Goal: Task Accomplishment & Management: Manage account settings

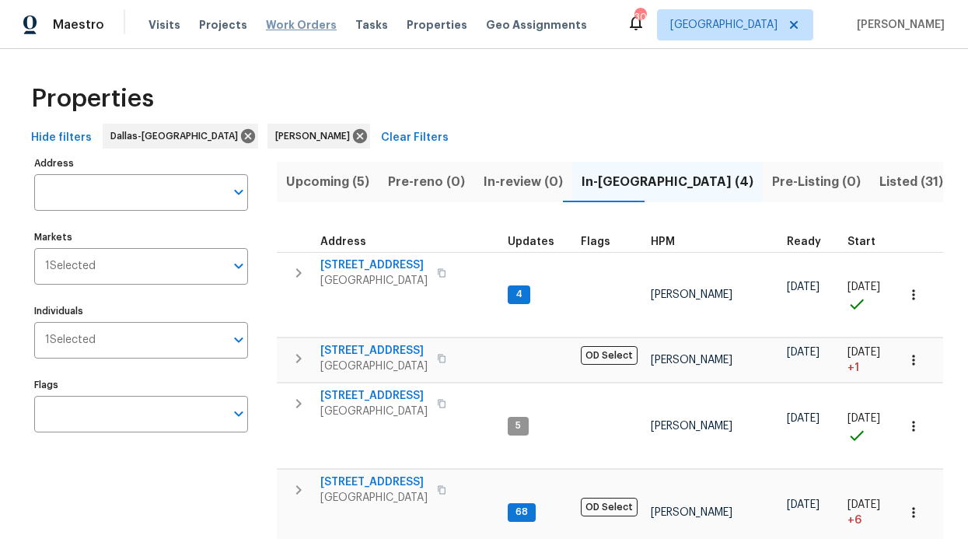
click at [271, 28] on span "Work Orders" at bounding box center [301, 25] width 71 height 16
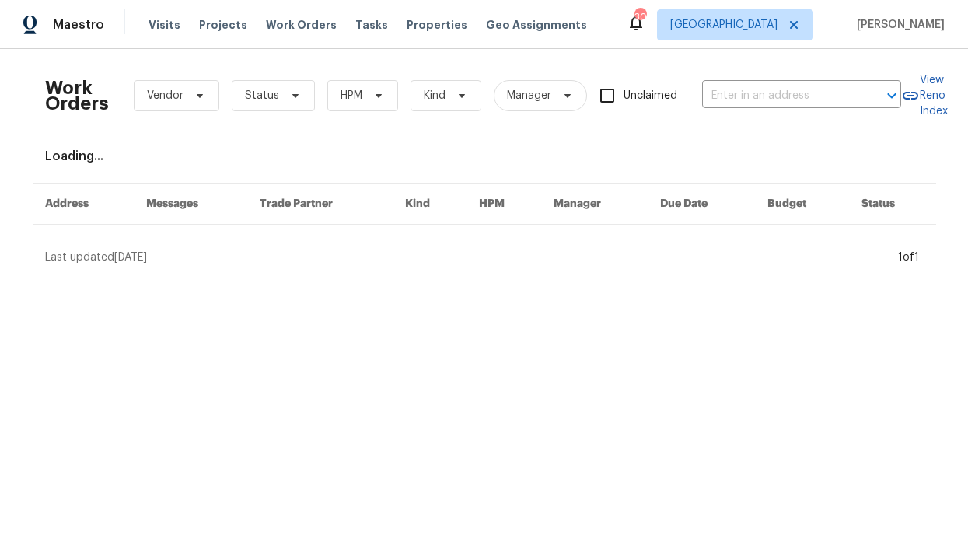
click at [295, 121] on div "Work Orders Vendor Status HPM Kind Manager Unclaimed ​" at bounding box center [473, 95] width 856 height 68
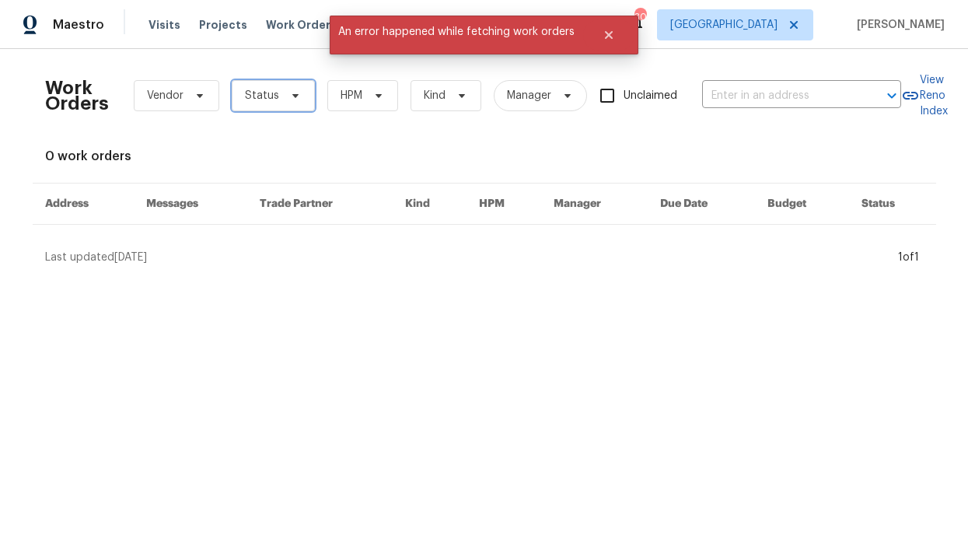
click at [295, 98] on span "Status" at bounding box center [273, 95] width 83 height 31
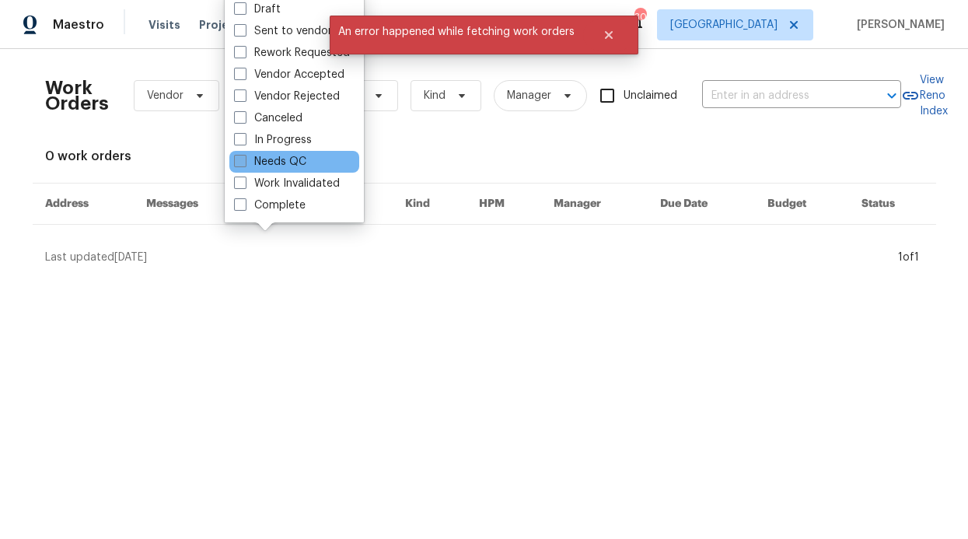
click at [288, 158] on label "Needs QC" at bounding box center [270, 162] width 72 height 16
click at [244, 158] on input "Needs QC" at bounding box center [239, 159] width 10 height 10
checkbox input "true"
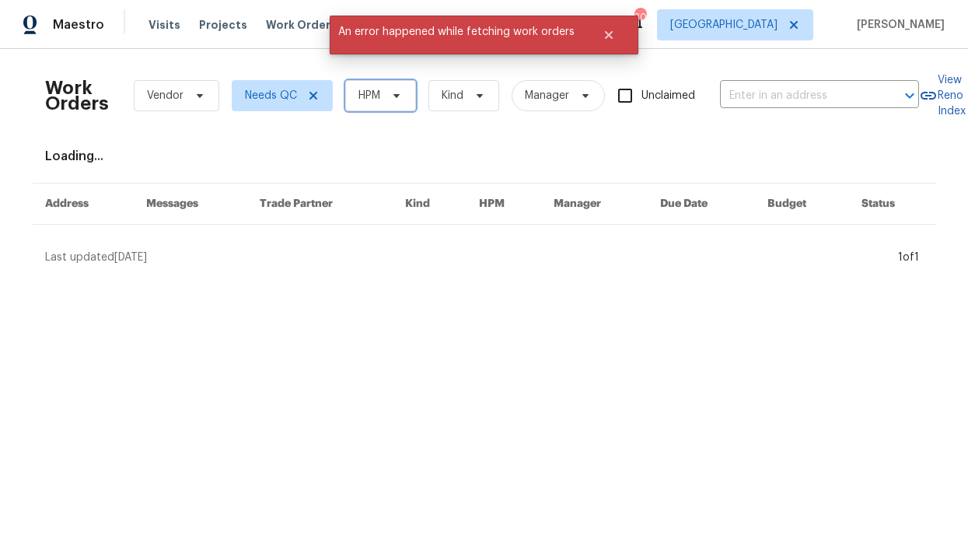
click at [398, 81] on span "HPM" at bounding box center [380, 95] width 71 height 31
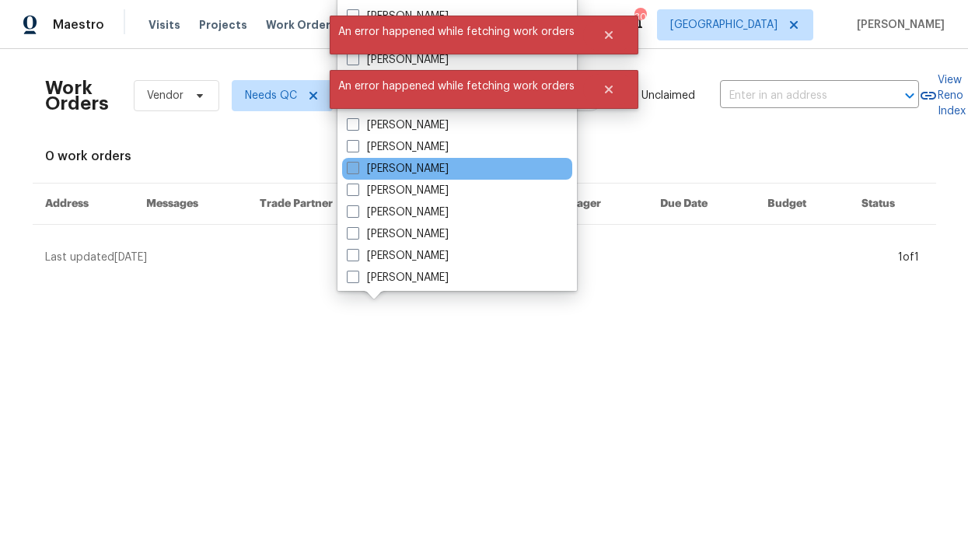
scroll to position [123, 0]
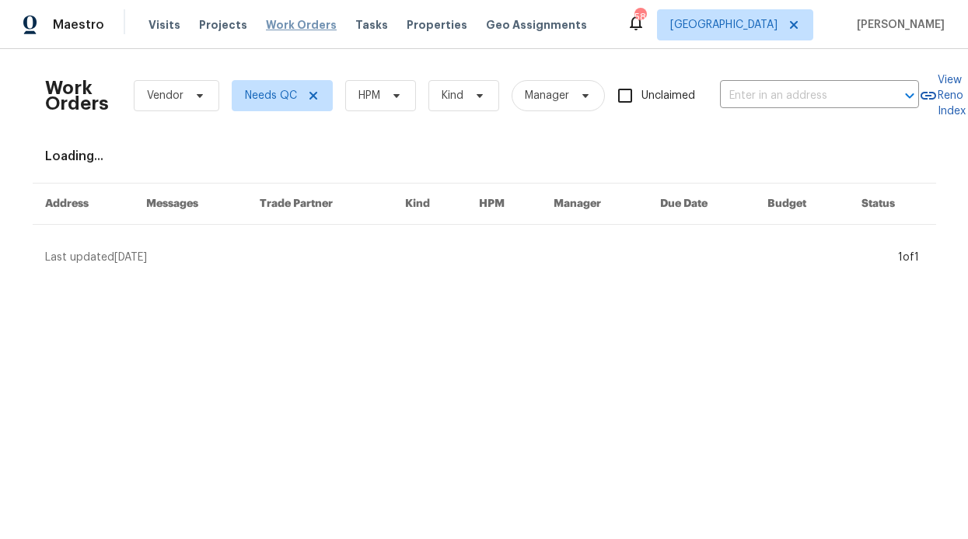
click at [266, 29] on span "Work Orders" at bounding box center [301, 25] width 71 height 16
click at [368, 106] on span "HPM" at bounding box center [380, 95] width 71 height 31
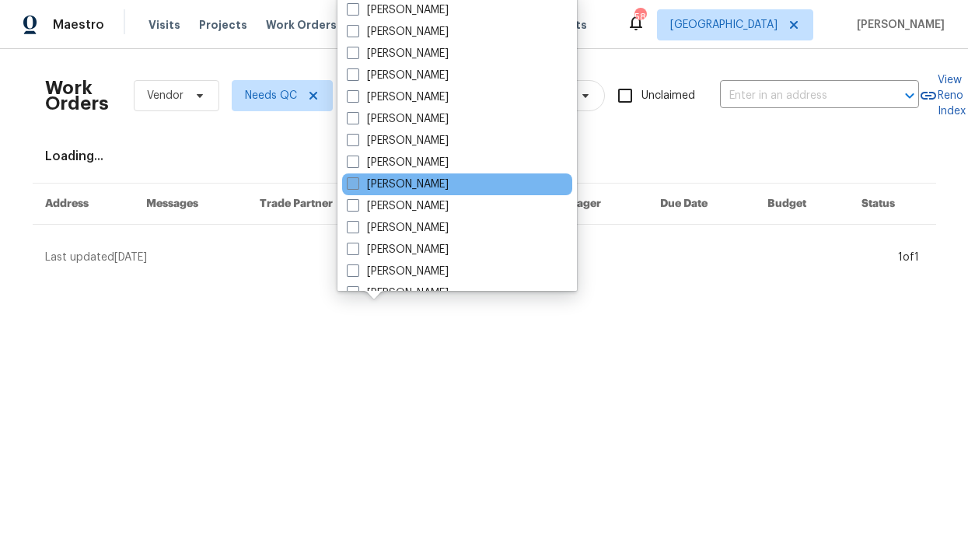
scroll to position [701, 0]
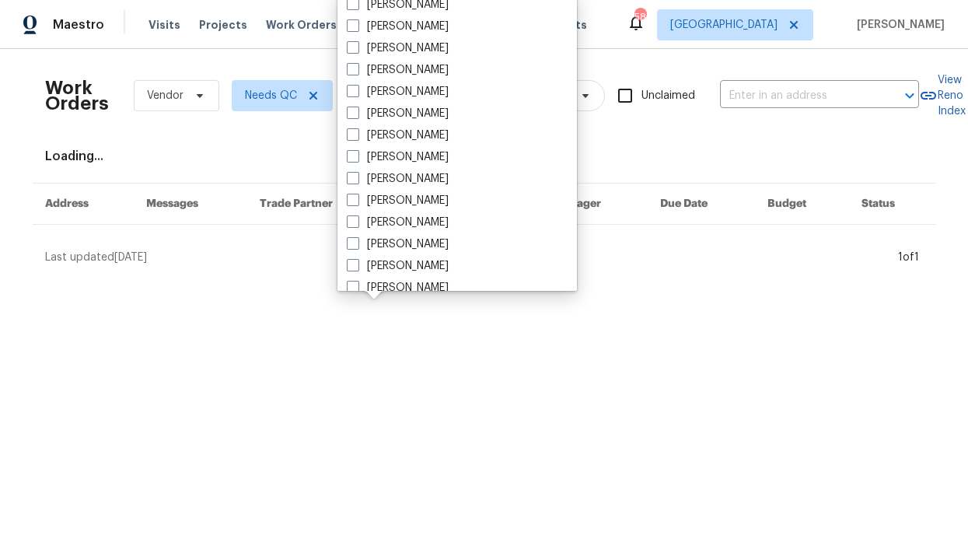
click at [403, 227] on label "[PERSON_NAME]" at bounding box center [398, 223] width 102 height 16
click at [357, 225] on input "[PERSON_NAME]" at bounding box center [352, 220] width 10 height 10
checkbox input "true"
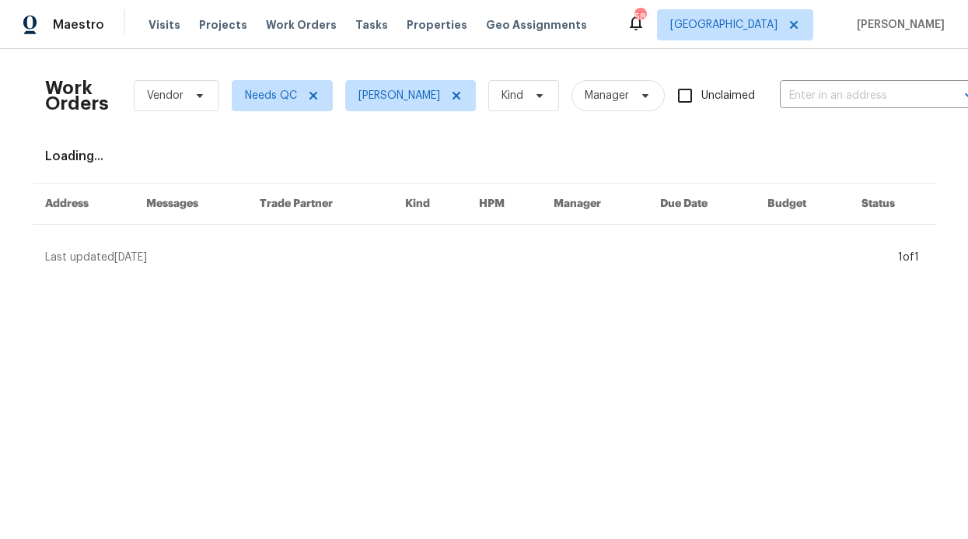
click at [340, 144] on div "Work Orders Vendor Needs QC RonDerrick Jackson Kind Manager Unclaimed ​ View Re…" at bounding box center [484, 163] width 878 height 204
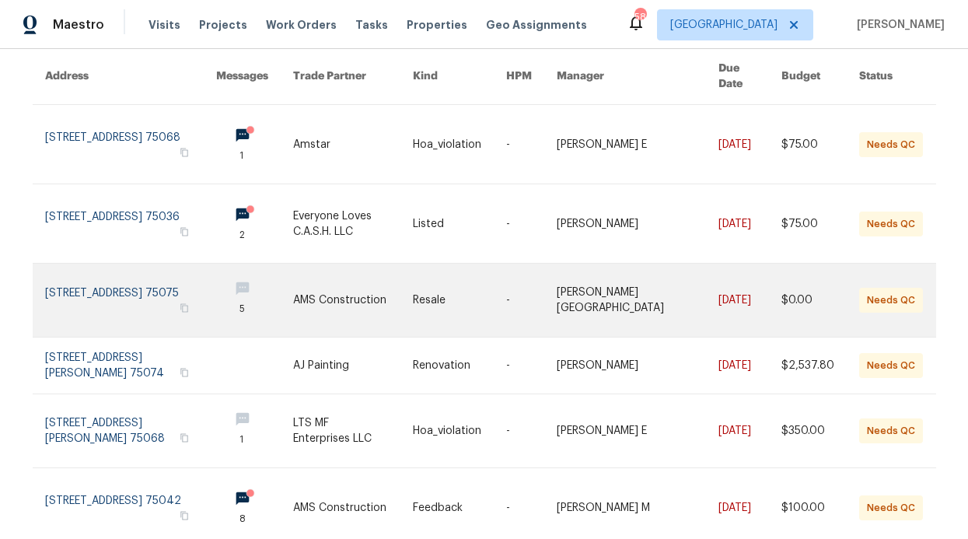
scroll to position [141, 0]
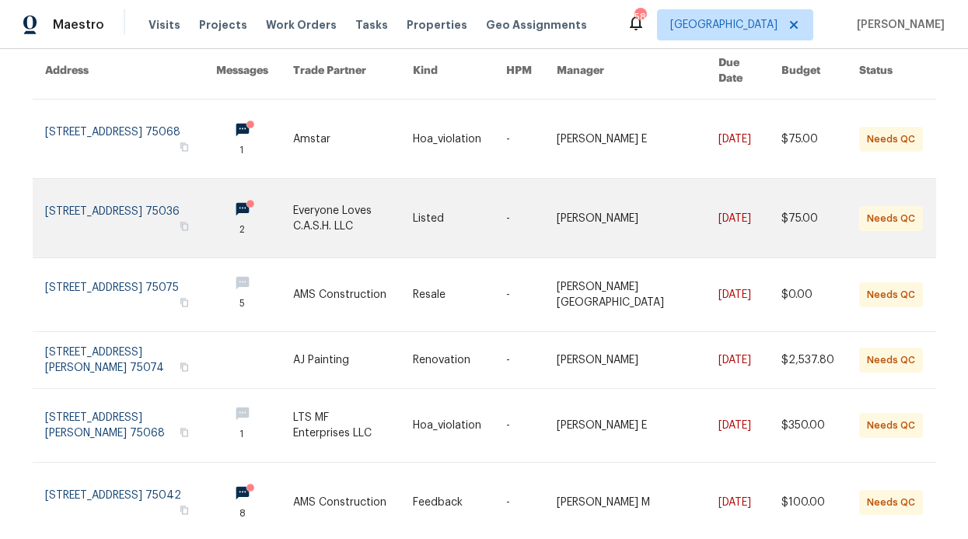
click at [239, 187] on link at bounding box center [254, 218] width 77 height 79
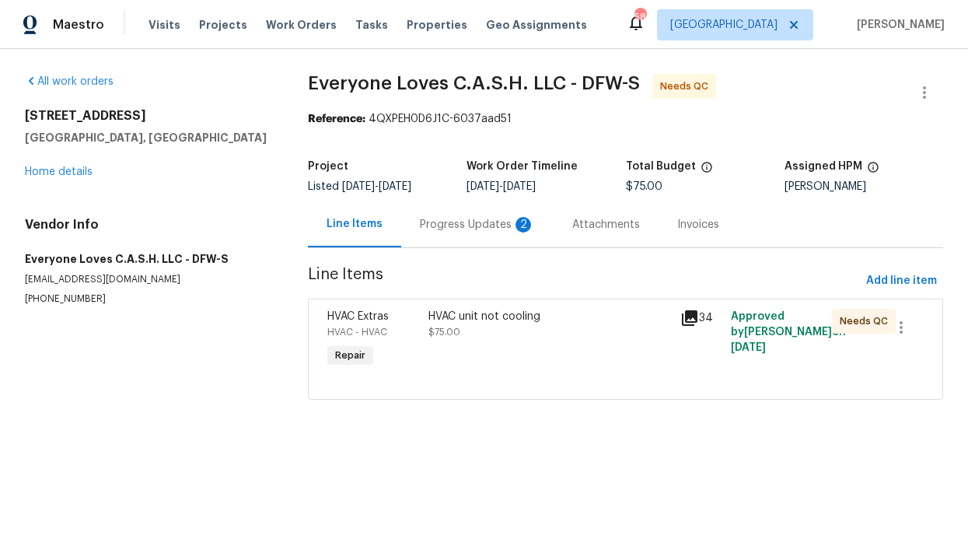
click at [438, 214] on div "Progress Updates 2" at bounding box center [477, 224] width 152 height 46
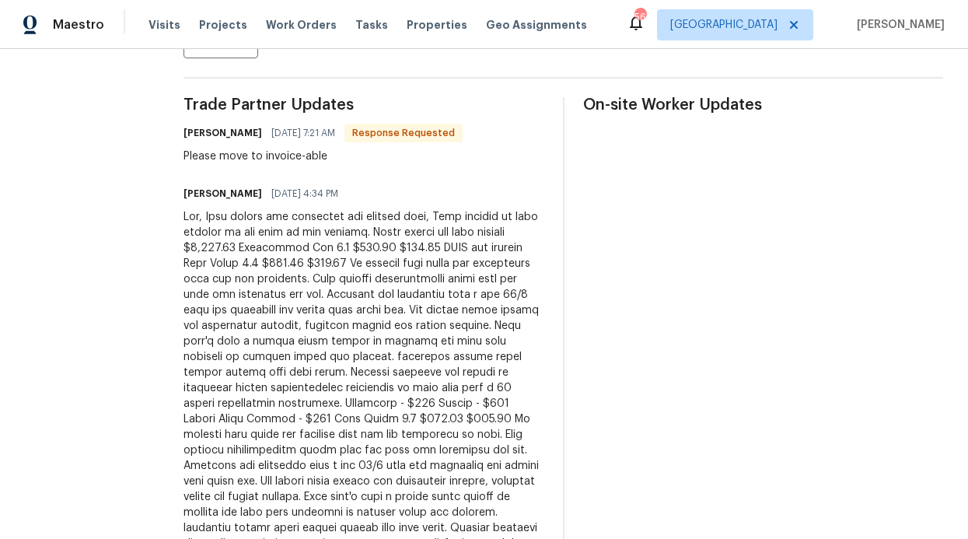
scroll to position [545, 0]
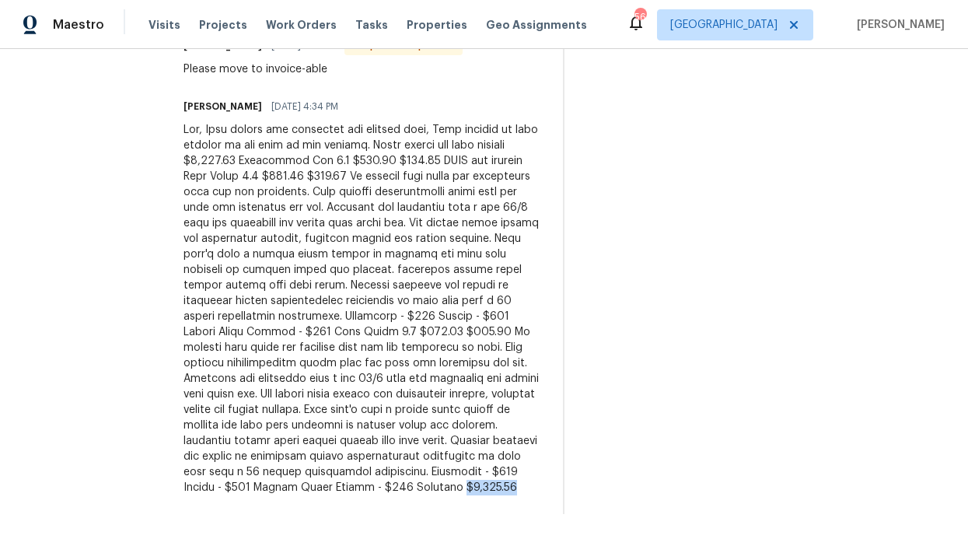
drag, startPoint x: 258, startPoint y: 478, endPoint x: 213, endPoint y: 482, distance: 45.3
click at [213, 482] on div at bounding box center [363, 308] width 361 height 373
copy div "$1,774.00"
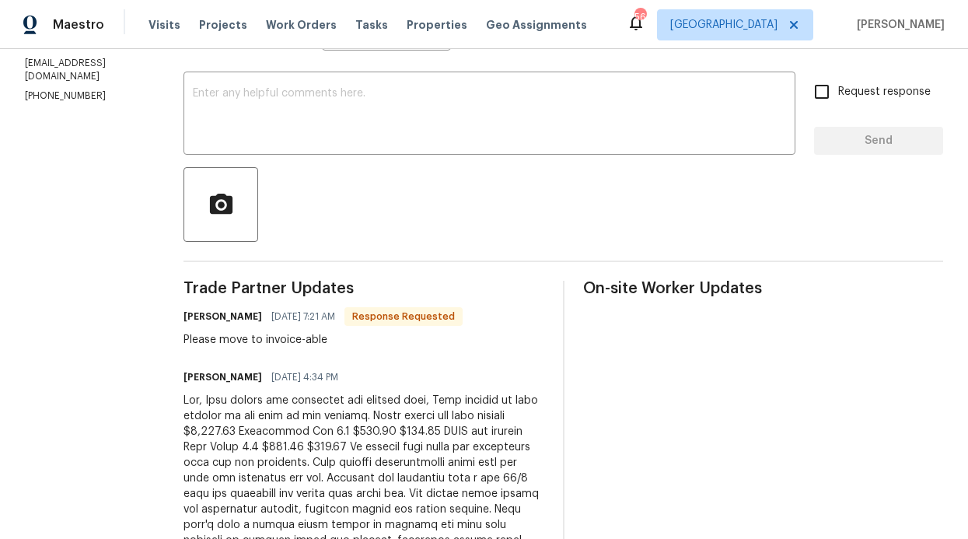
scroll to position [0, 0]
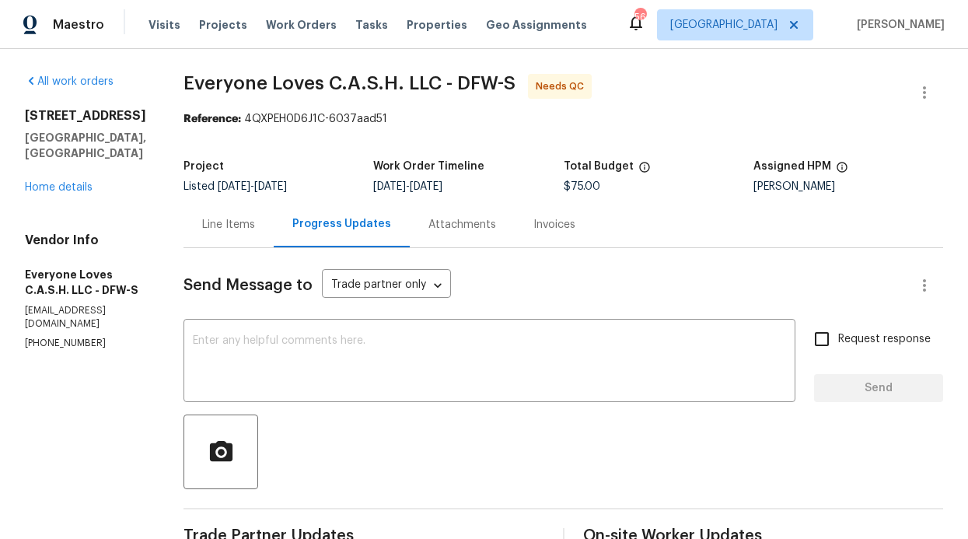
click at [255, 224] on div "Line Items" at bounding box center [228, 225] width 53 height 16
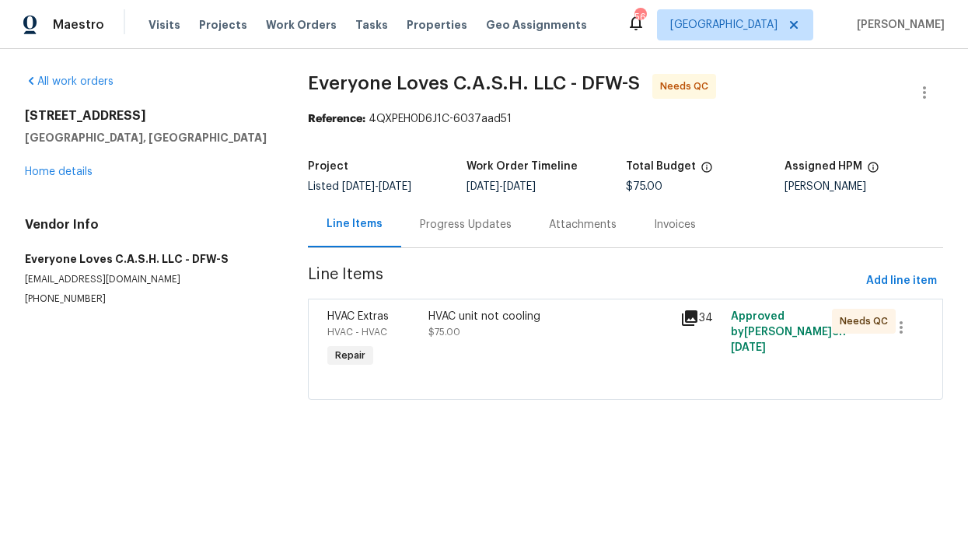
click at [396, 306] on div "HVAC Extras HVAC - HVAC Repair" at bounding box center [373, 340] width 101 height 72
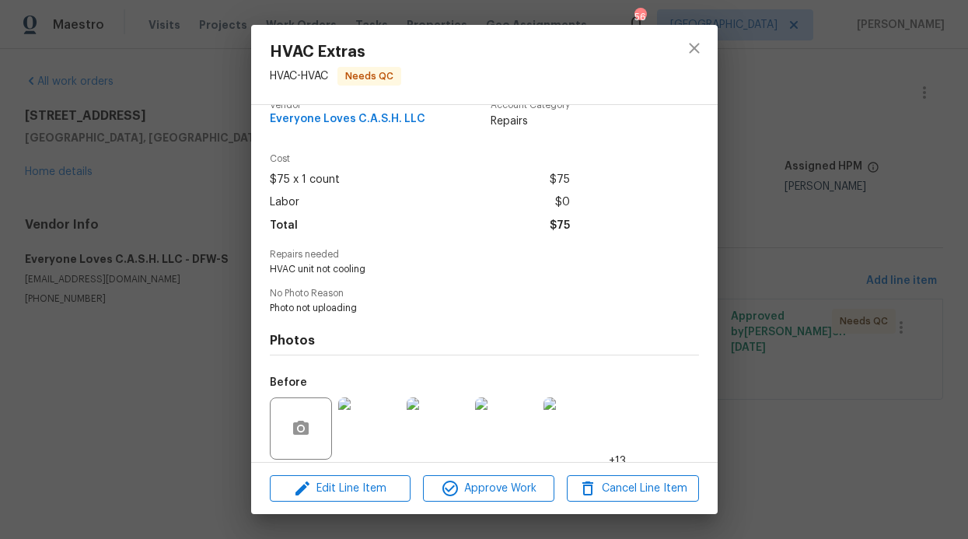
scroll to position [26, 0]
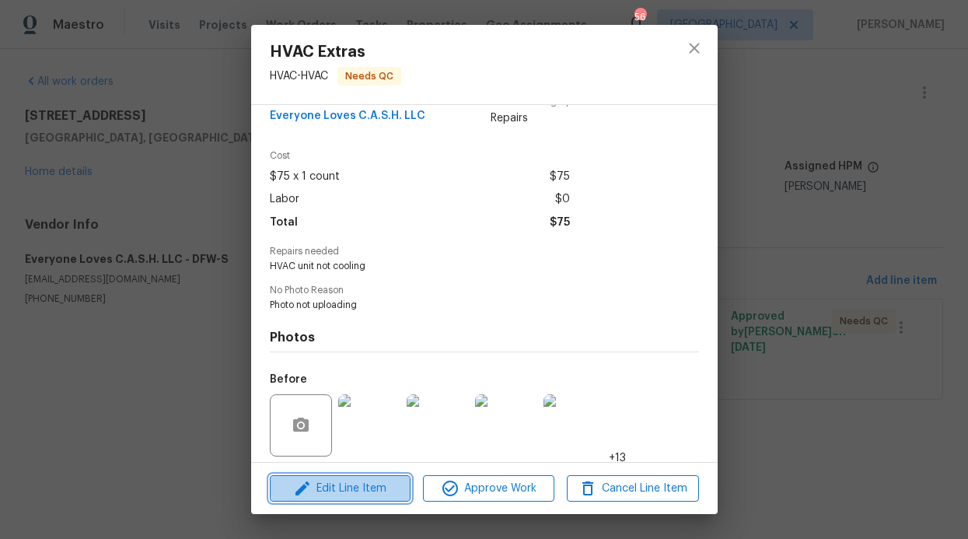
click at [366, 500] on button "Edit Line Item" at bounding box center [340, 488] width 141 height 27
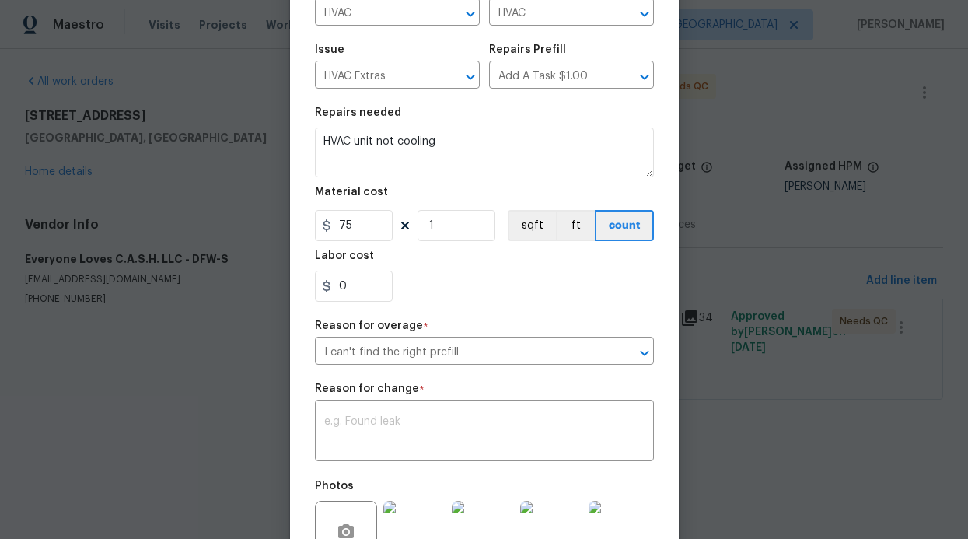
scroll to position [135, 0]
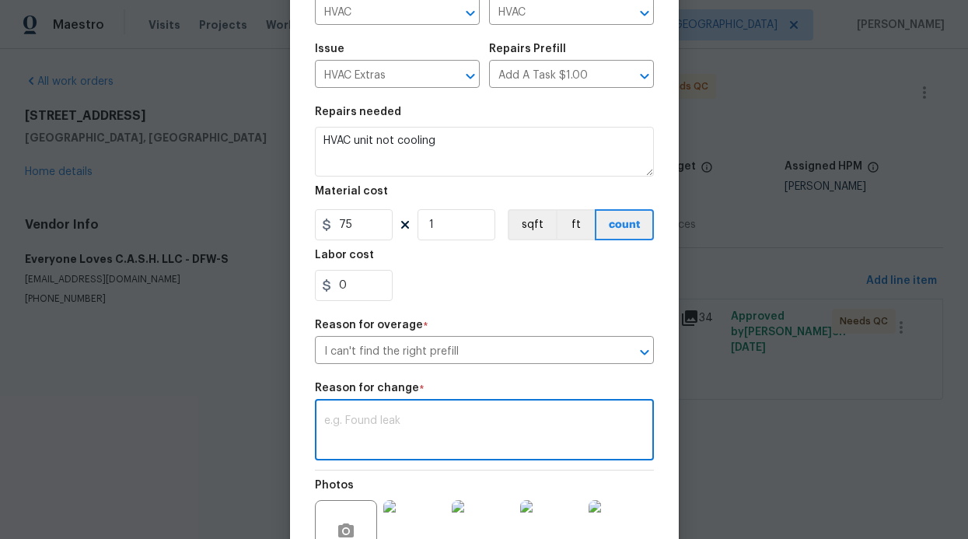
paste textarea "$1,774.00"
type textarea "$1,774.00"
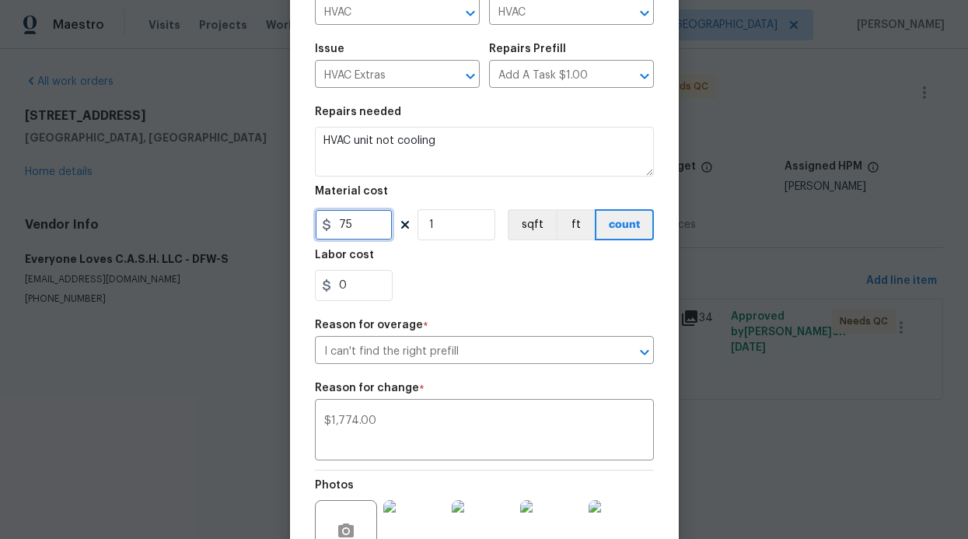
drag, startPoint x: 371, startPoint y: 229, endPoint x: 325, endPoint y: 227, distance: 45.9
click at [325, 227] on div "75" at bounding box center [354, 224] width 78 height 31
type input "1774"
click at [478, 292] on div "0" at bounding box center [484, 285] width 339 height 31
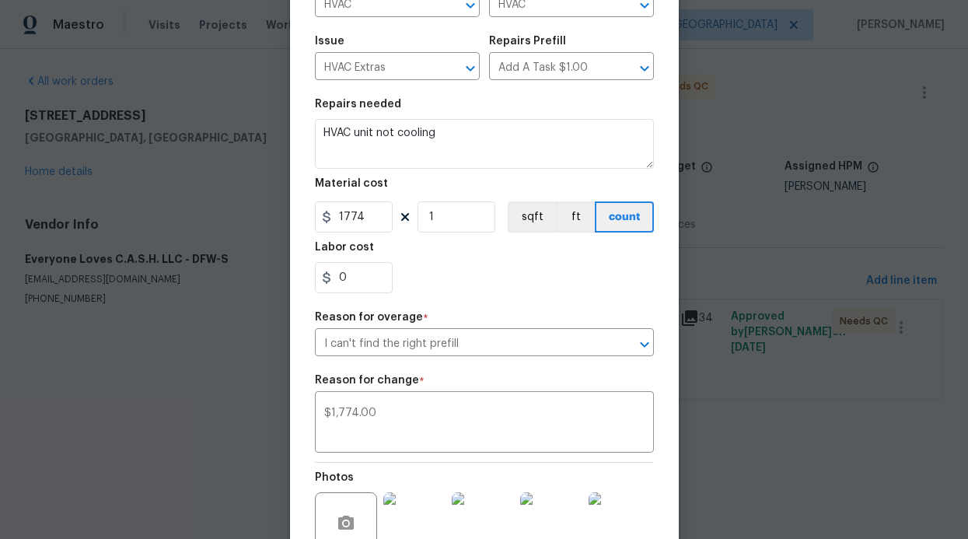
scroll to position [250, 0]
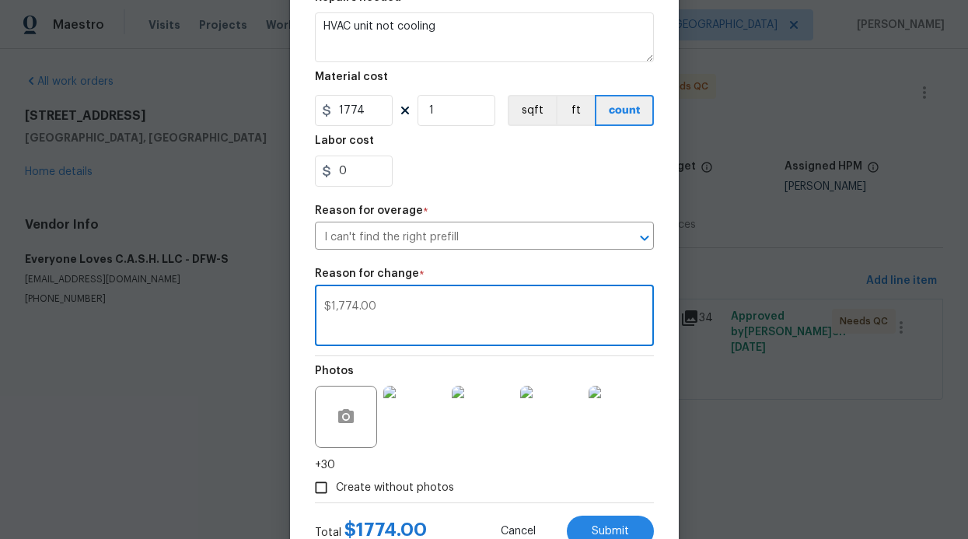
drag, startPoint x: 377, startPoint y: 312, endPoint x: 319, endPoint y: 302, distance: 59.3
click at [324, 302] on textarea "$1,774.00" at bounding box center [484, 317] width 320 height 33
click at [355, 309] on textarea at bounding box center [484, 317] width 320 height 33
paste textarea "nvestigation found that the dual run capacitor was bad. Replaced the capacitor …"
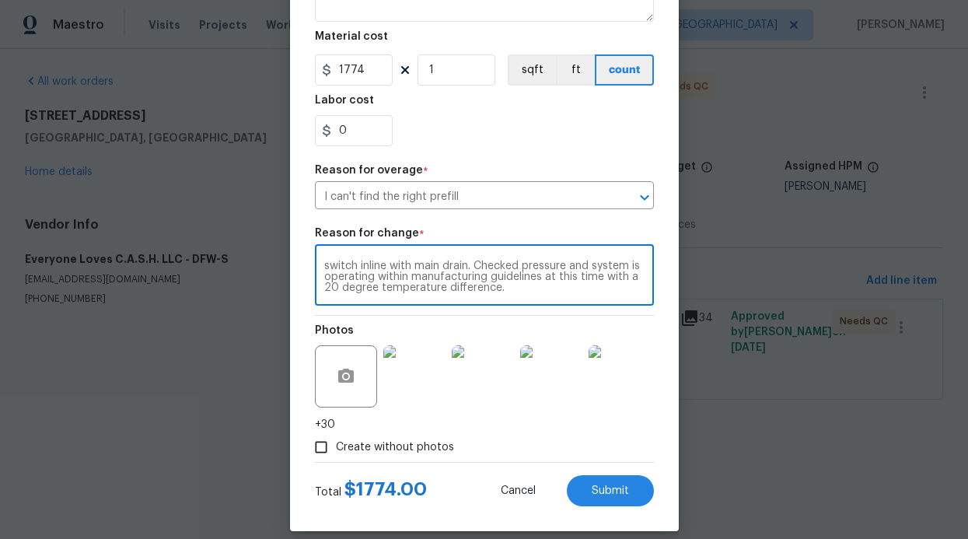
scroll to position [306, 0]
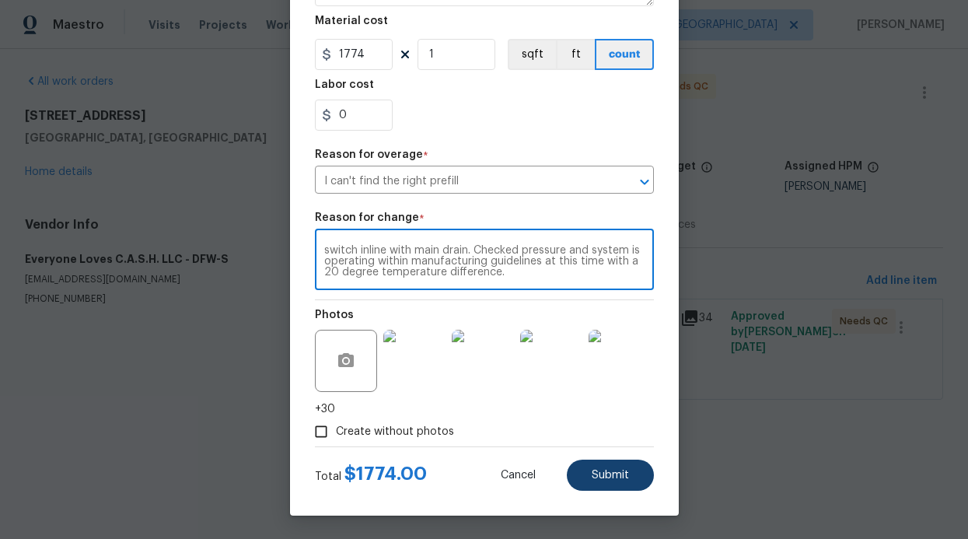
type textarea "nvestigation found that the dual run capacitor was bad. Replaced the capacitor …"
click at [603, 476] on span "Submit" at bounding box center [610, 476] width 37 height 12
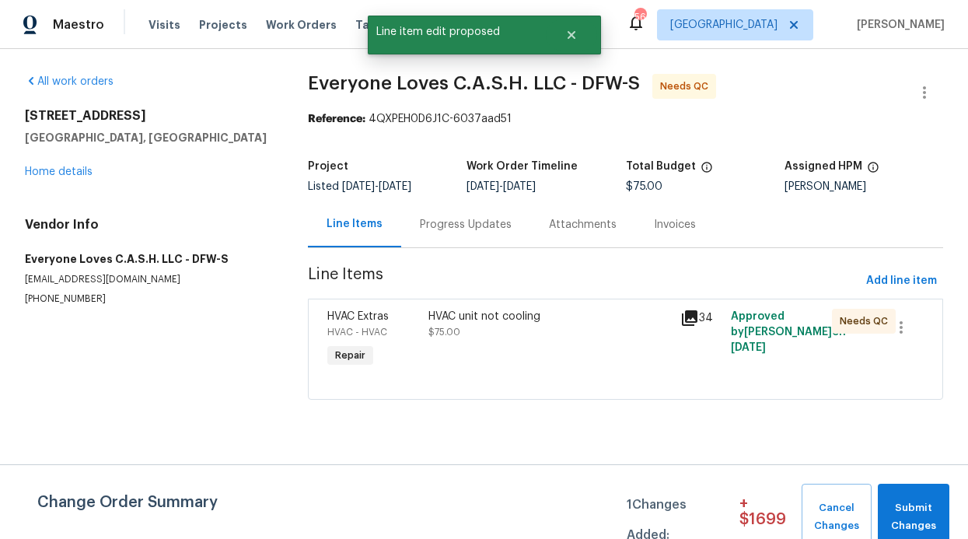
scroll to position [0, 0]
click at [907, 493] on button "Submit Changes" at bounding box center [914, 517] width 72 height 67
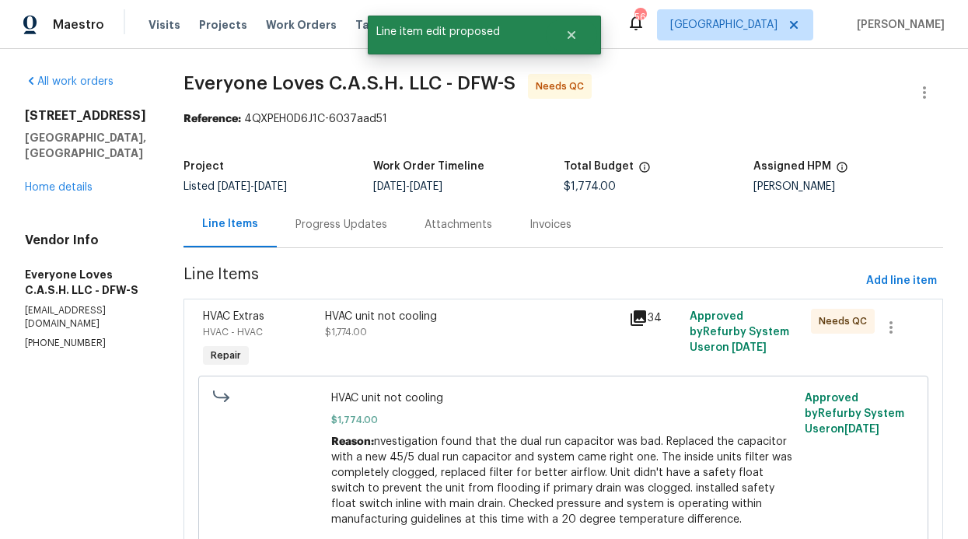
click at [479, 348] on div "HVAC unit not cooling $1,774.00" at bounding box center [472, 340] width 304 height 72
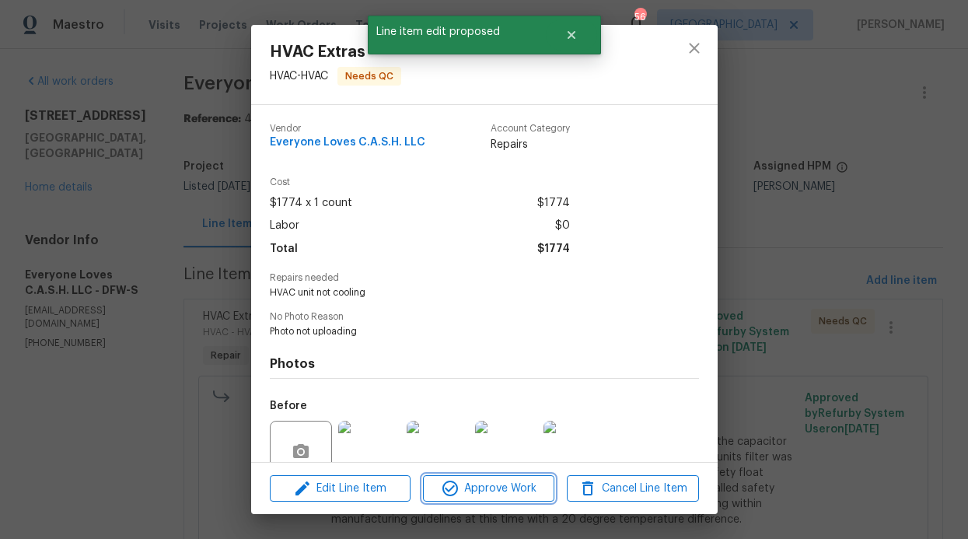
click at [470, 491] on span "Approve Work" at bounding box center [489, 488] width 122 height 19
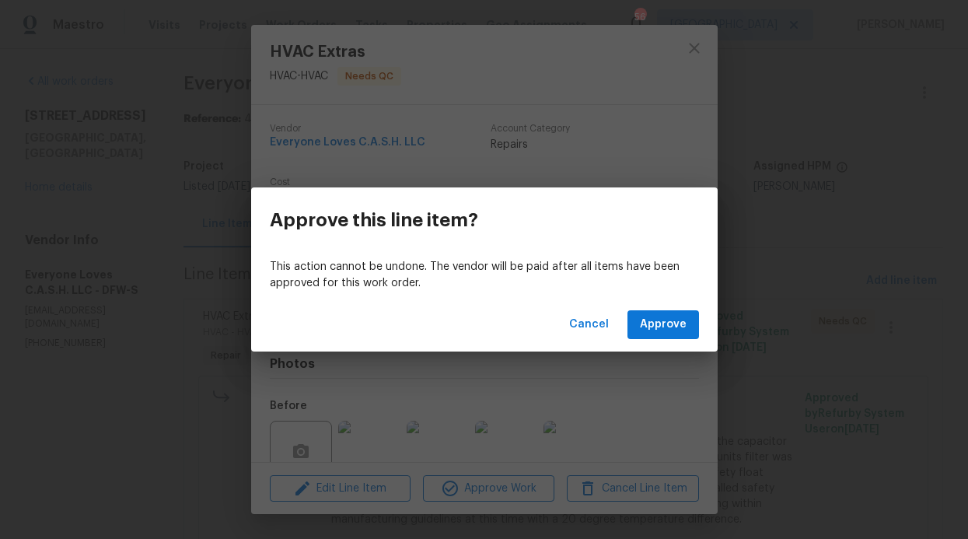
drag, startPoint x: 685, startPoint y: 282, endPoint x: 680, endPoint y: 292, distance: 11.1
click at [685, 283] on p "This action cannot be undone. The vendor will be paid after all items have been…" at bounding box center [484, 275] width 429 height 33
click at [663, 323] on span "Approve" at bounding box center [663, 324] width 47 height 19
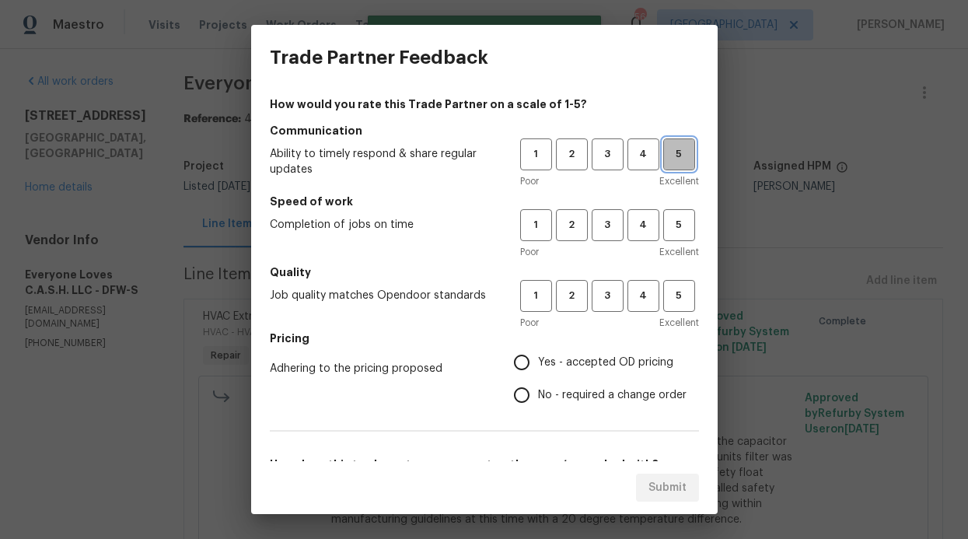
click at [669, 159] on span "5" at bounding box center [679, 154] width 29 height 18
click at [669, 250] on span "Excellent" at bounding box center [679, 252] width 40 height 16
click at [678, 231] on span "5" at bounding box center [679, 225] width 29 height 18
click at [663, 310] on button "5" at bounding box center [679, 296] width 32 height 32
click at [505, 359] on input "Yes - accepted OD pricing" at bounding box center [521, 362] width 33 height 33
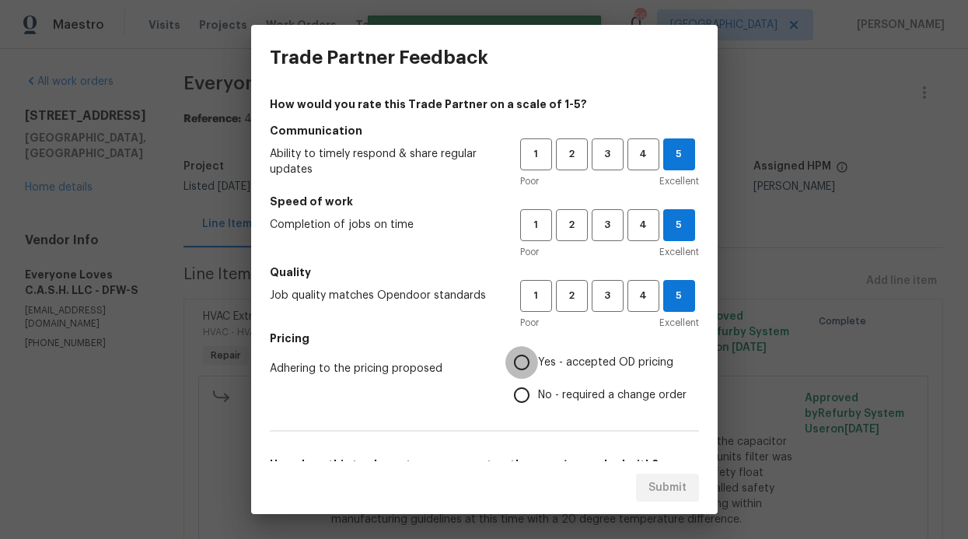
radio input "true"
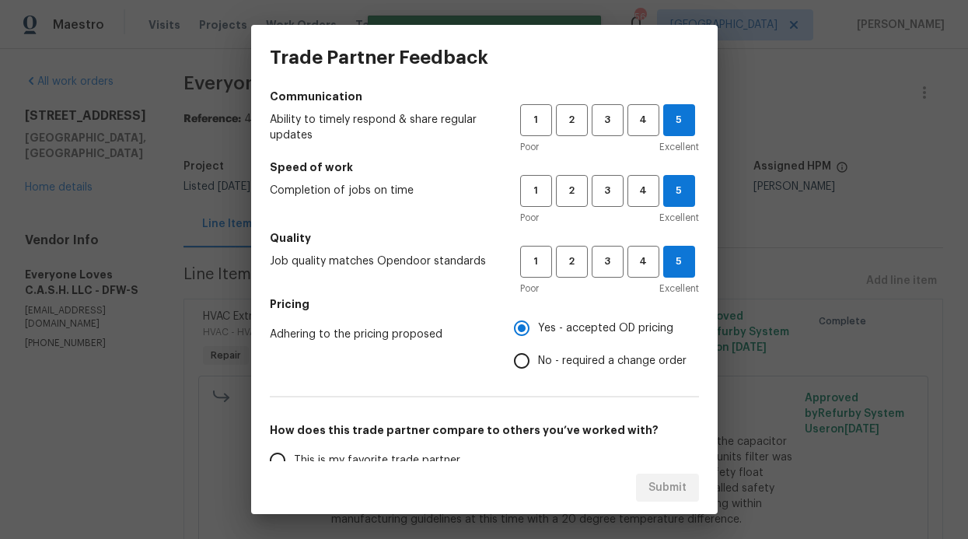
scroll to position [114, 0]
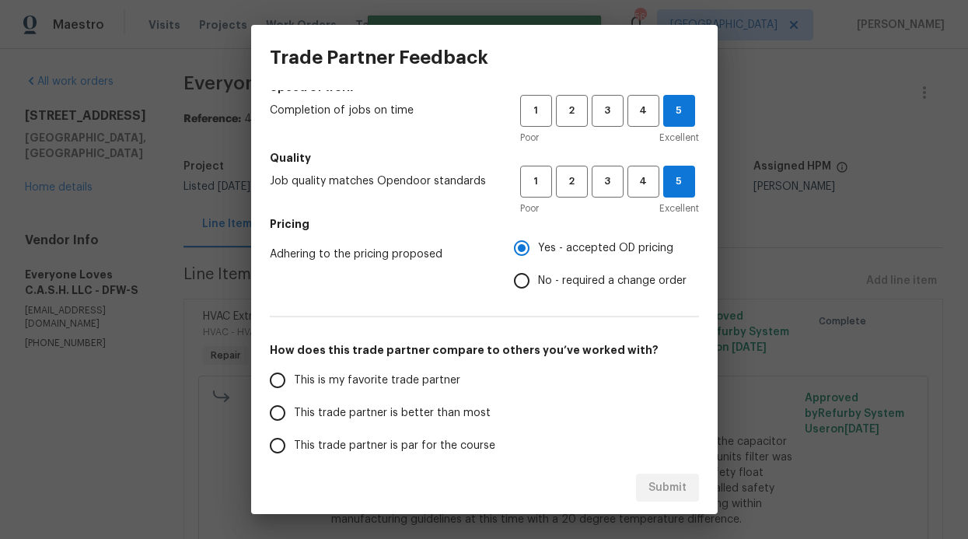
click at [334, 411] on span "This trade partner is better than most" at bounding box center [392, 413] width 197 height 16
click at [294, 411] on input "This trade partner is better than most" at bounding box center [277, 412] width 33 height 33
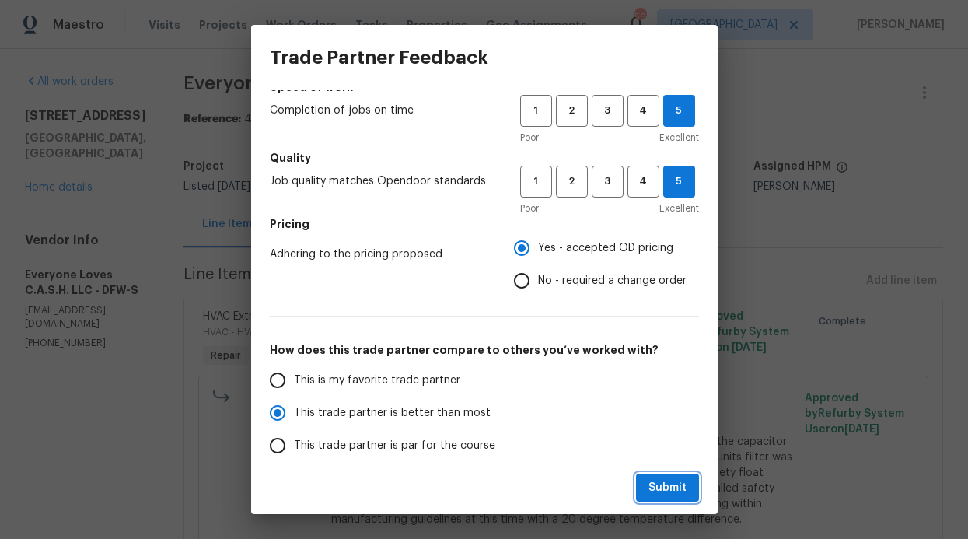
click at [676, 488] on span "Submit" at bounding box center [667, 487] width 38 height 19
radio input "true"
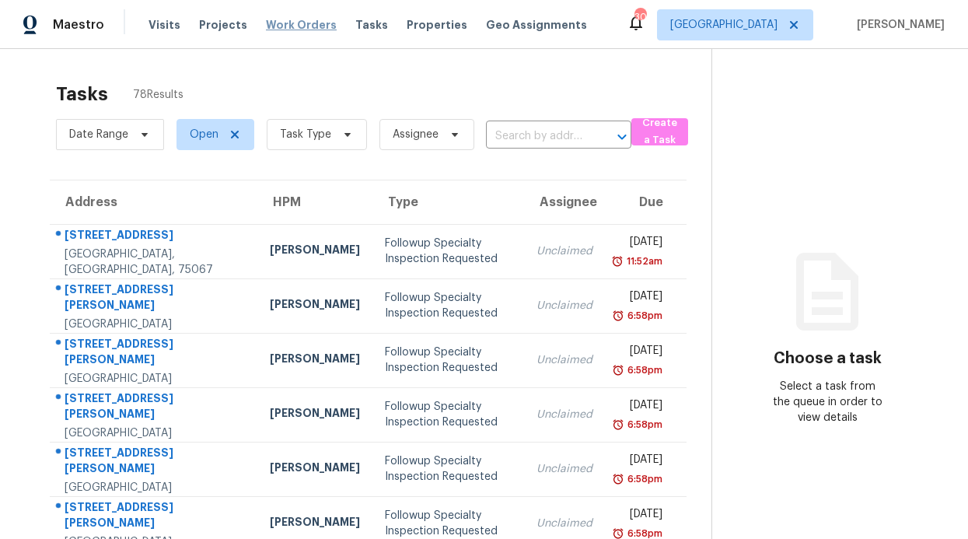
click at [314, 16] on div "Visits Projects Work Orders Tasks Properties Geo Assignments" at bounding box center [376, 24] width 457 height 31
click at [310, 21] on span "Work Orders" at bounding box center [301, 25] width 71 height 16
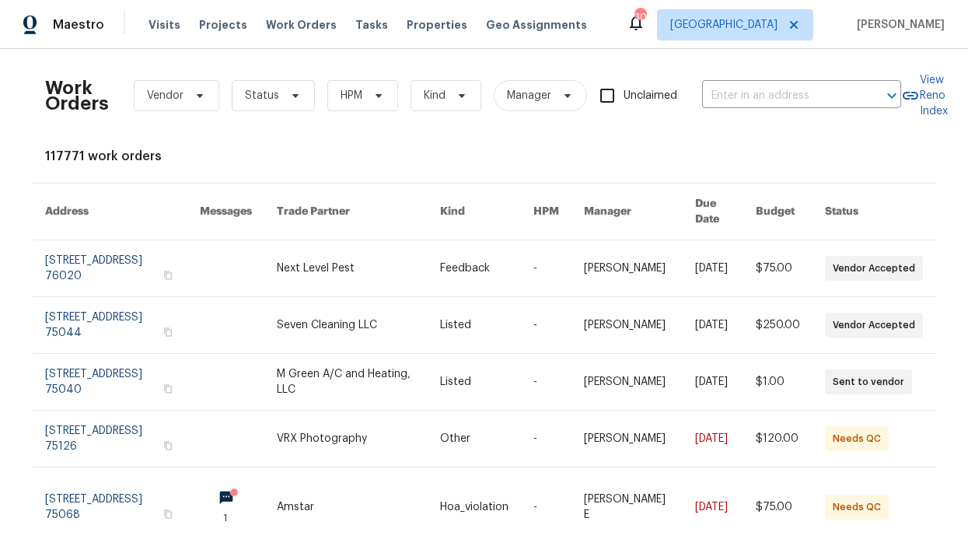
click at [271, 79] on div "Work Orders Vendor Status HPM Kind Manager Unclaimed ​" at bounding box center [473, 95] width 856 height 68
click at [285, 93] on span at bounding box center [293, 95] width 17 height 12
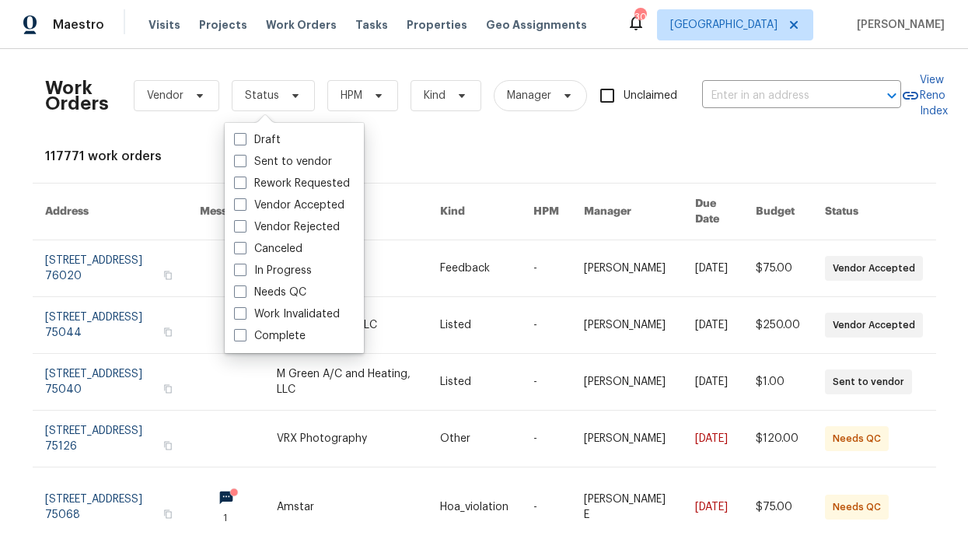
drag, startPoint x: 288, startPoint y: 292, endPoint x: 295, endPoint y: 281, distance: 11.9
click at [288, 292] on label "Needs QC" at bounding box center [270, 293] width 72 height 16
click at [244, 292] on input "Needs QC" at bounding box center [239, 290] width 10 height 10
checkbox input "true"
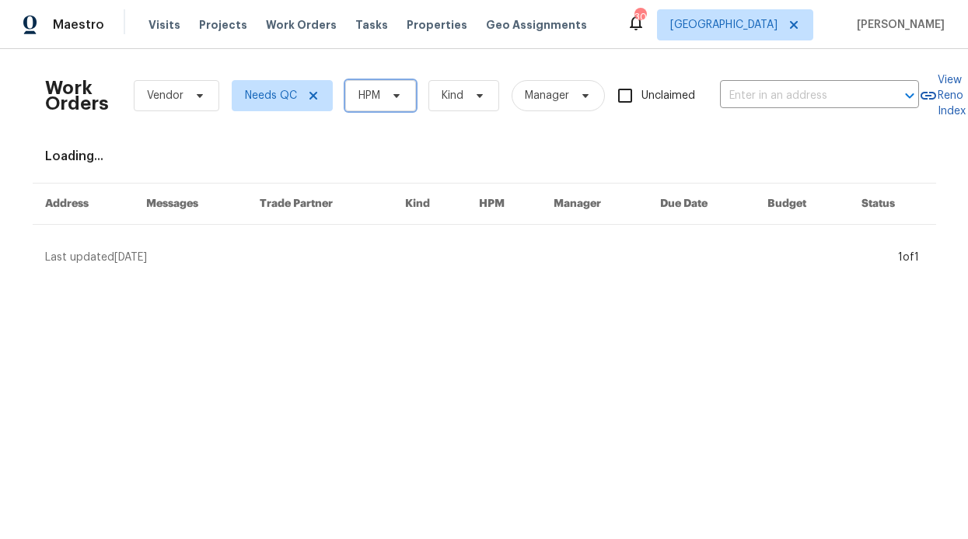
click at [385, 87] on span "HPM" at bounding box center [380, 95] width 71 height 31
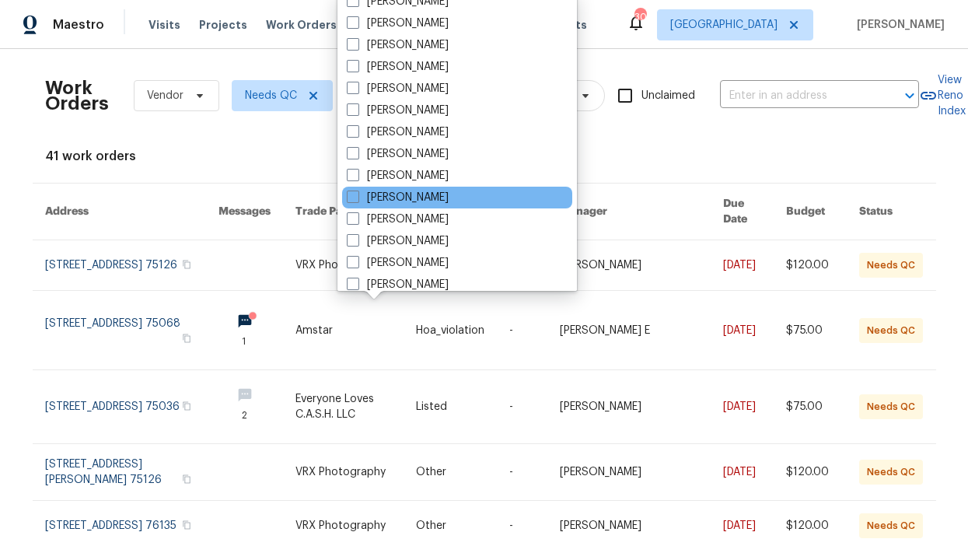
scroll to position [868, 0]
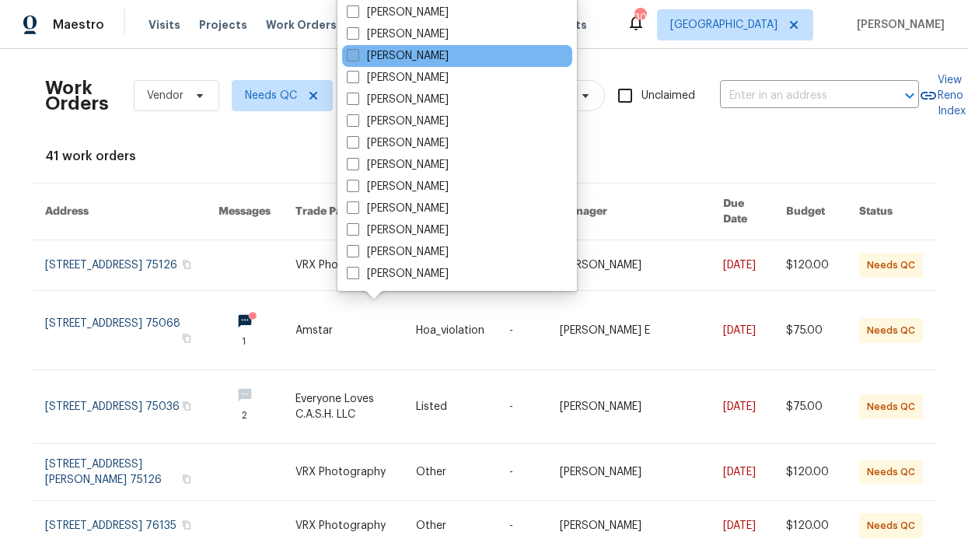
click at [424, 54] on label "[PERSON_NAME]" at bounding box center [398, 56] width 102 height 16
click at [357, 54] on input "[PERSON_NAME]" at bounding box center [352, 53] width 10 height 10
checkbox input "true"
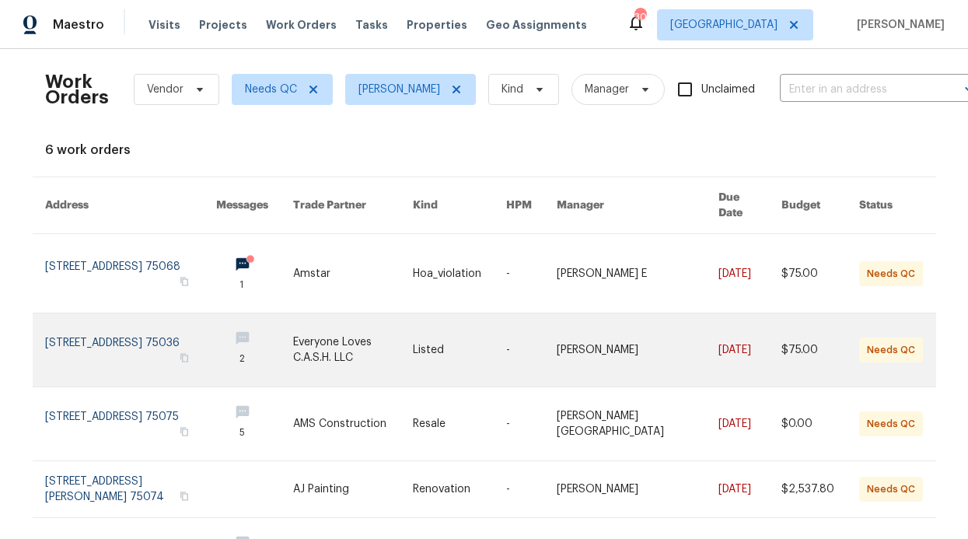
scroll to position [9, 0]
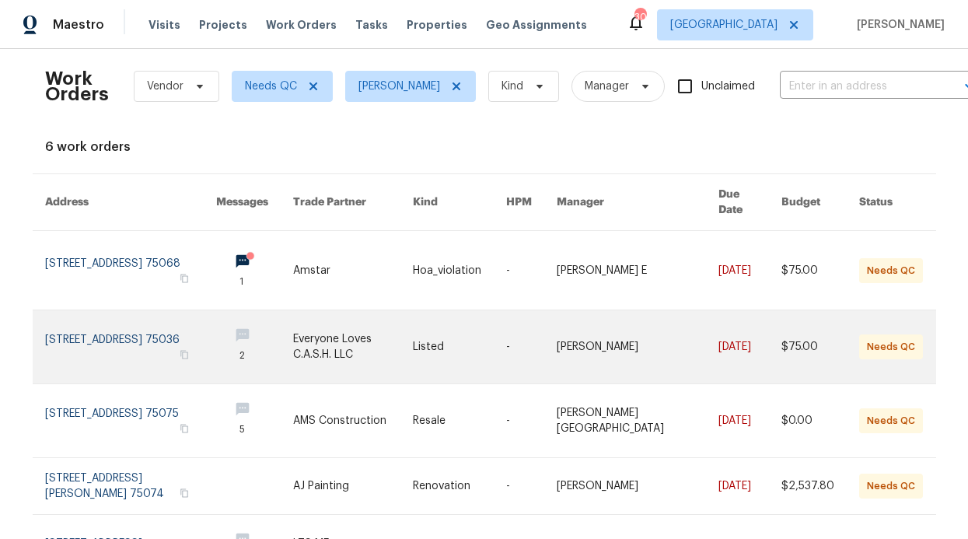
click at [247, 323] on link at bounding box center [254, 346] width 77 height 73
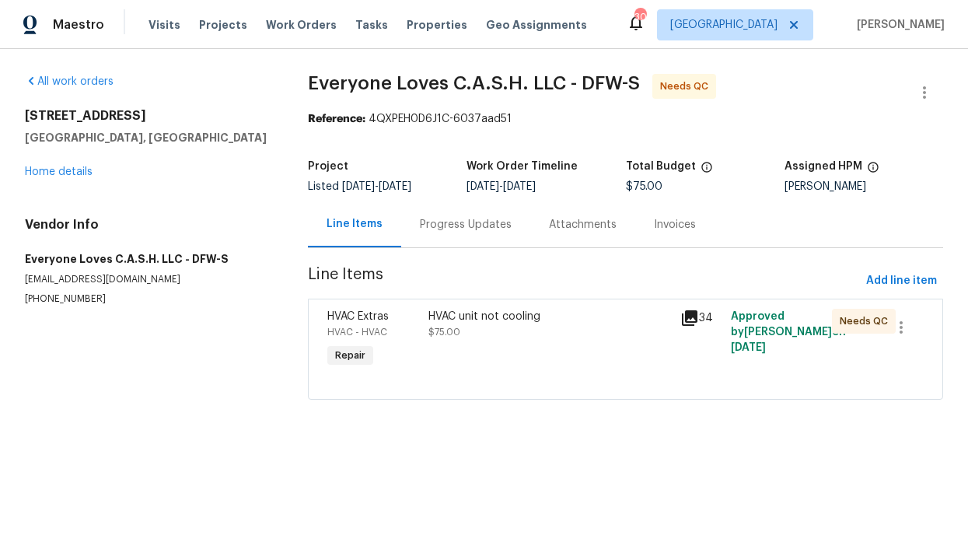
click at [468, 208] on div "Progress Updates" at bounding box center [465, 224] width 129 height 46
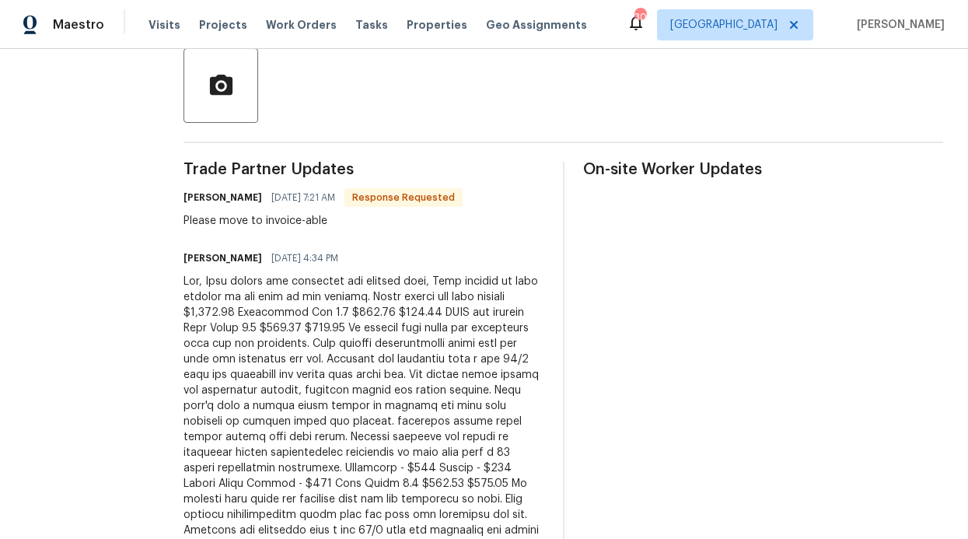
scroll to position [378, 0]
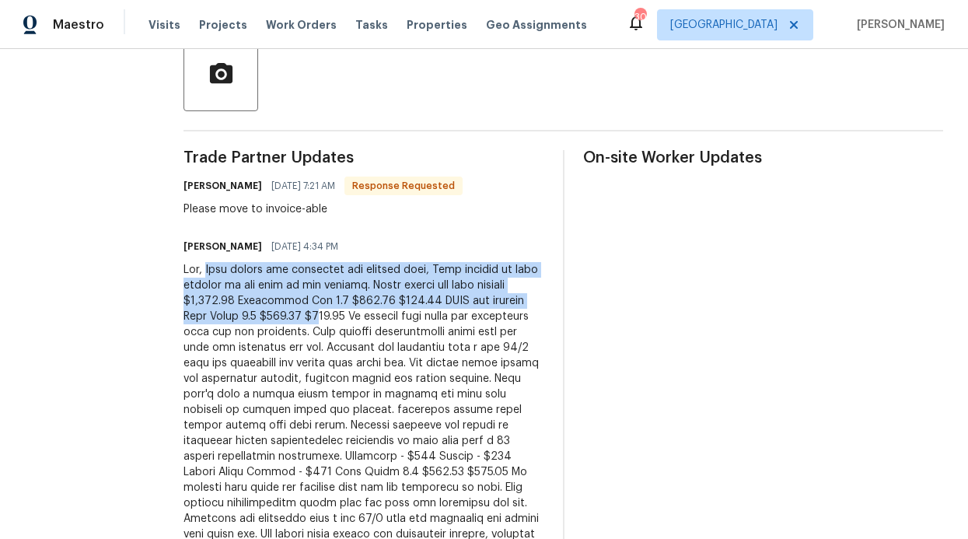
drag, startPoint x: 239, startPoint y: 272, endPoint x: 383, endPoint y: 322, distance: 152.9
click at [383, 322] on div at bounding box center [363, 448] width 361 height 373
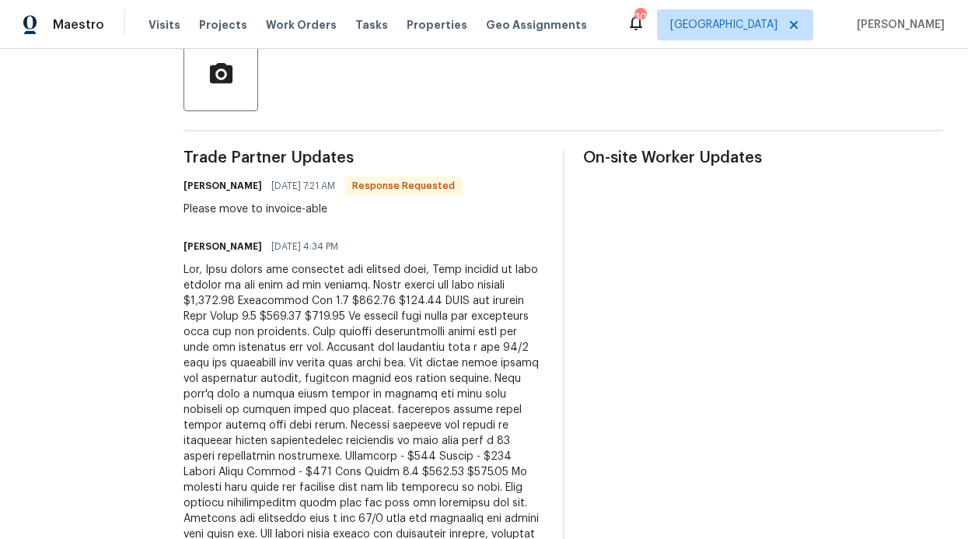
click at [388, 324] on div at bounding box center [363, 448] width 361 height 373
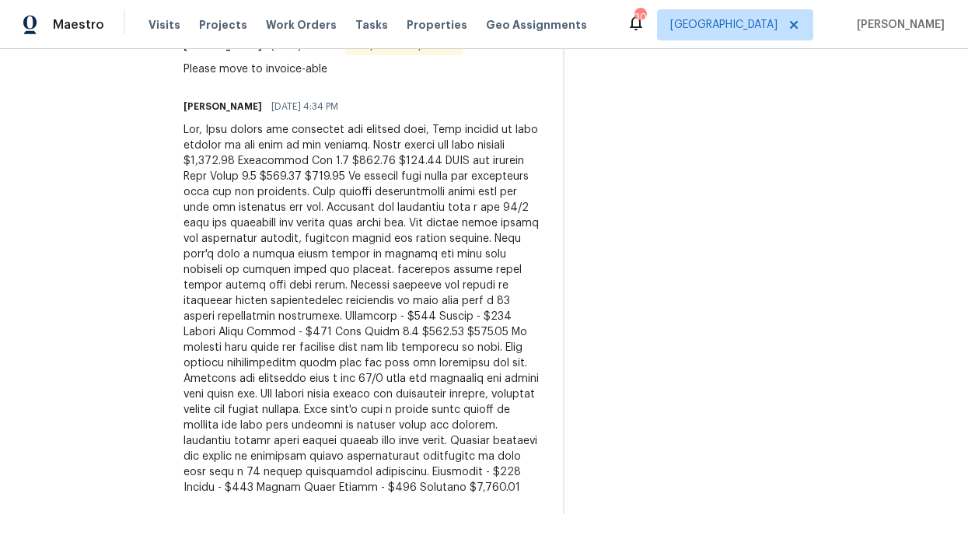
scroll to position [545, 0]
drag, startPoint x: 248, startPoint y: 333, endPoint x: 305, endPoint y: 341, distance: 57.4
click at [387, 363] on div at bounding box center [363, 308] width 361 height 373
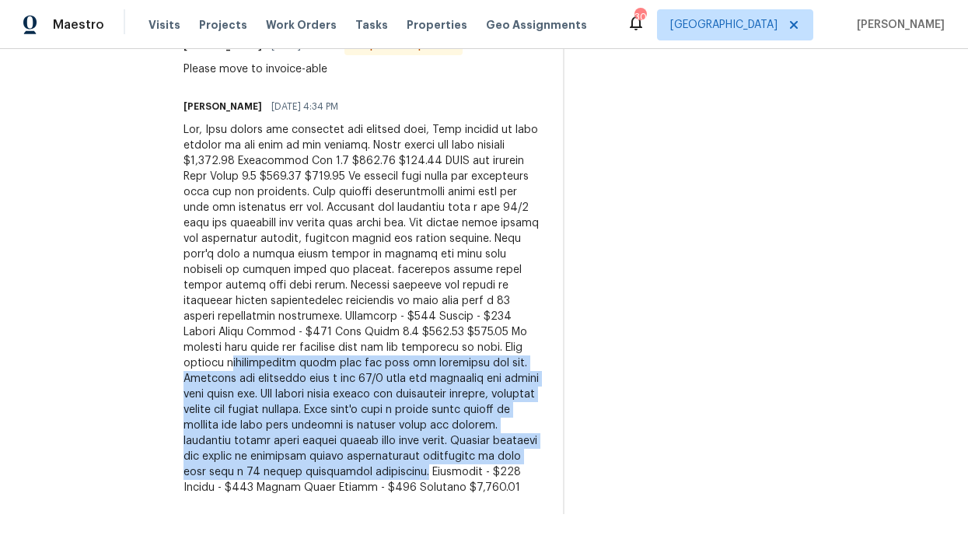
drag, startPoint x: 251, startPoint y: 333, endPoint x: 538, endPoint y: 441, distance: 306.2
click at [538, 441] on div at bounding box center [363, 308] width 361 height 373
copy div "nvestigation found that the dual run capacitor was bad. Replaced the capacitor …"
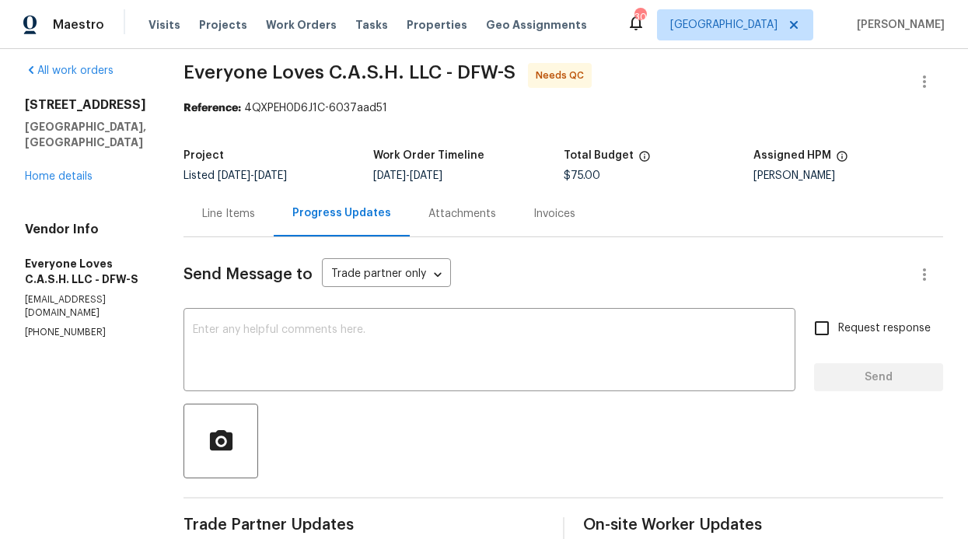
scroll to position [0, 0]
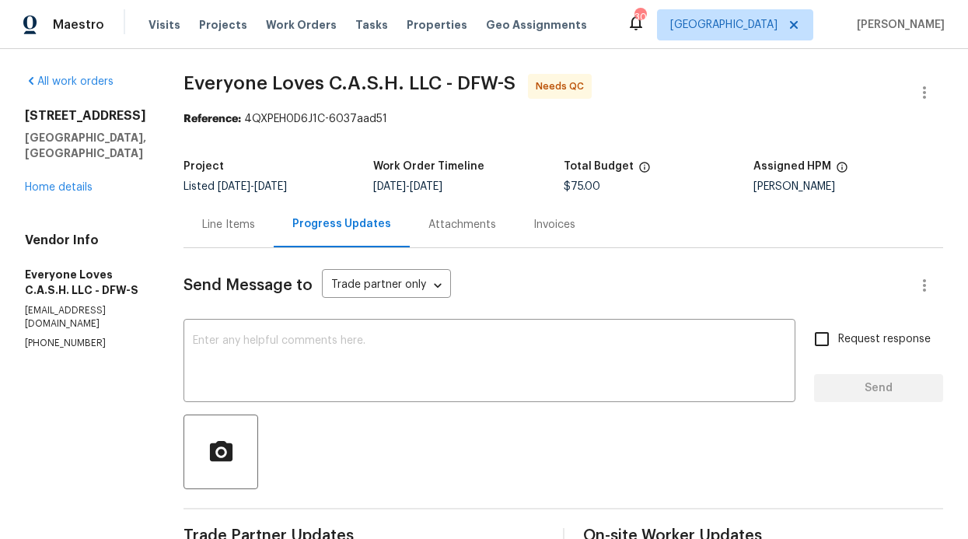
click at [325, 30] on div "Visits Projects Work Orders Tasks Properties Geo Assignments" at bounding box center [376, 24] width 457 height 31
click at [319, 30] on span "Work Orders" at bounding box center [301, 25] width 71 height 16
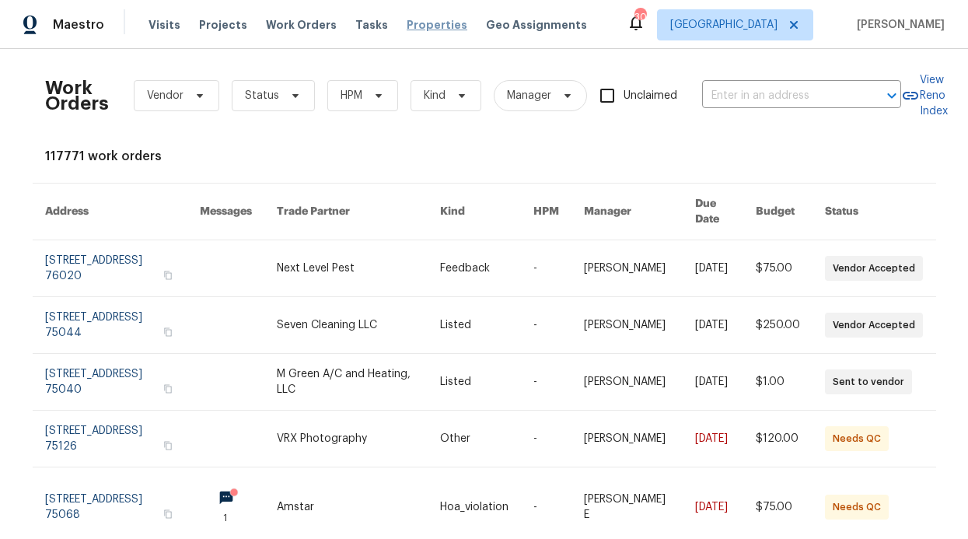
click at [407, 30] on span "Properties" at bounding box center [437, 25] width 61 height 16
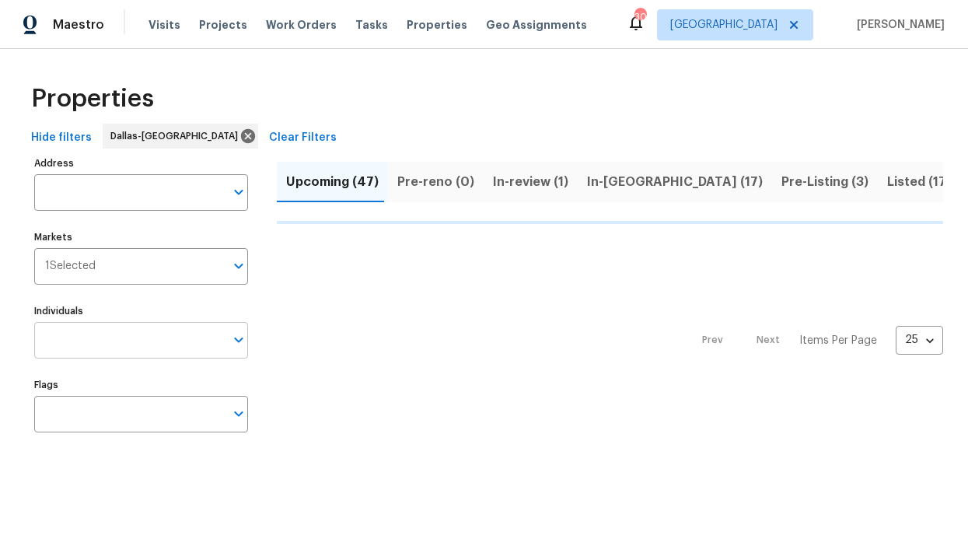
click at [82, 324] on input "Individuals" at bounding box center [129, 340] width 190 height 37
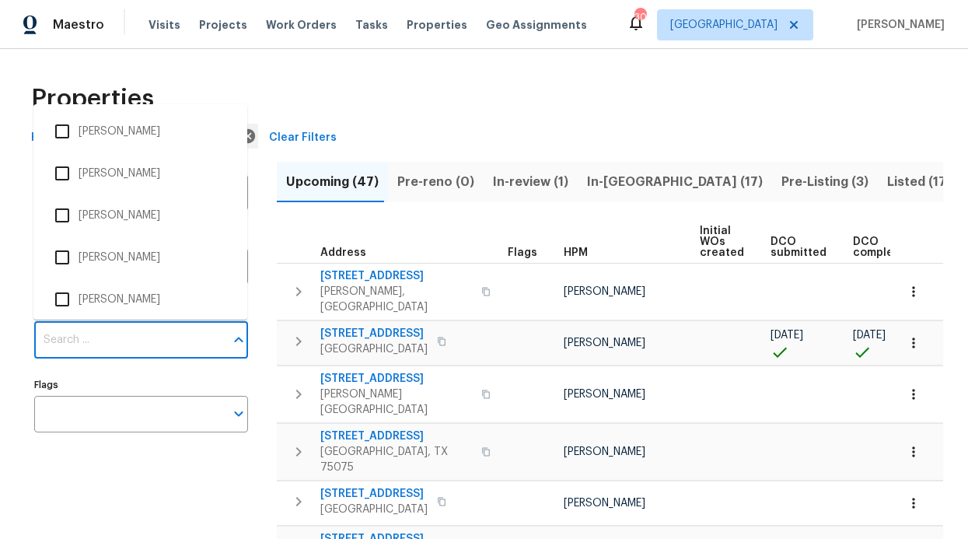
click at [86, 335] on input "Individuals" at bounding box center [129, 340] width 190 height 37
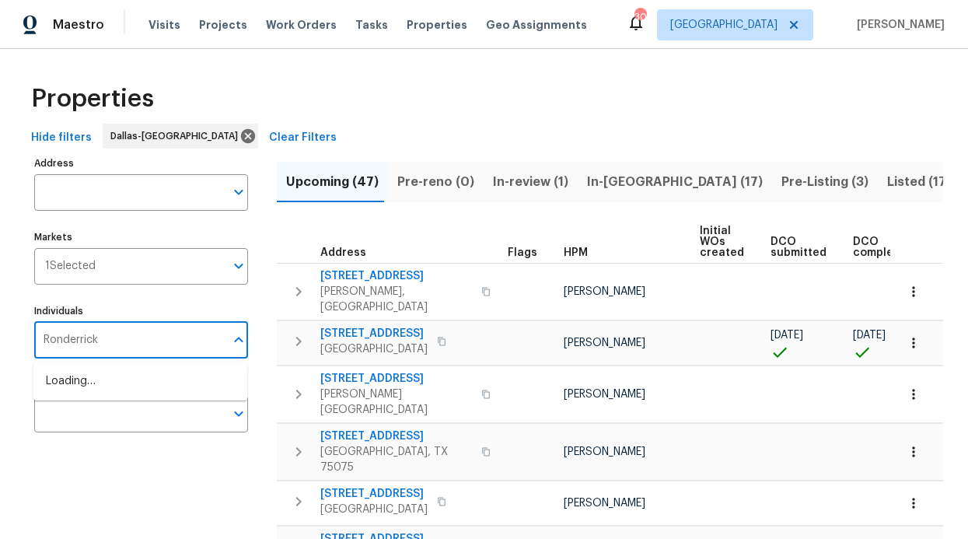
type input "Ronderrick"
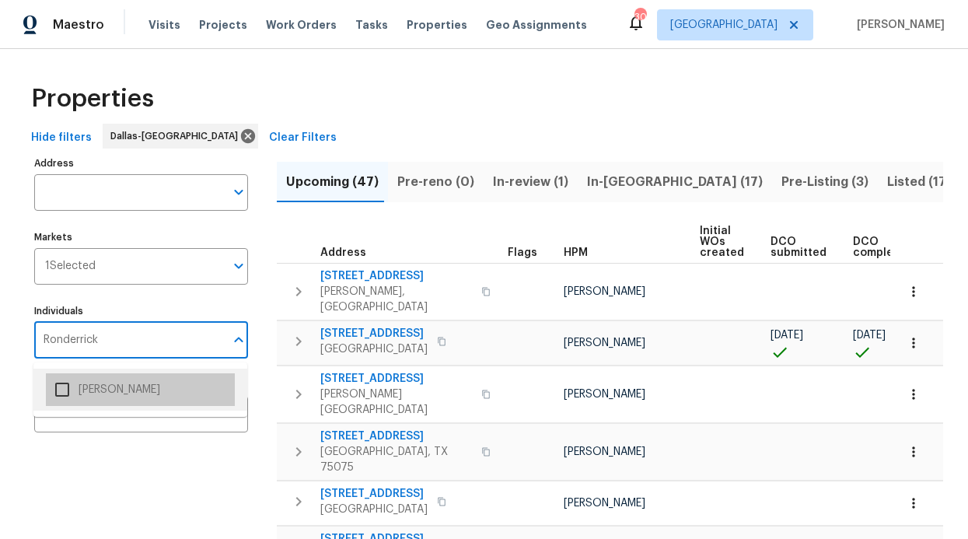
click at [98, 384] on li "[PERSON_NAME]" at bounding box center [140, 389] width 189 height 33
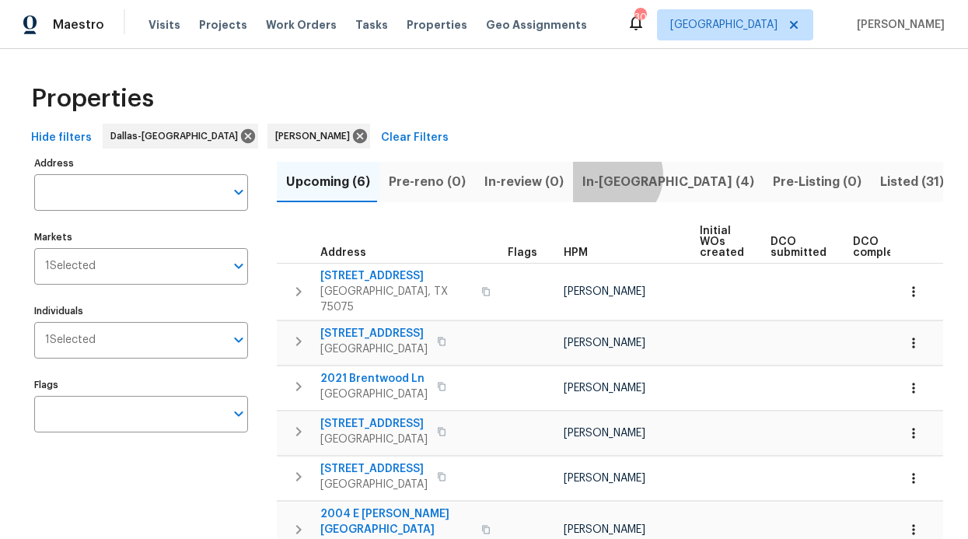
click at [602, 175] on span "In-reno (4)" at bounding box center [668, 182] width 172 height 22
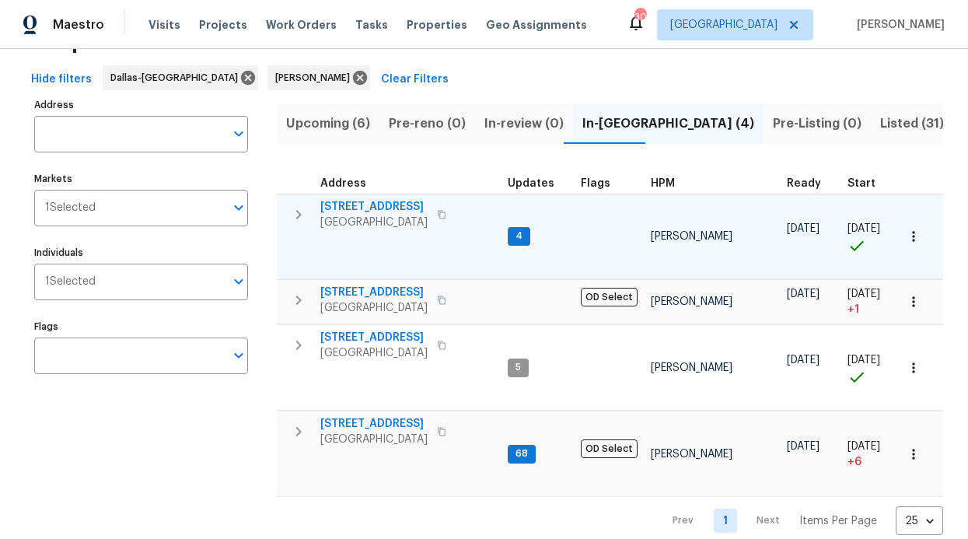
scroll to position [59, 0]
click at [357, 205] on span "[STREET_ADDRESS]" at bounding box center [373, 206] width 107 height 16
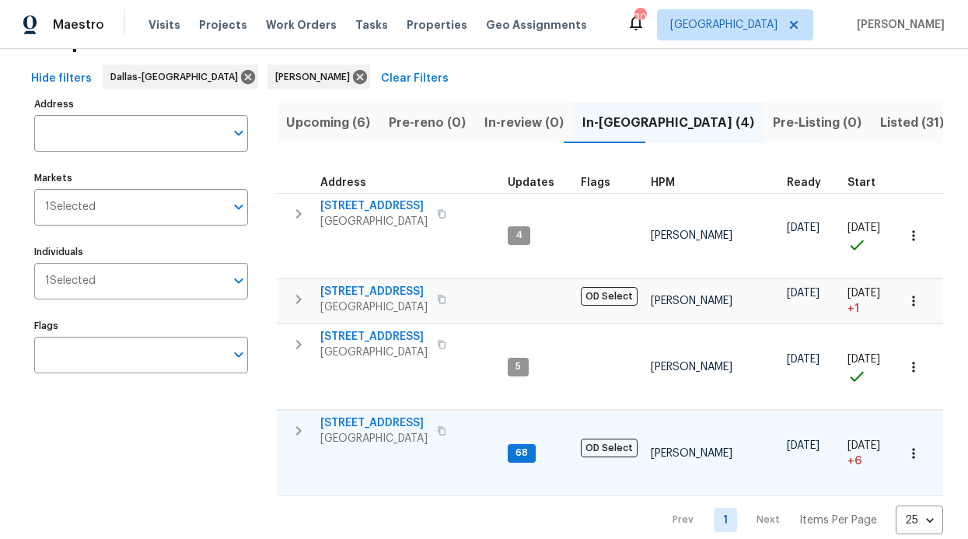
click at [376, 415] on span "6211 Crested Butte Dr" at bounding box center [373, 423] width 107 height 16
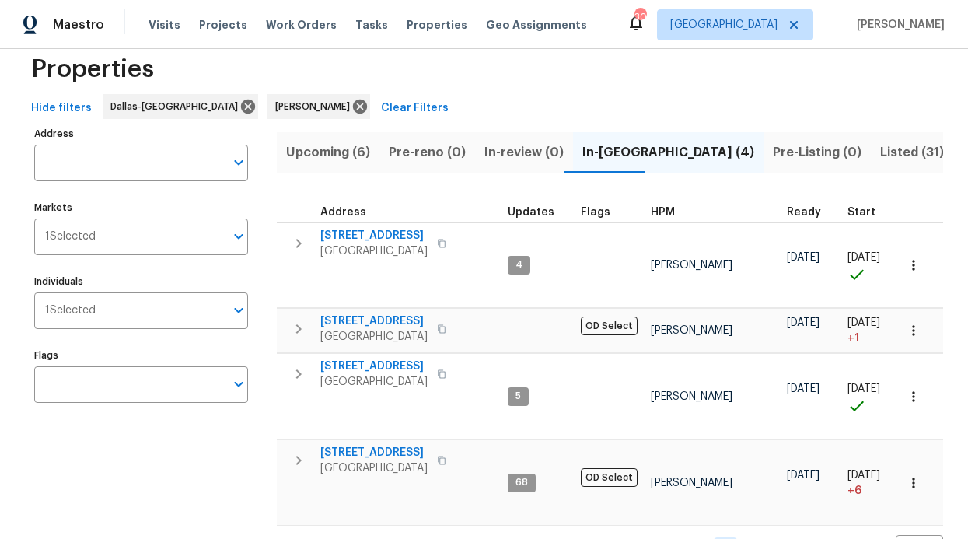
scroll to position [0, 0]
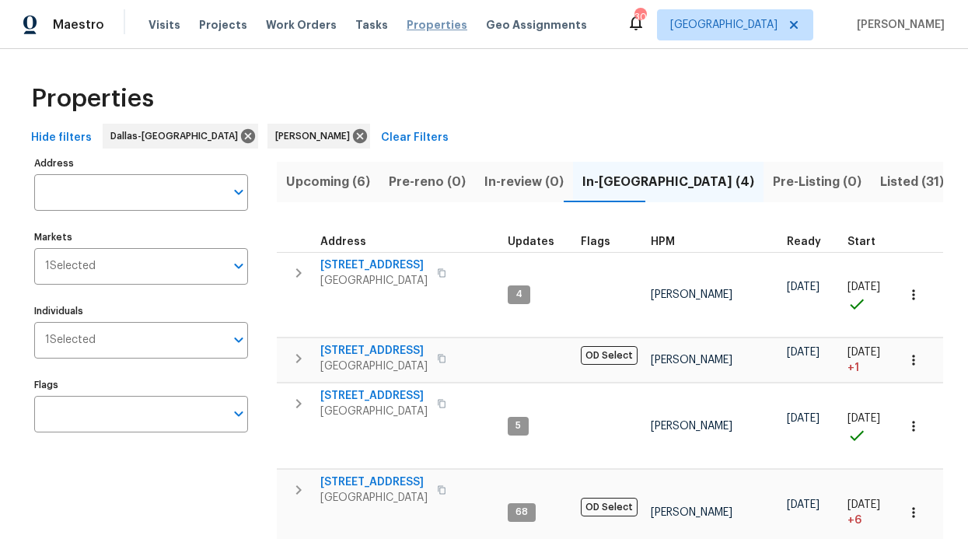
click at [407, 29] on span "Properties" at bounding box center [437, 25] width 61 height 16
click at [153, 30] on span "Visits" at bounding box center [164, 25] width 32 height 16
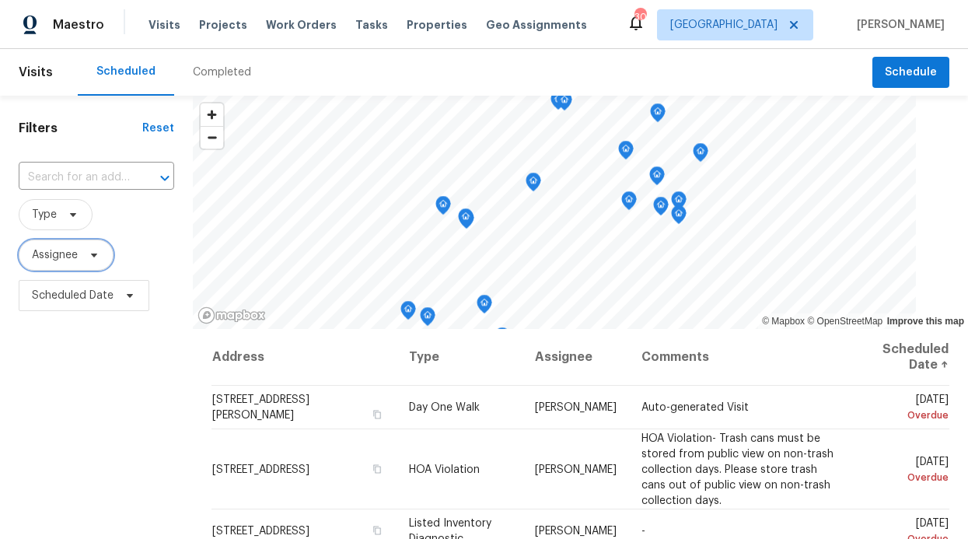
click at [51, 259] on span "Assignee" at bounding box center [55, 255] width 46 height 16
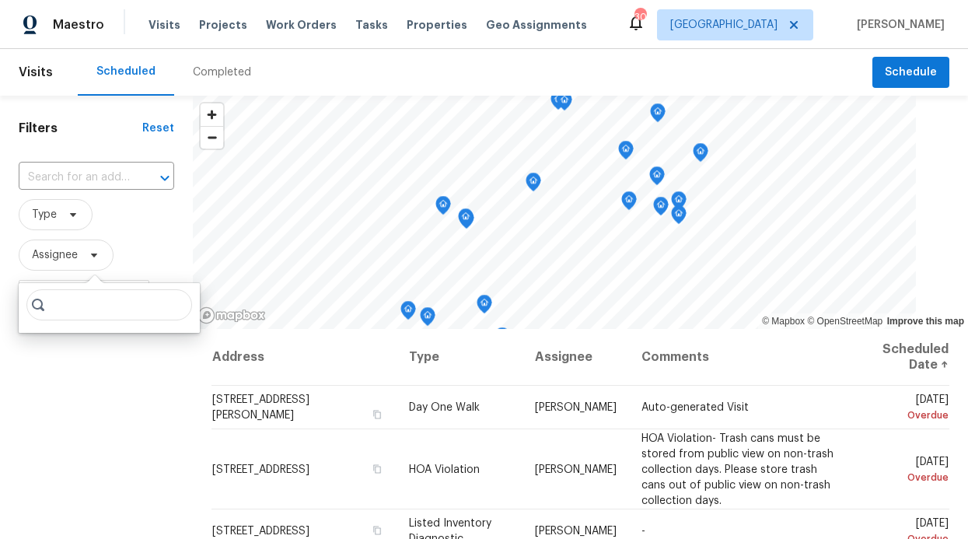
click at [81, 308] on input "search" at bounding box center [109, 304] width 166 height 31
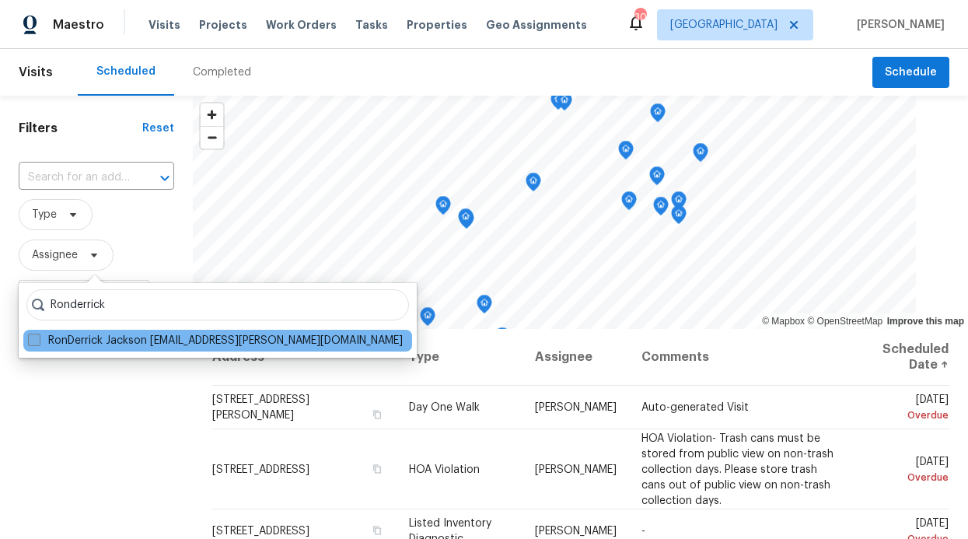
type input "Ronderrick"
click at [67, 338] on label "RonDerrick Jackson ron.jackson@opendoor.com" at bounding box center [215, 341] width 375 height 16
click at [38, 338] on input "RonDerrick Jackson ron.jackson@opendoor.com" at bounding box center [33, 338] width 10 height 10
checkbox input "true"
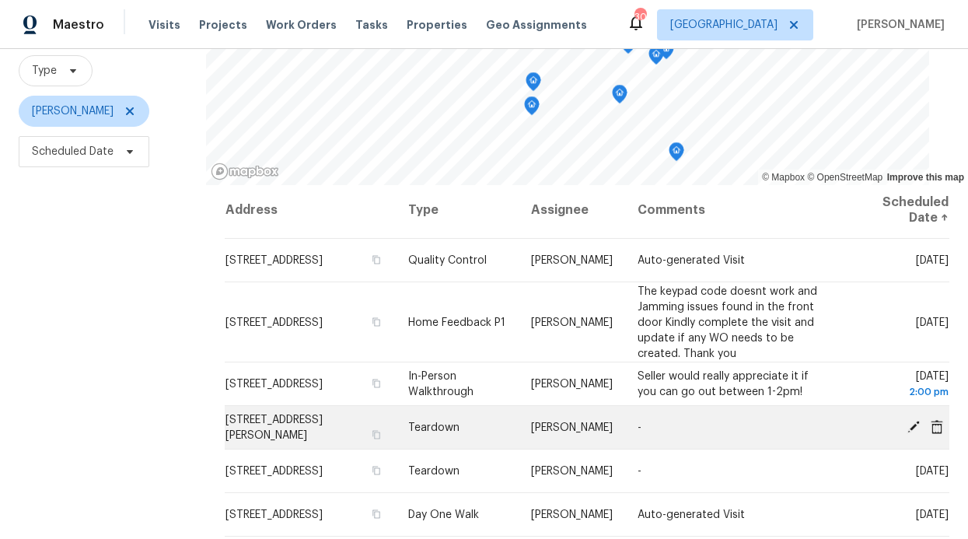
scroll to position [146, 0]
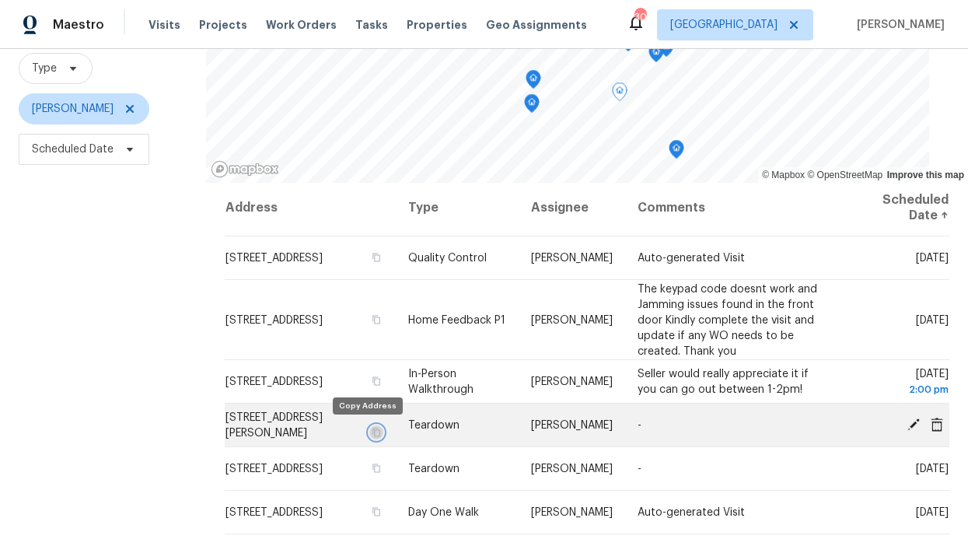
click at [372, 434] on button "button" at bounding box center [376, 432] width 14 height 14
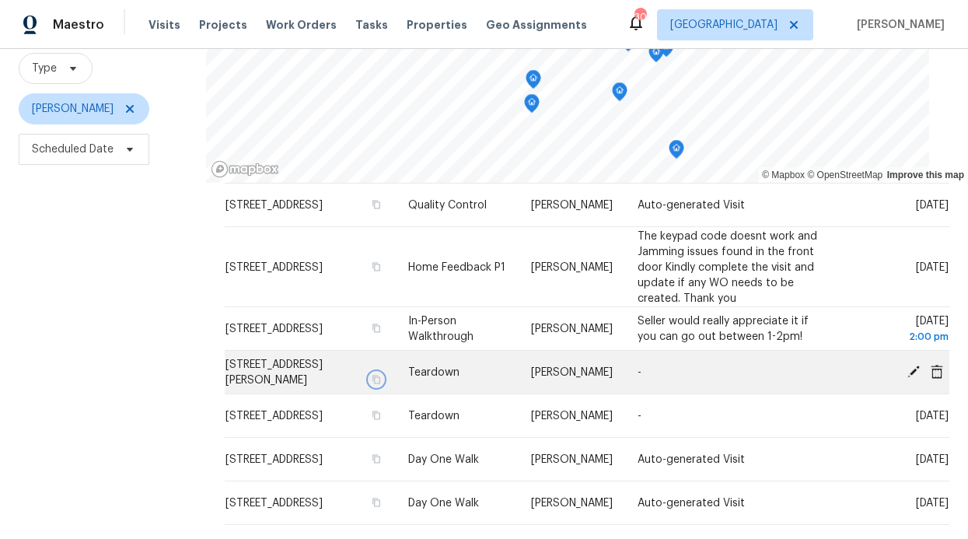
scroll to position [58, 0]
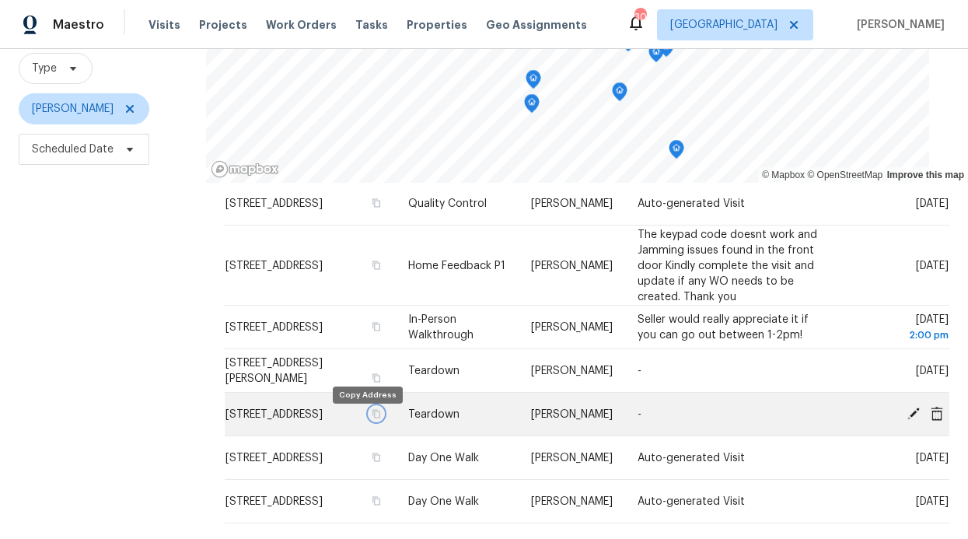
click at [372, 419] on button "button" at bounding box center [376, 414] width 14 height 14
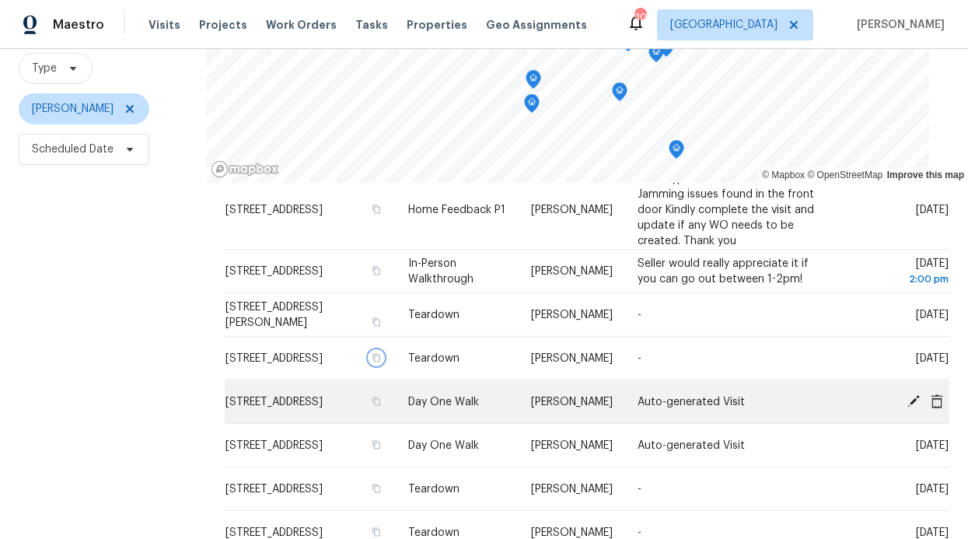
scroll to position [114, 0]
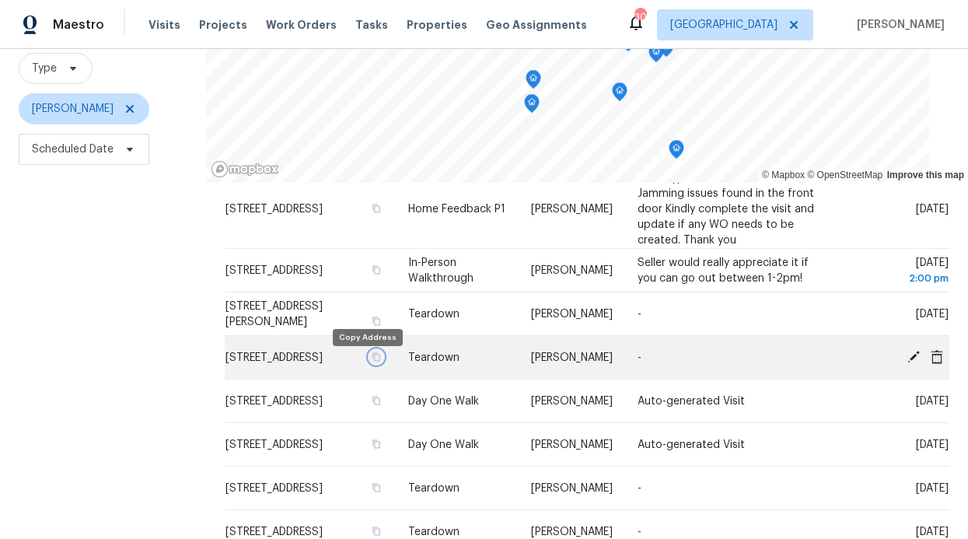
click at [372, 361] on icon "button" at bounding box center [376, 356] width 9 height 9
click at [906, 351] on icon at bounding box center [913, 356] width 14 height 14
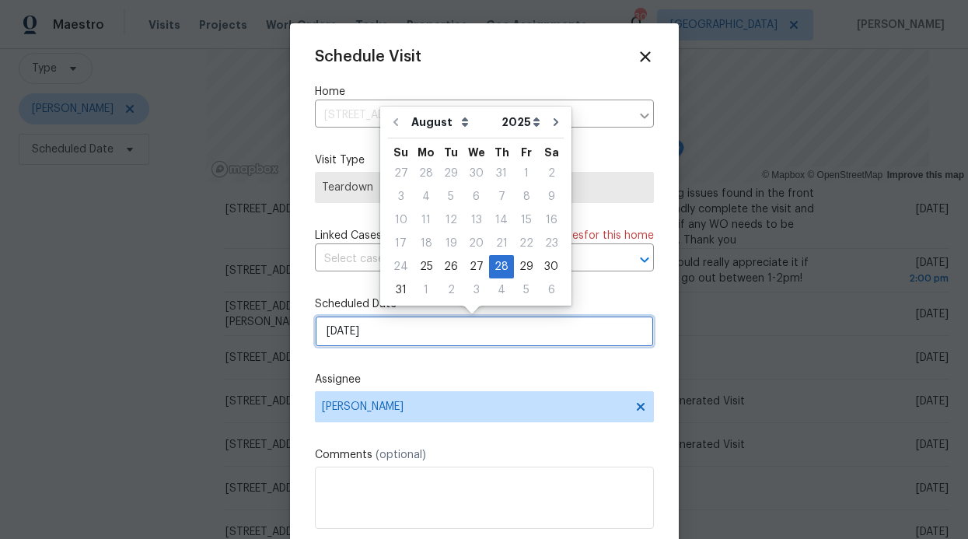
click at [407, 329] on input "8/28/2025" at bounding box center [484, 331] width 339 height 31
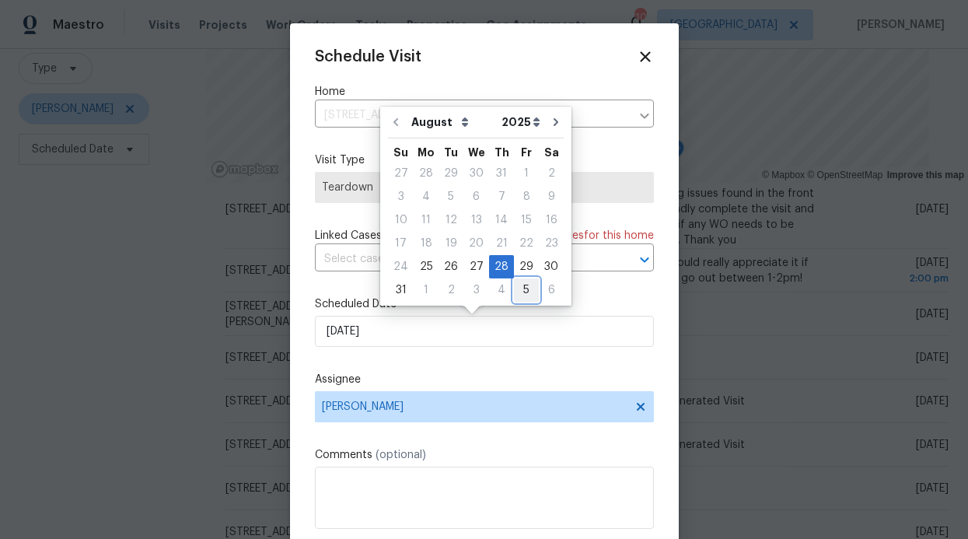
click at [521, 299] on div "5" at bounding box center [526, 290] width 25 height 22
type input "9/5/2025"
select select "8"
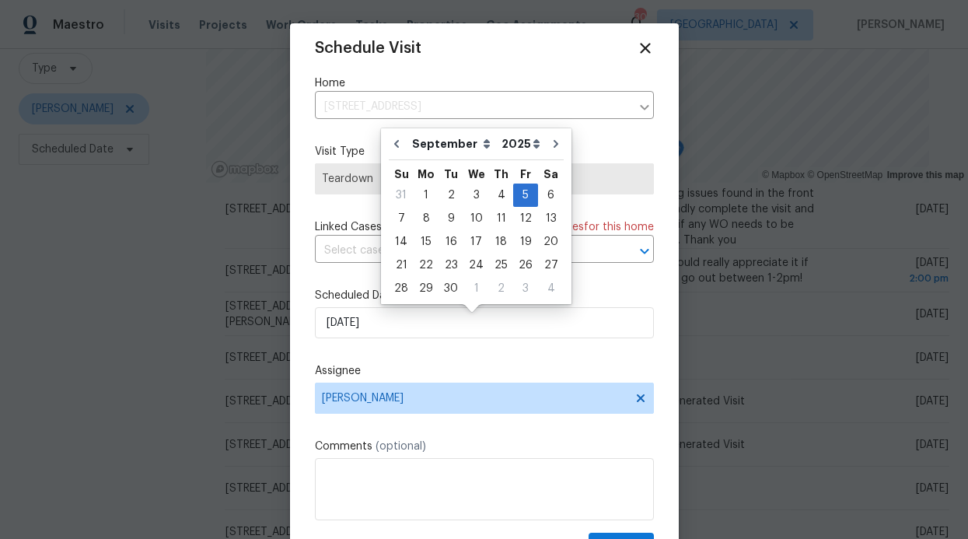
scroll to position [28, 0]
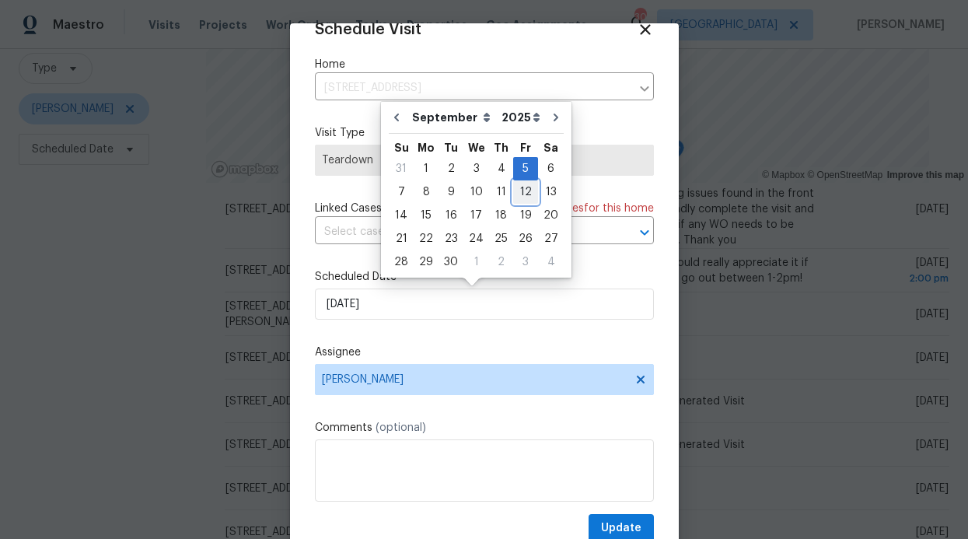
click at [525, 197] on div "12" at bounding box center [525, 192] width 25 height 22
type input "9/12/2025"
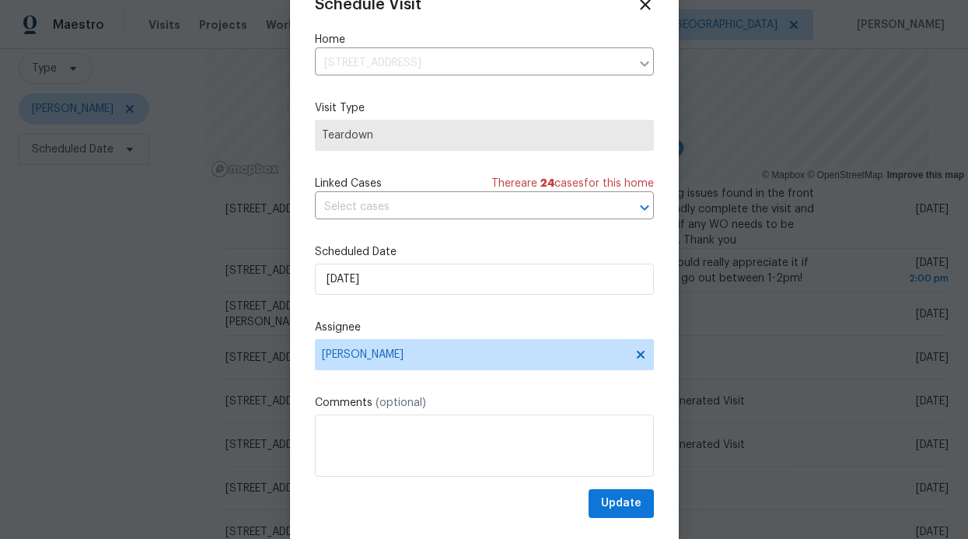
scroll to position [52, 0]
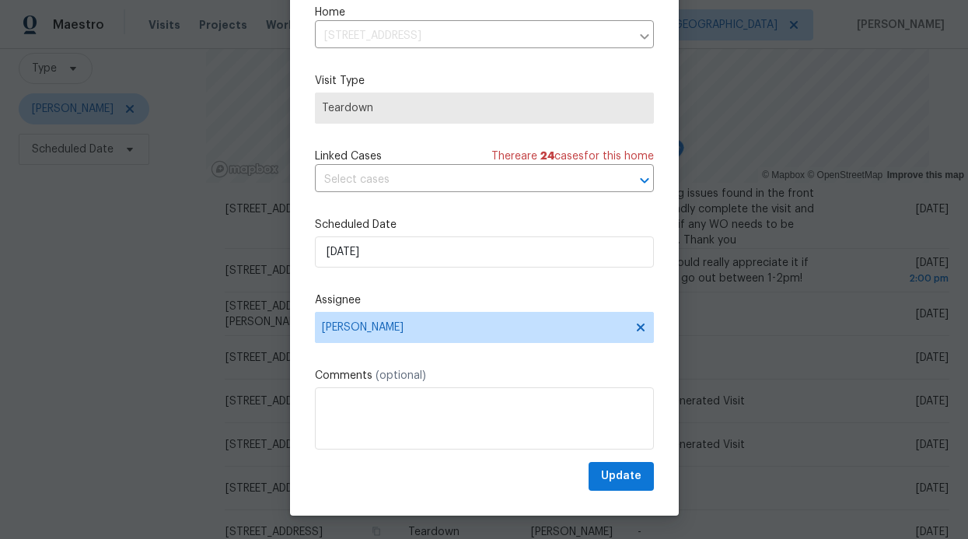
click at [597, 493] on div "Schedule Visit Home 253 Brookdale Dr, Little Elm, TX 75068 ​ Visit Type Teardow…" at bounding box center [484, 243] width 389 height 544
click at [601, 484] on span "Update" at bounding box center [621, 475] width 40 height 19
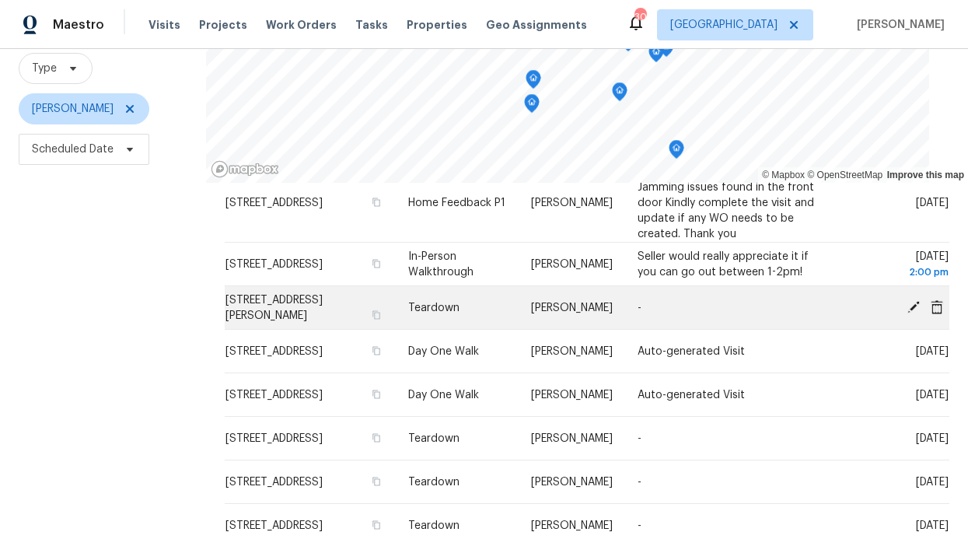
scroll to position [120, 0]
click at [371, 310] on button "button" at bounding box center [376, 315] width 14 height 14
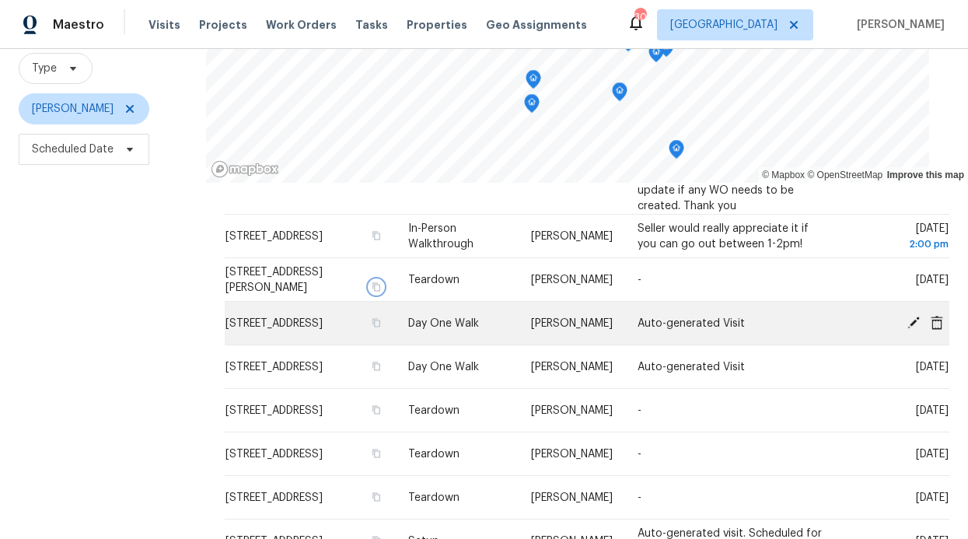
scroll to position [148, 0]
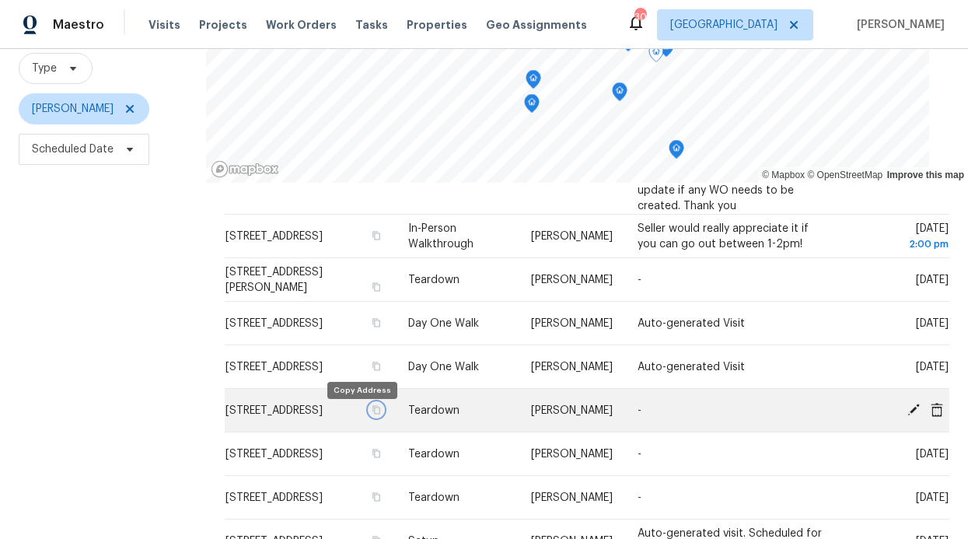
click at [372, 414] on icon "button" at bounding box center [376, 409] width 9 height 9
click at [906, 410] on icon at bounding box center [913, 409] width 14 height 14
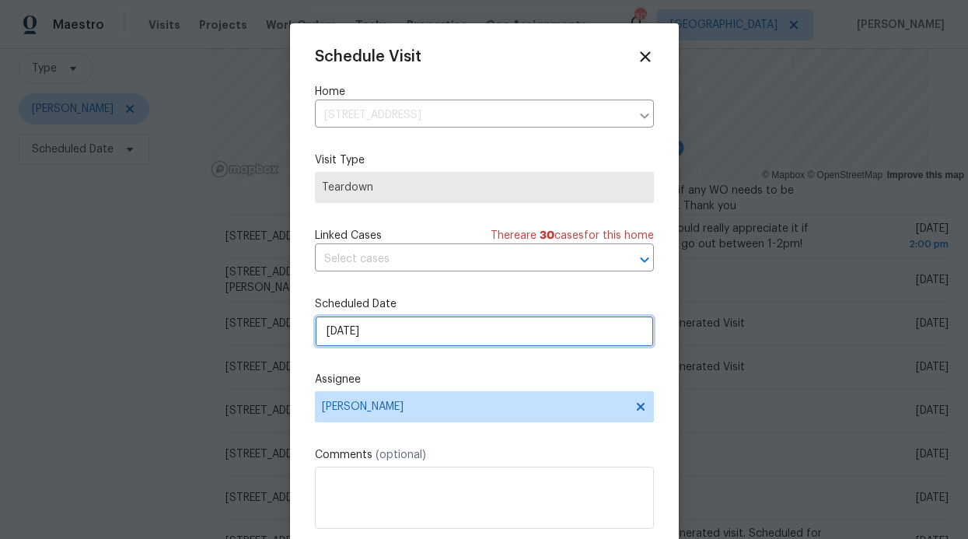
click at [425, 337] on input "8/29/2025" at bounding box center [484, 331] width 339 height 31
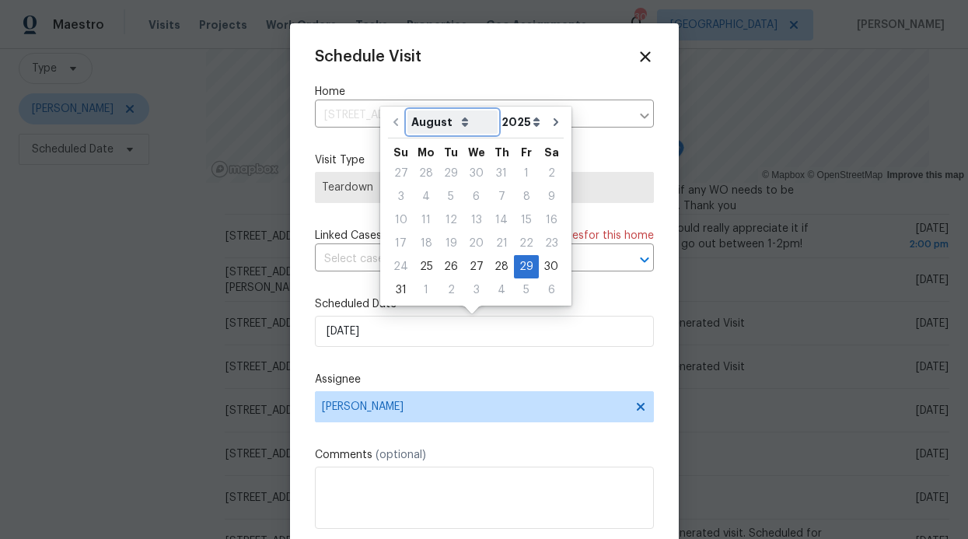
click at [453, 124] on select "August September October November December" at bounding box center [452, 121] width 90 height 23
select select "9"
click at [407, 110] on select "August September October November December" at bounding box center [452, 121] width 90 height 23
type input "10/29/2025"
select select "9"
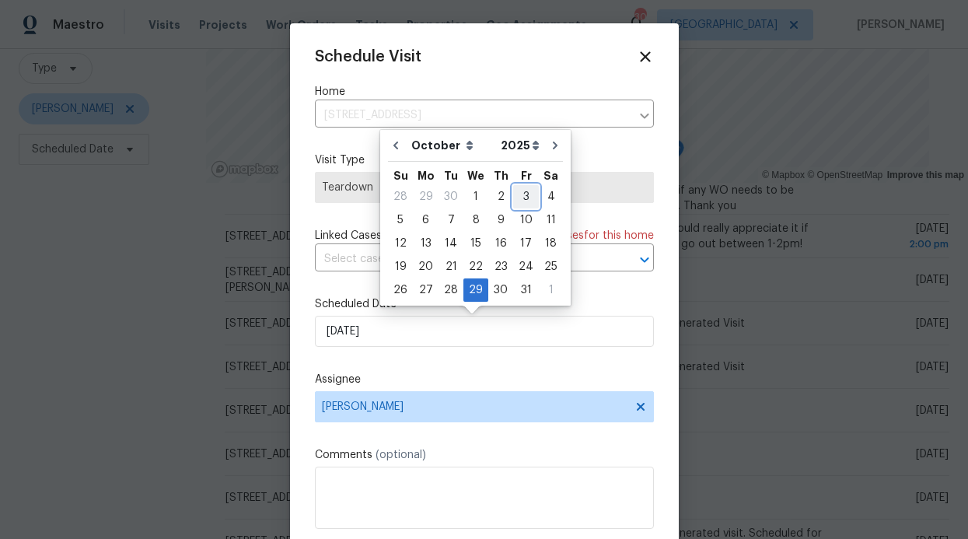
click at [520, 189] on div "3" at bounding box center [526, 197] width 26 height 22
type input "10/3/2025"
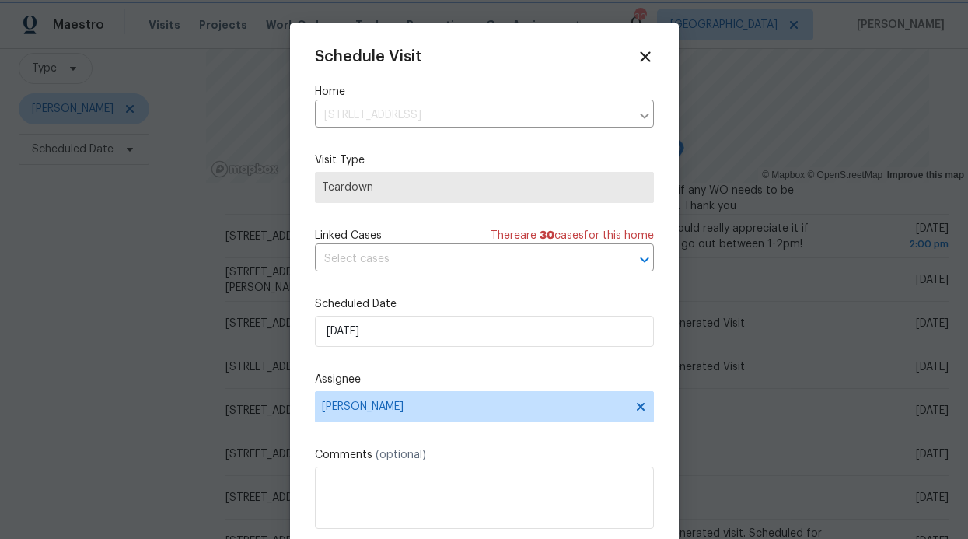
click at [677, 181] on div at bounding box center [484, 269] width 968 height 539
click at [654, 190] on div "Schedule Visit Home 3508 Bellwood Cir, Plano, TX 75074 ​ Visit Type Teardown Li…" at bounding box center [484, 295] width 389 height 544
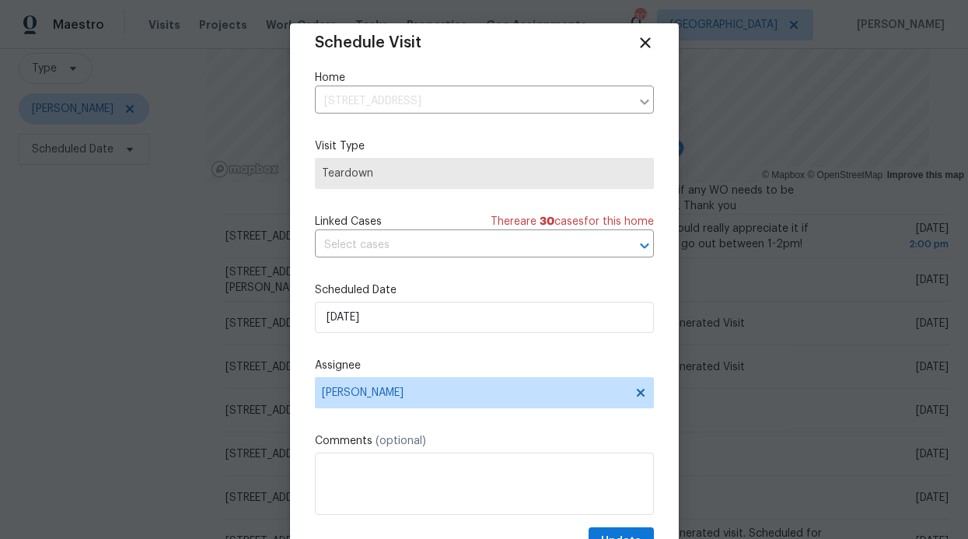
scroll to position [28, 0]
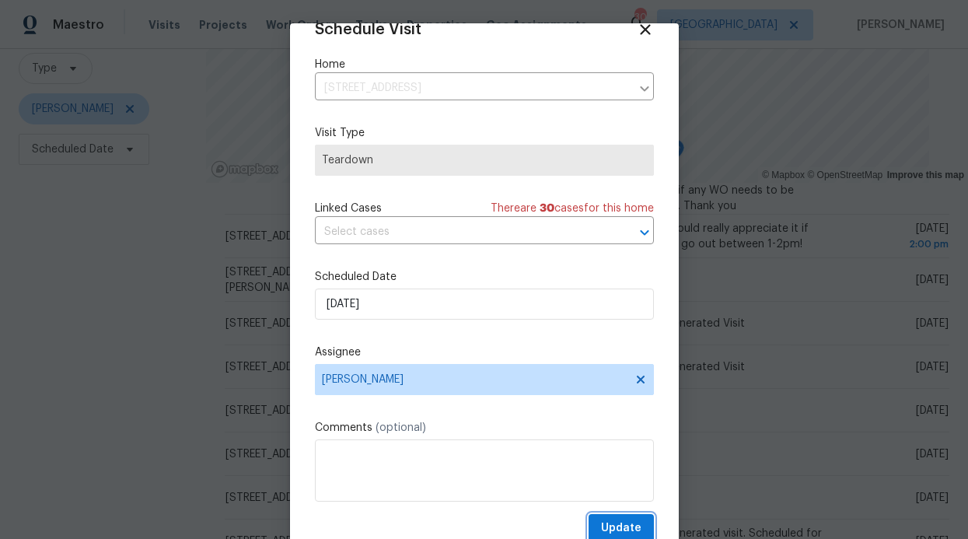
click at [601, 525] on span "Update" at bounding box center [621, 527] width 40 height 19
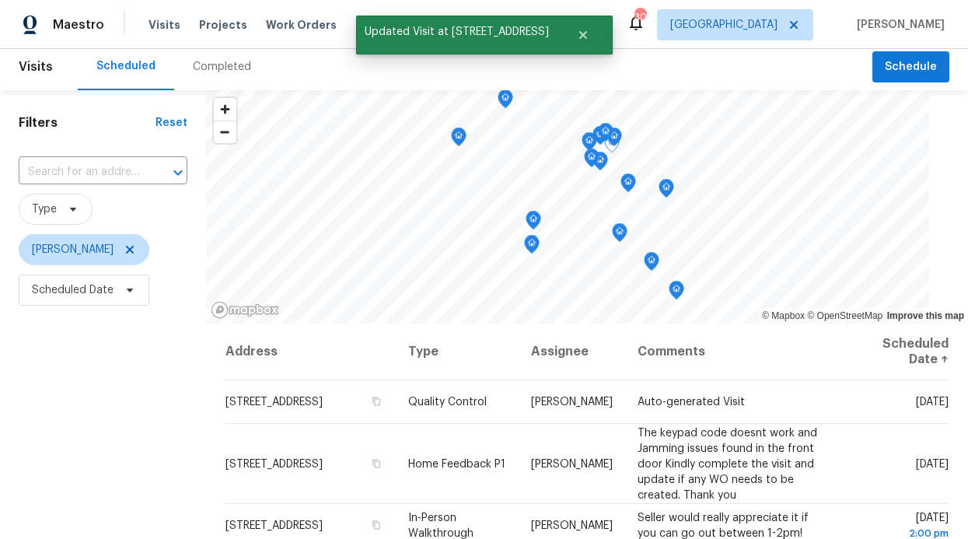
scroll to position [0, 0]
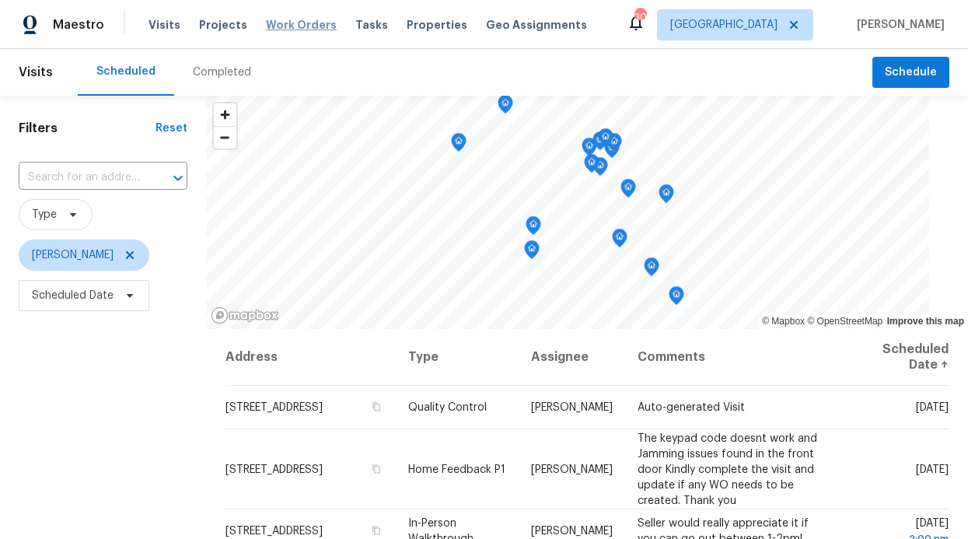
click at [275, 31] on span "Work Orders" at bounding box center [301, 25] width 71 height 16
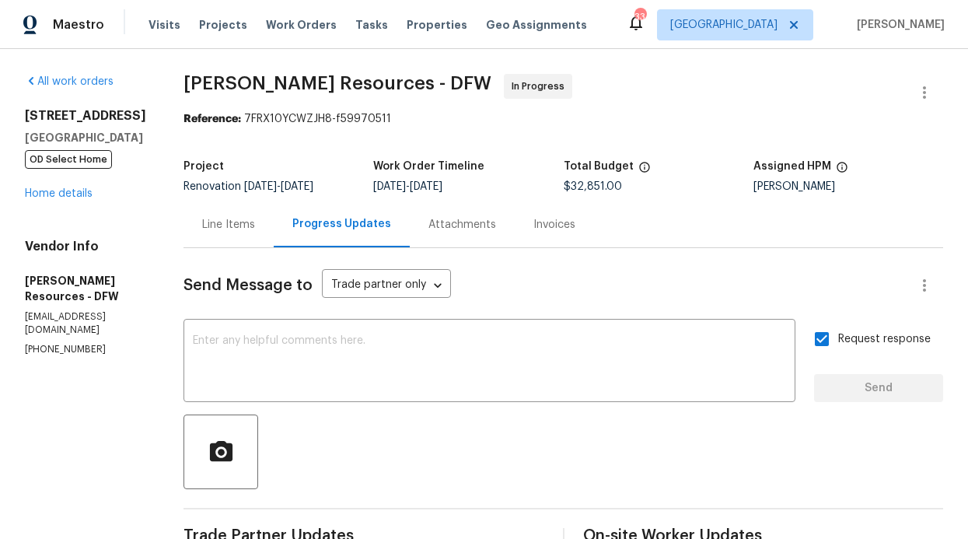
click at [306, 15] on div "Visits Projects Work Orders Tasks Properties Geo Assignments" at bounding box center [376, 24] width 457 height 31
click at [301, 21] on span "Work Orders" at bounding box center [301, 25] width 71 height 16
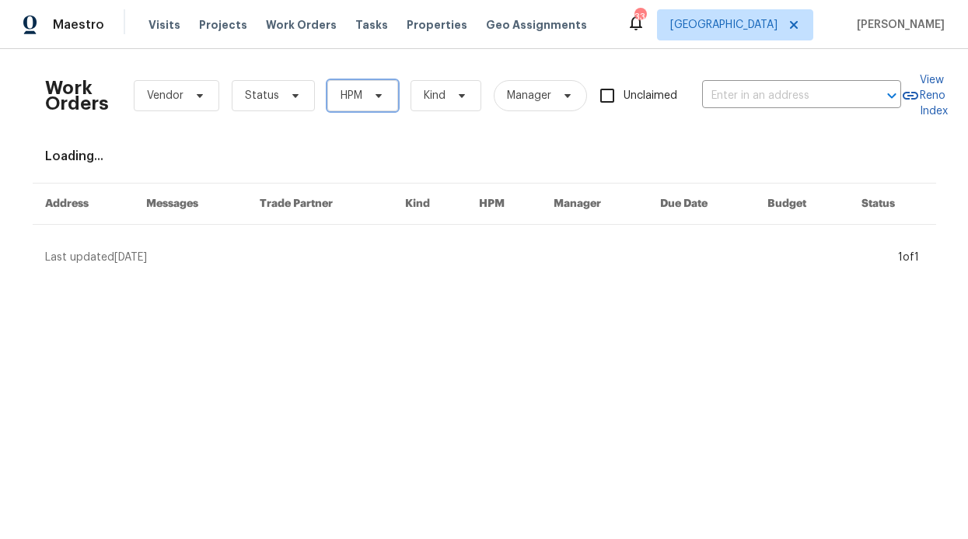
click at [347, 97] on span "HPM" at bounding box center [351, 96] width 22 height 16
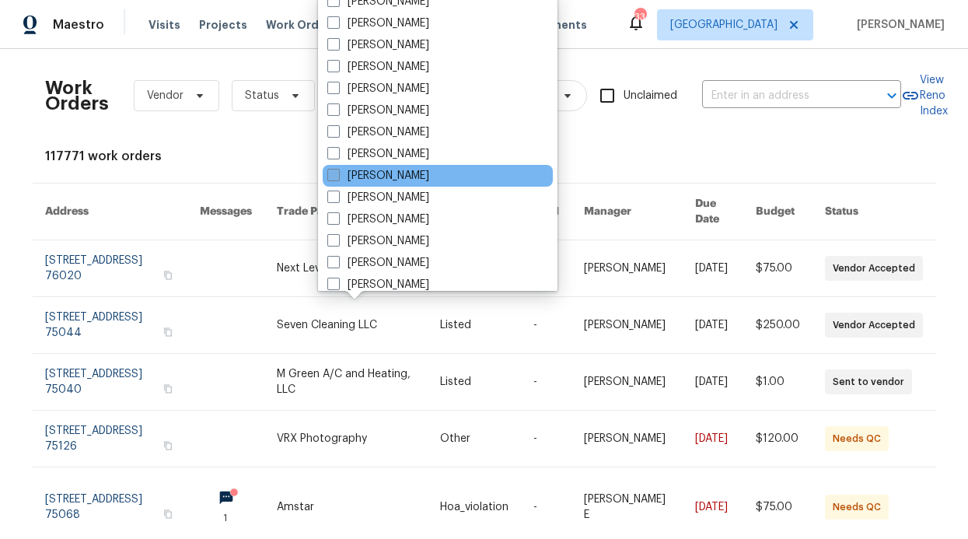
scroll to position [762, 0]
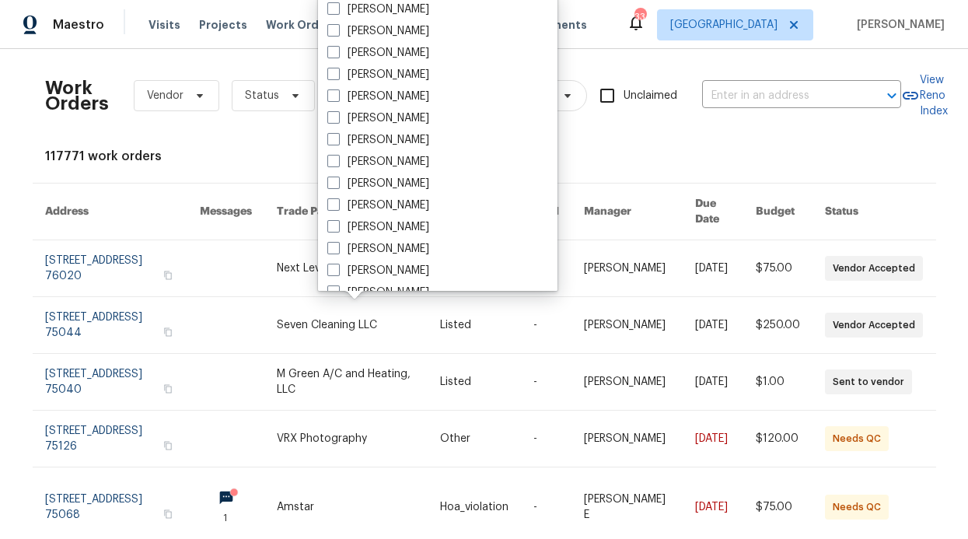
click at [564, 155] on div "117771 work orders" at bounding box center [484, 156] width 878 height 16
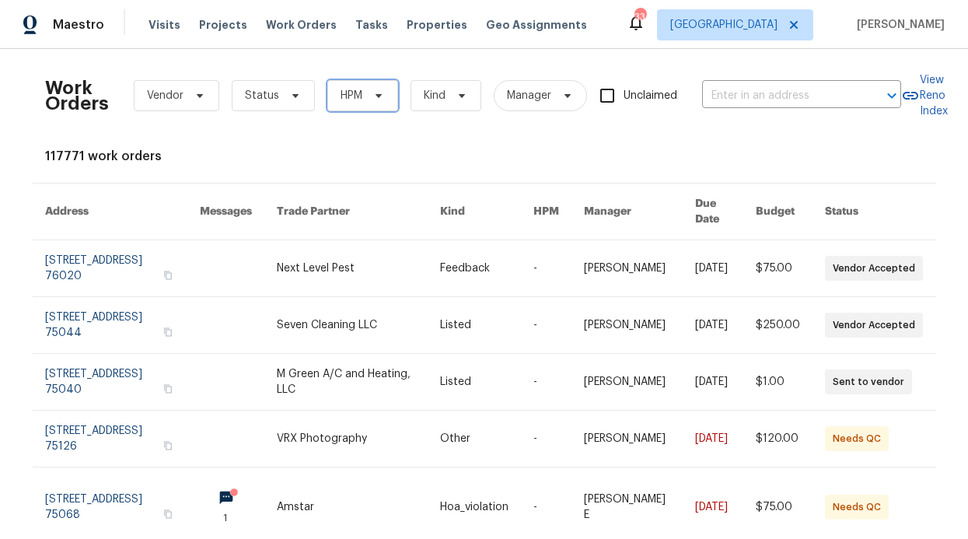
drag, startPoint x: 379, startPoint y: 110, endPoint x: 386, endPoint y: 100, distance: 12.3
click at [381, 109] on span "HPM" at bounding box center [362, 95] width 71 height 31
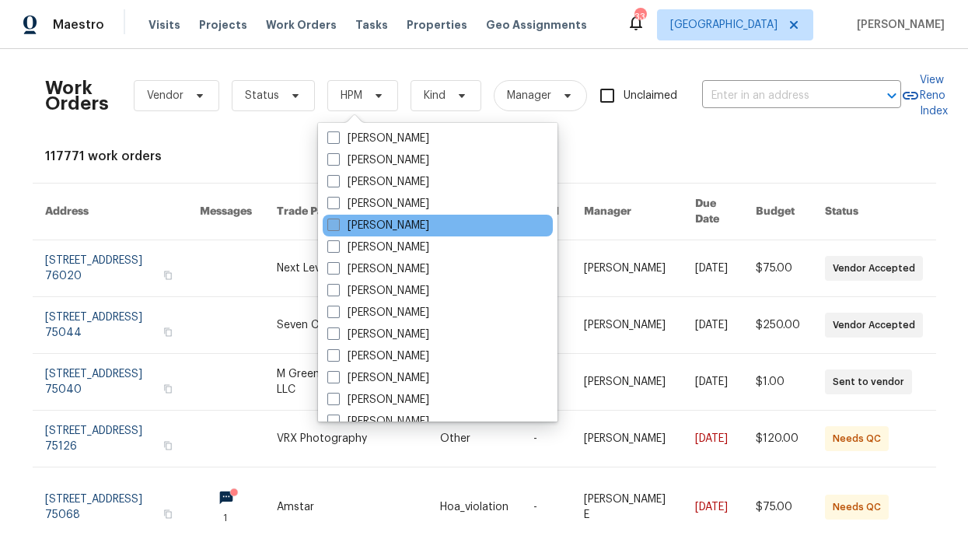
scroll to position [829, 0]
click at [415, 221] on label "[PERSON_NAME]" at bounding box center [378, 226] width 102 height 16
click at [337, 221] on input "[PERSON_NAME]" at bounding box center [332, 223] width 10 height 10
checkbox input "true"
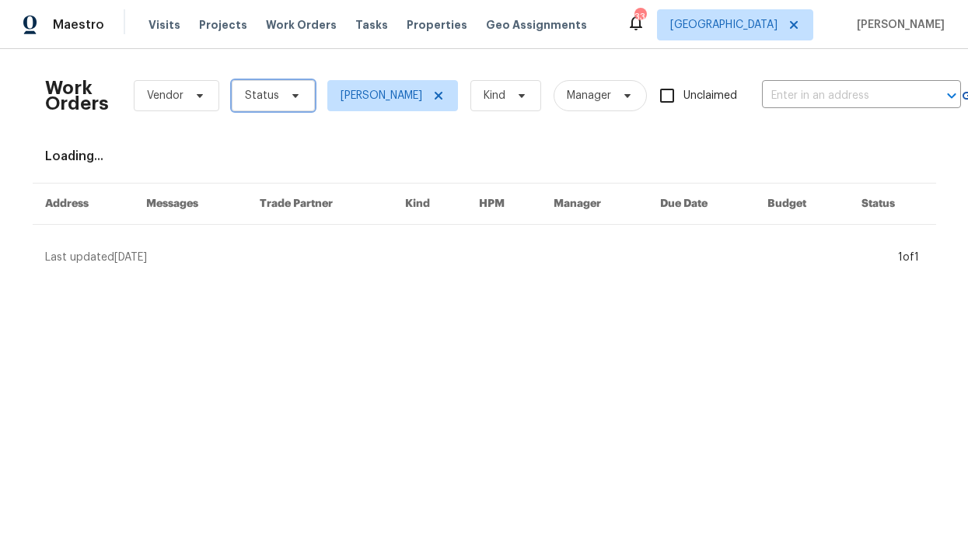
click at [261, 93] on span "Status" at bounding box center [262, 96] width 34 height 16
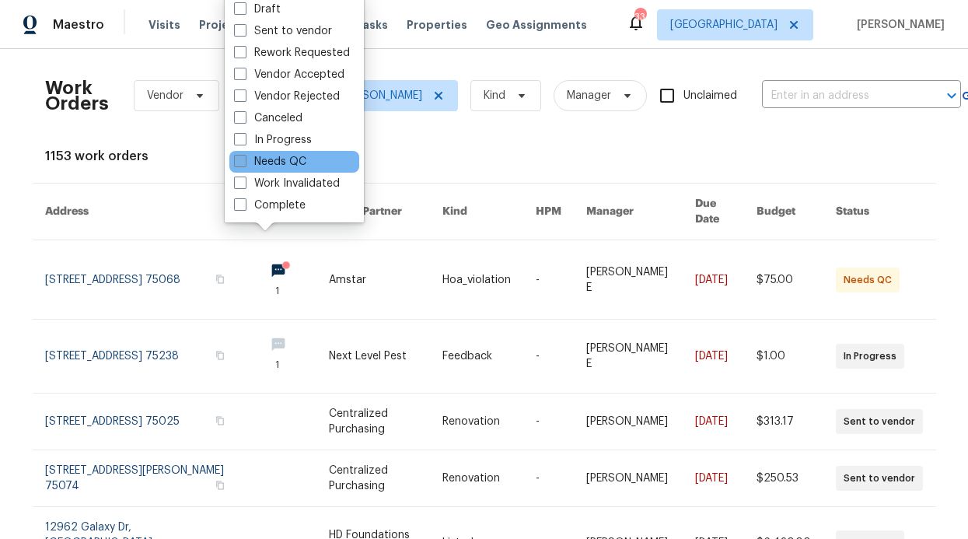
click at [302, 155] on label "Needs QC" at bounding box center [270, 162] width 72 height 16
click at [244, 155] on input "Needs QC" at bounding box center [239, 159] width 10 height 10
checkbox input "true"
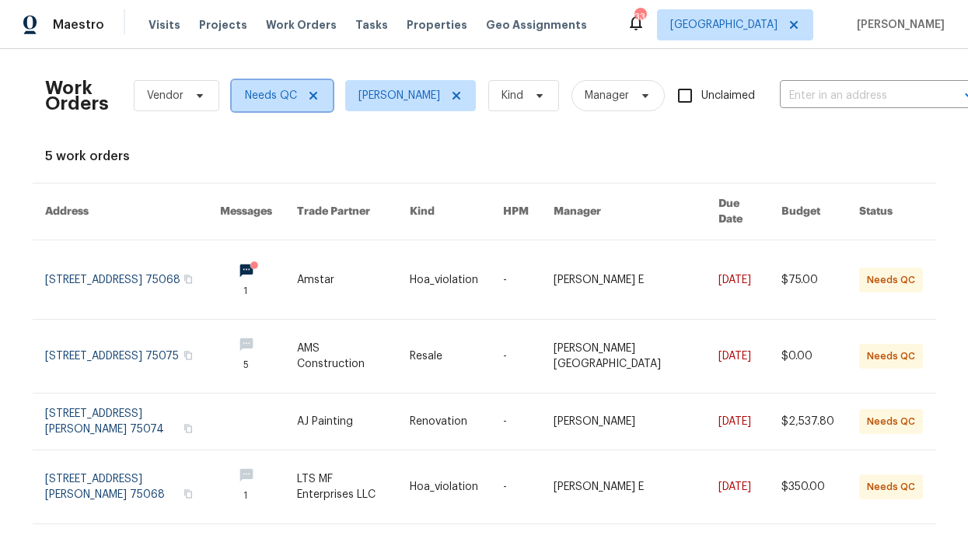
click at [307, 93] on icon at bounding box center [313, 95] width 12 height 12
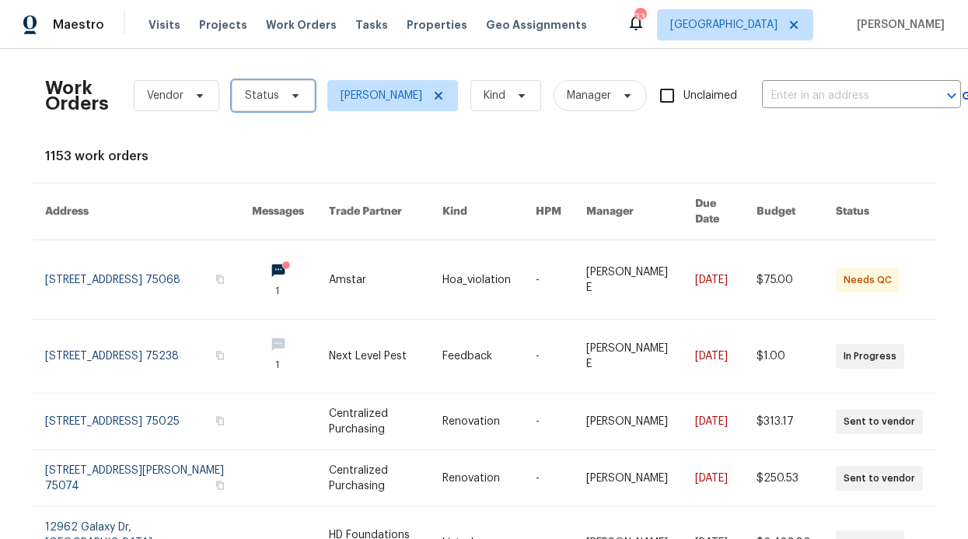
click at [295, 97] on span "Status" at bounding box center [273, 95] width 83 height 31
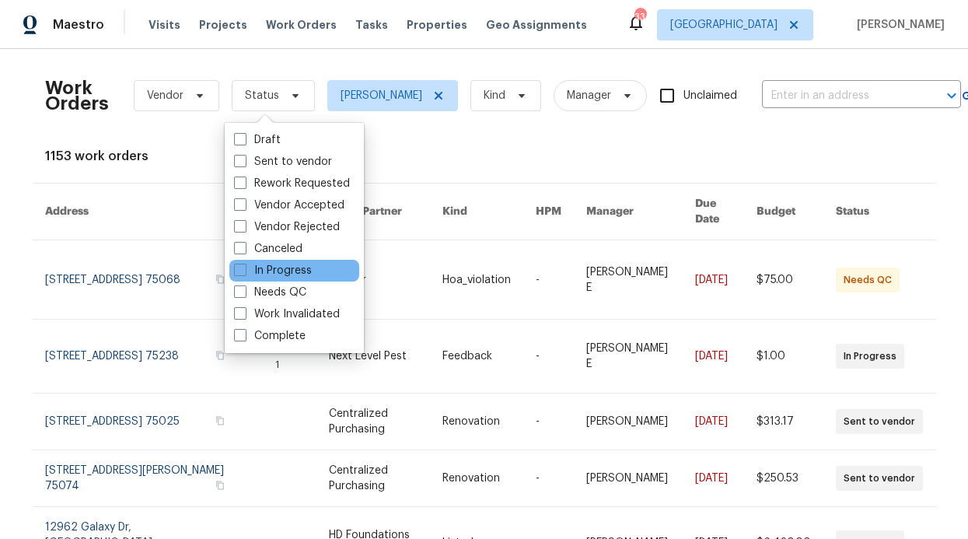
click at [303, 278] on div "In Progress" at bounding box center [294, 271] width 130 height 22
click at [296, 270] on label "In Progress" at bounding box center [273, 271] width 78 height 16
click at [244, 270] on input "In Progress" at bounding box center [239, 268] width 10 height 10
checkbox input "true"
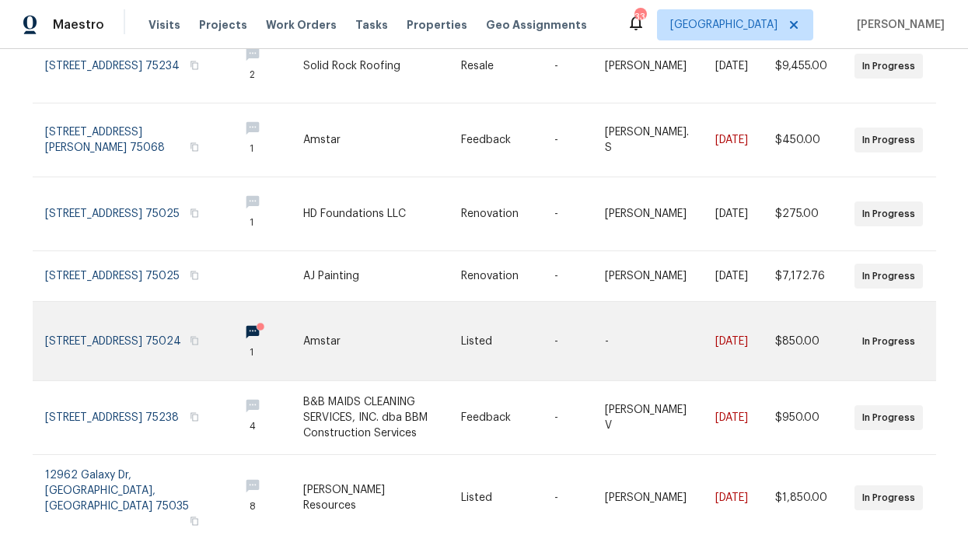
scroll to position [454, 0]
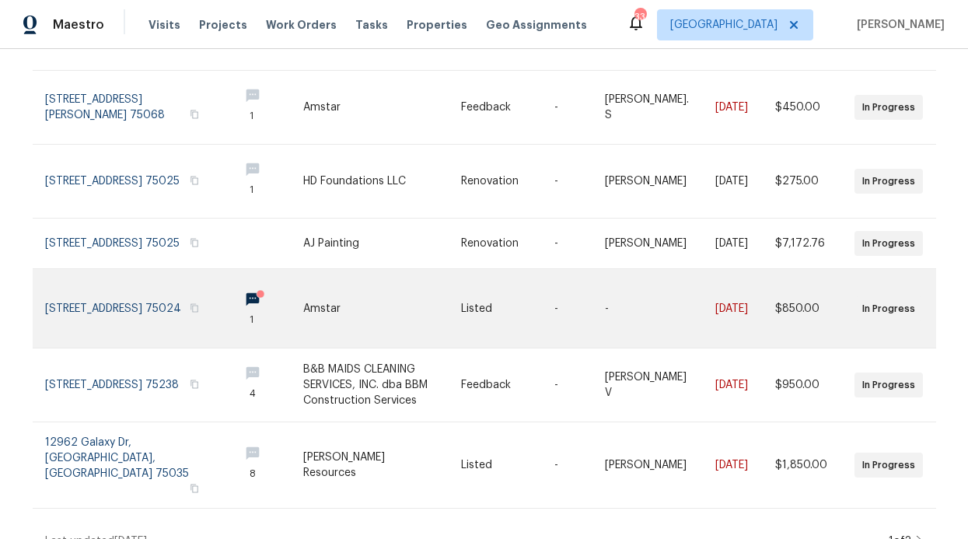
click at [226, 285] on link at bounding box center [264, 308] width 77 height 79
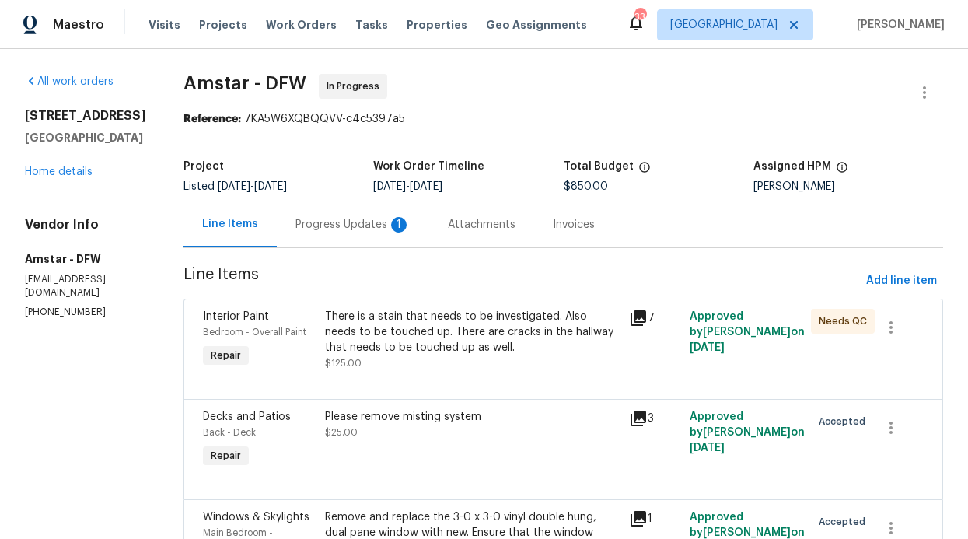
click at [314, 241] on div "Progress Updates 1" at bounding box center [353, 224] width 152 height 46
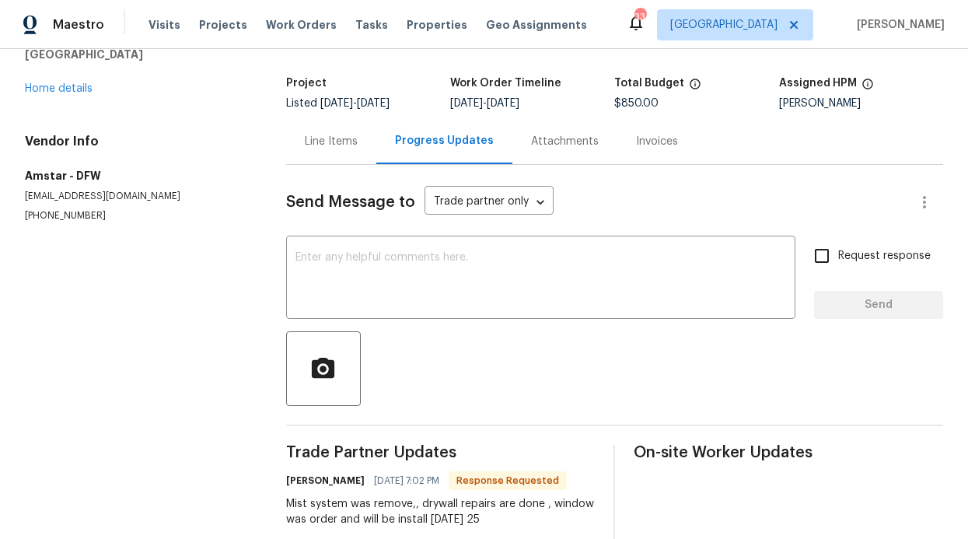
scroll to position [127, 0]
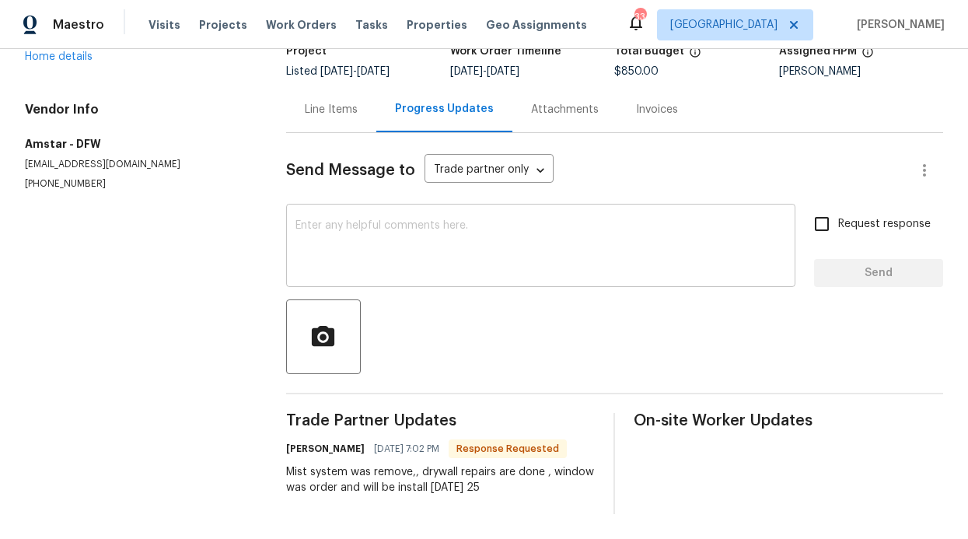
click at [395, 251] on textarea at bounding box center [540, 247] width 491 height 54
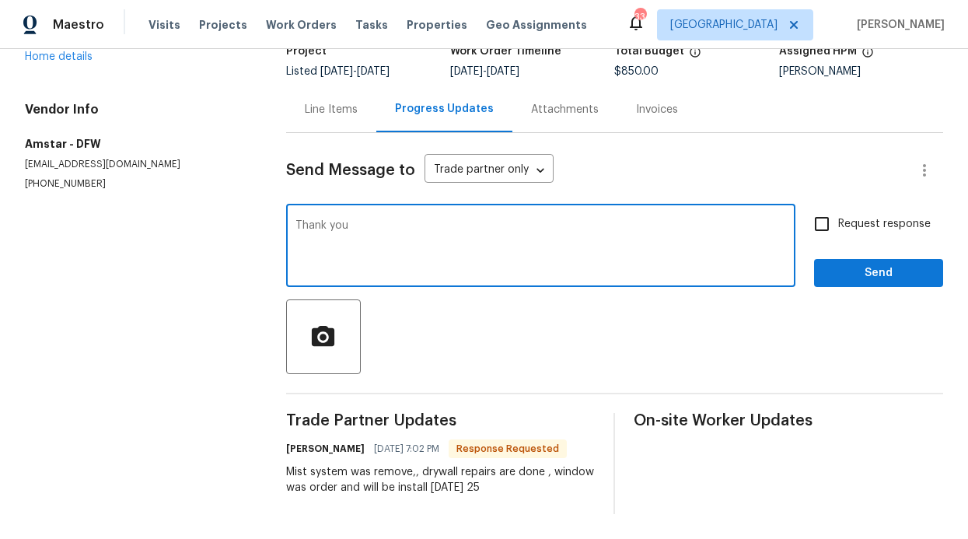
type textarea "Thank you"
click at [889, 259] on button "Send" at bounding box center [878, 273] width 129 height 29
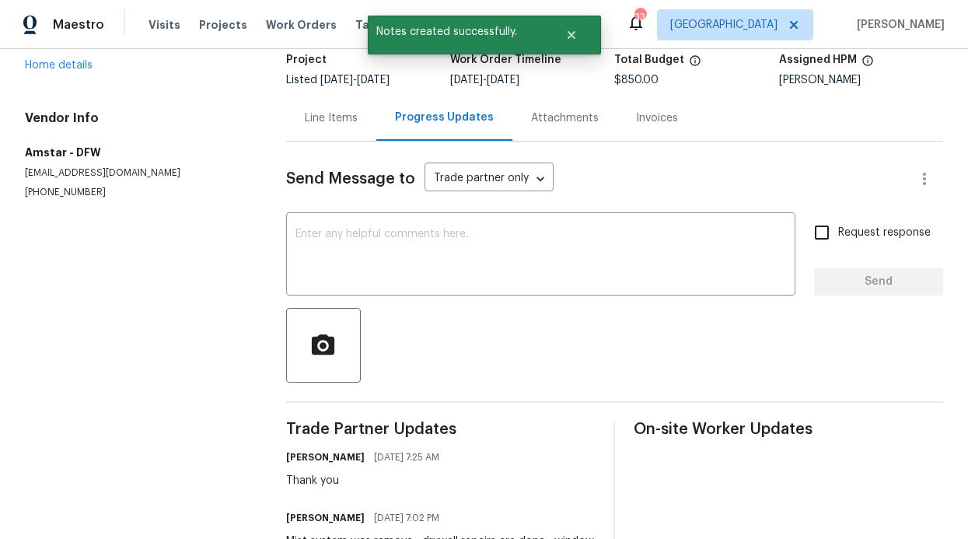
scroll to position [96, 0]
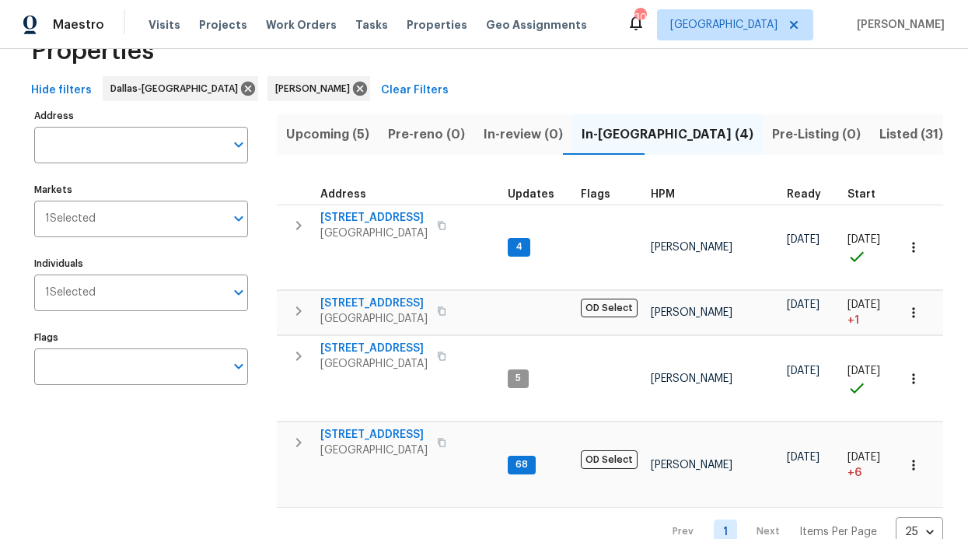
scroll to position [37, 0]
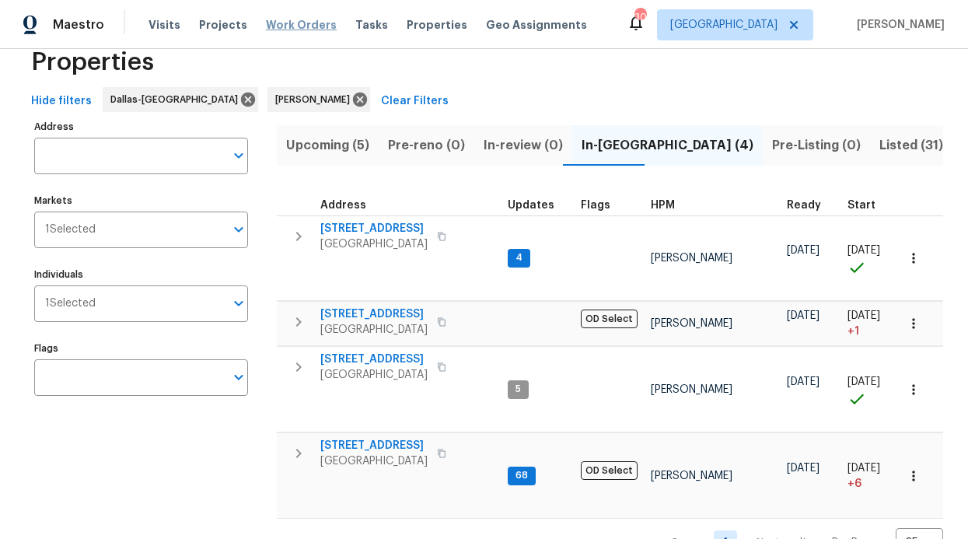
click at [276, 20] on span "Work Orders" at bounding box center [301, 25] width 71 height 16
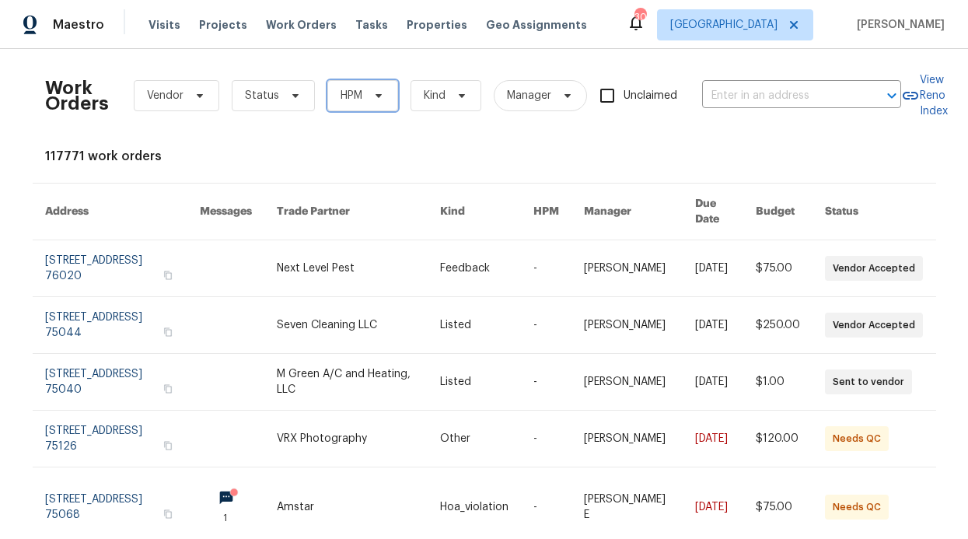
click at [368, 95] on span at bounding box center [376, 95] width 17 height 12
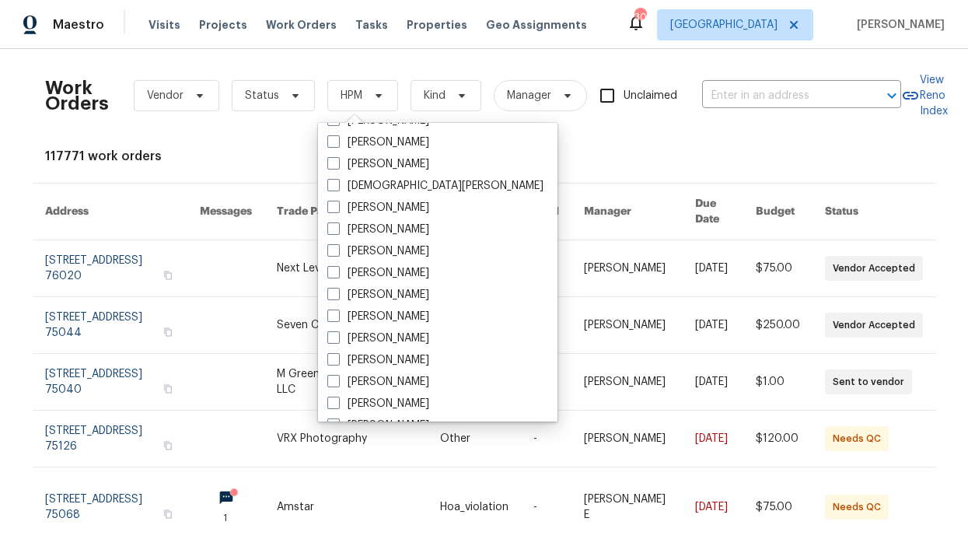
scroll to position [868, 0]
click at [363, 187] on label "[PERSON_NAME]" at bounding box center [378, 187] width 102 height 16
click at [337, 187] on input "[PERSON_NAME]" at bounding box center [332, 184] width 10 height 10
checkbox input "true"
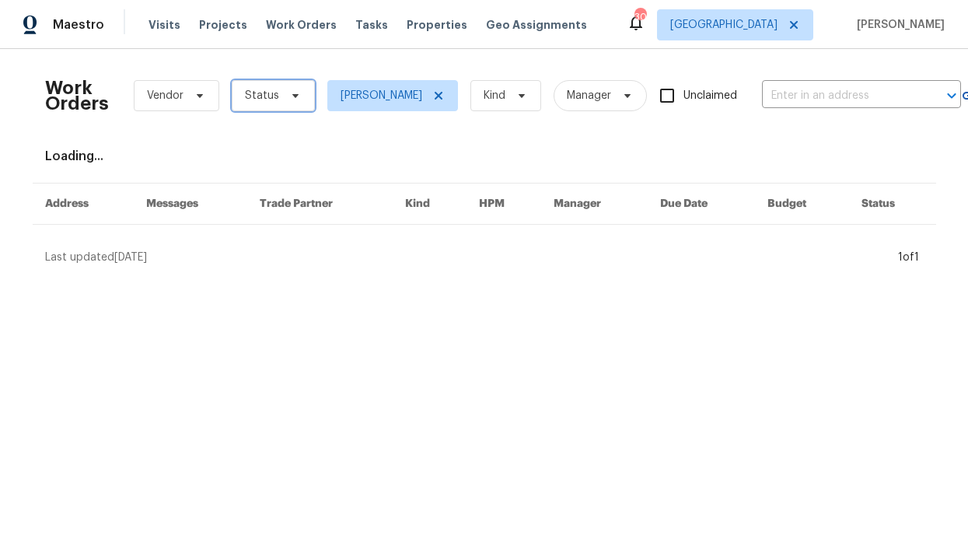
click at [264, 100] on span "Status" at bounding box center [262, 96] width 34 height 16
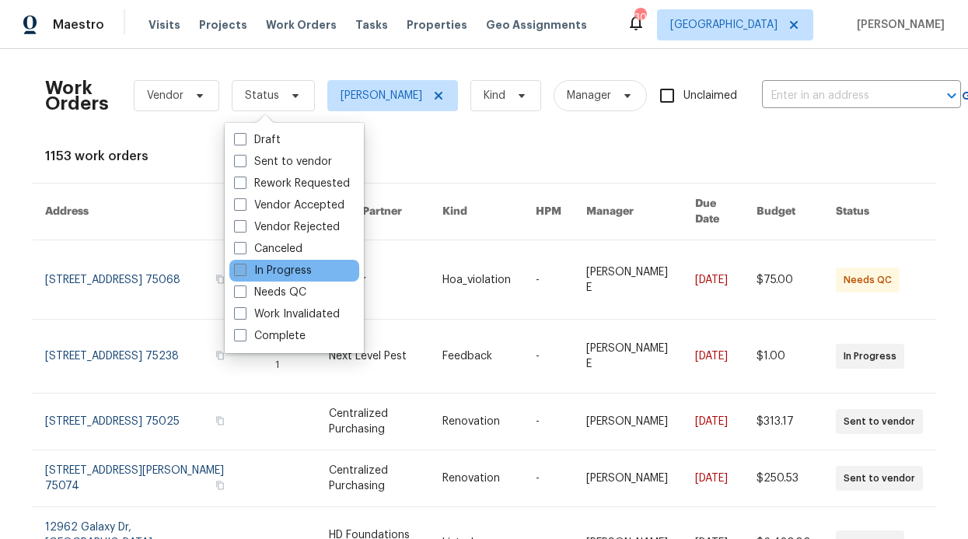
click at [281, 275] on label "In Progress" at bounding box center [273, 271] width 78 height 16
click at [244, 273] on input "In Progress" at bounding box center [239, 268] width 10 height 10
checkbox input "true"
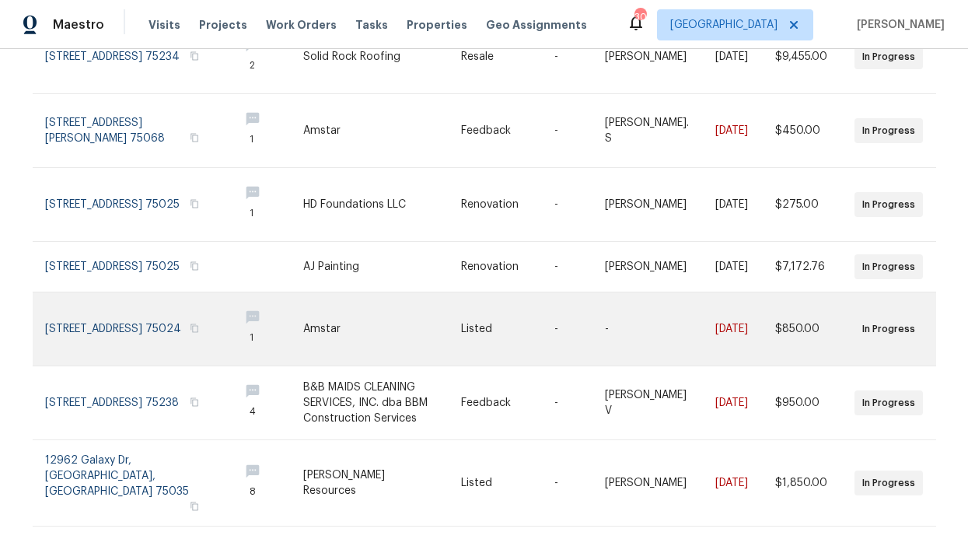
scroll to position [449, 0]
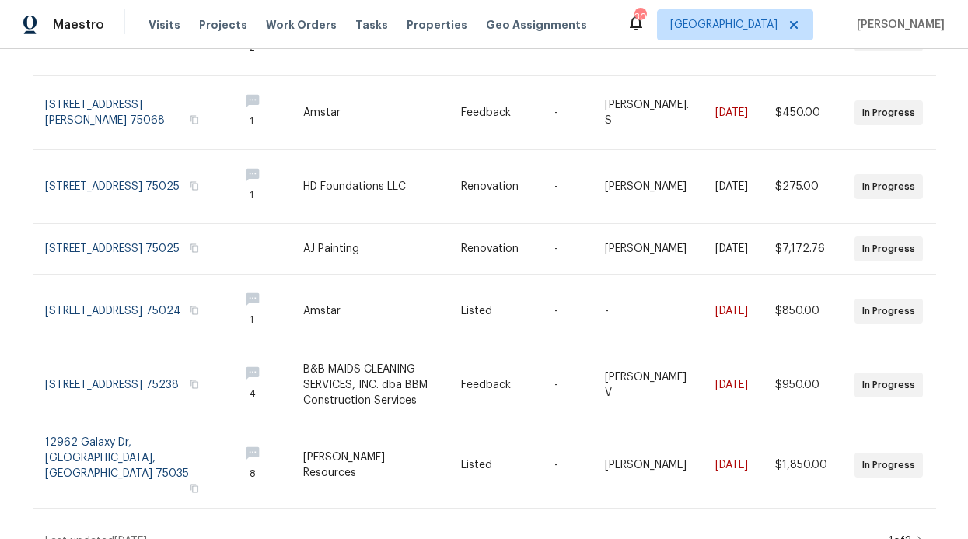
click at [917, 536] on icon at bounding box center [920, 541] width 6 height 11
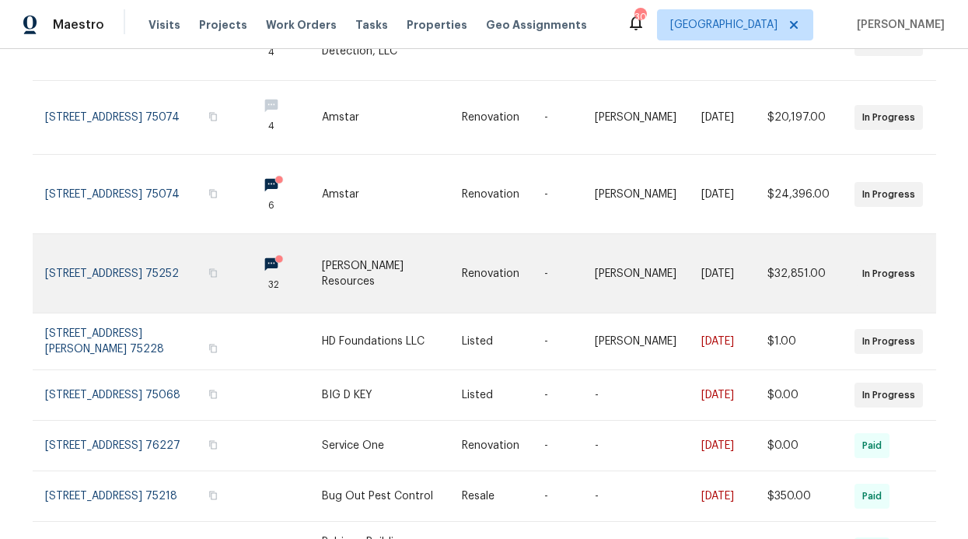
scroll to position [216, 0]
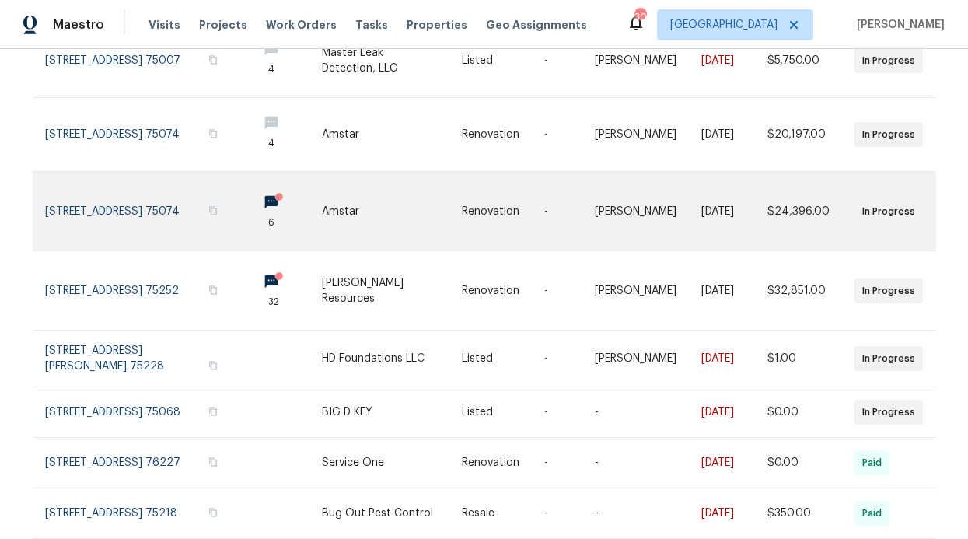
click at [265, 188] on link at bounding box center [283, 211] width 77 height 79
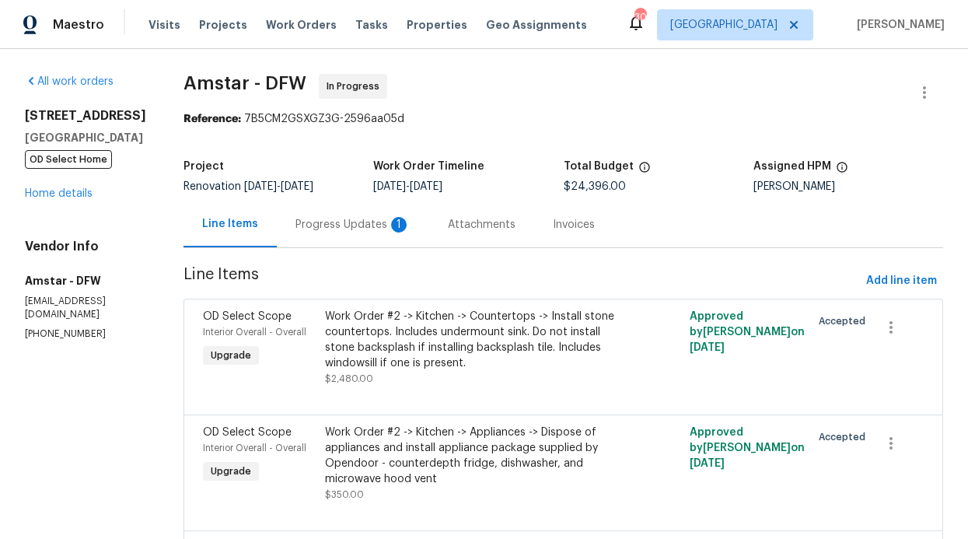
click at [331, 227] on div "Progress Updates 1" at bounding box center [352, 225] width 115 height 16
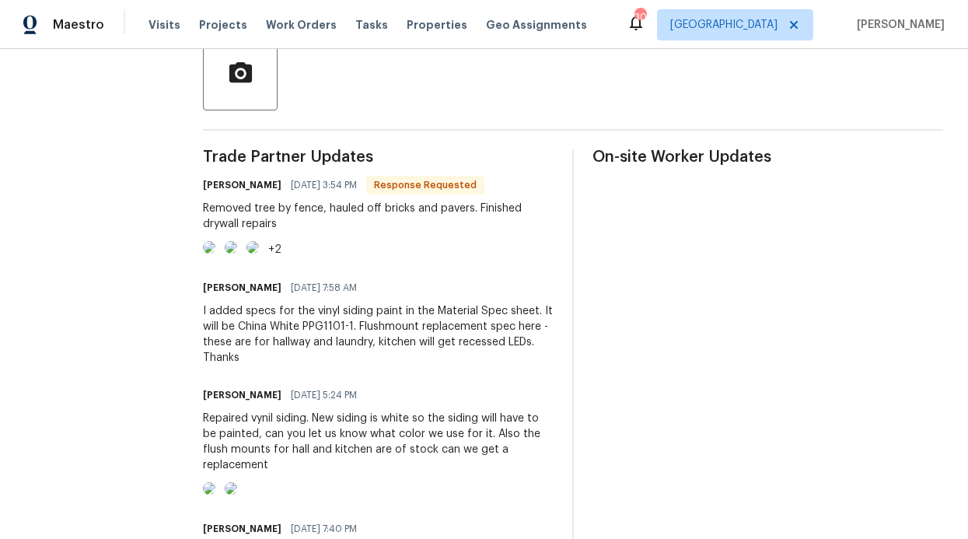
scroll to position [379, 0]
click at [204, 208] on div "Removed tree by fence, hauled off bricks and pavers. Finished drywall repairs" at bounding box center [378, 215] width 351 height 31
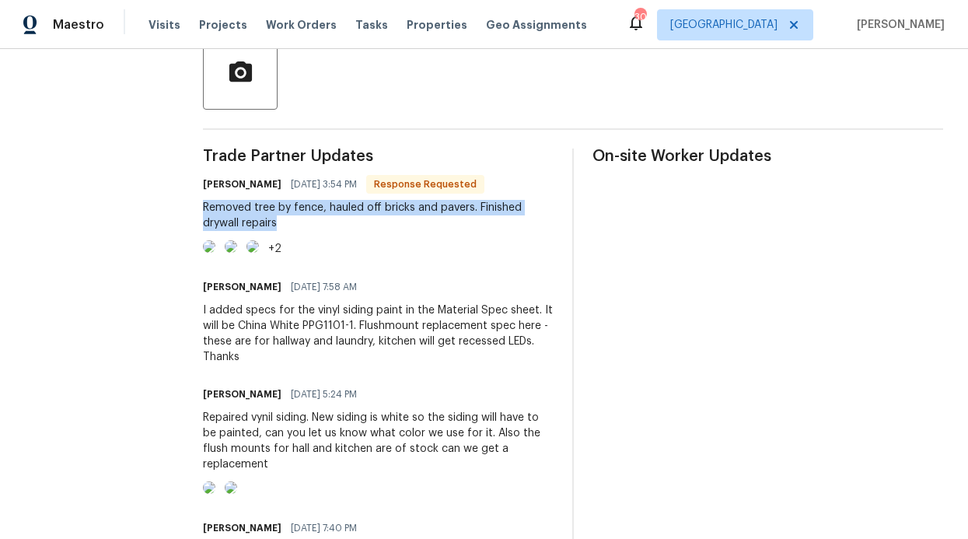
drag, startPoint x: 204, startPoint y: 208, endPoint x: 280, endPoint y: 229, distance: 78.8
click at [280, 229] on div "Removed tree by fence, hauled off bricks and pavers. Finished drywall repairs" at bounding box center [378, 215] width 351 height 31
copy div "Removed tree by fence, hauled off bricks and pavers. Finished drywall repairs"
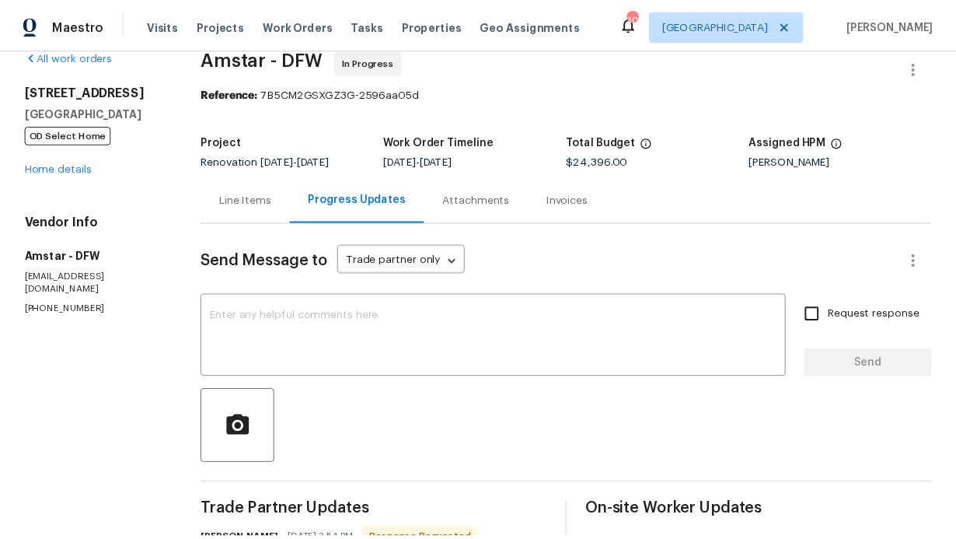
scroll to position [0, 0]
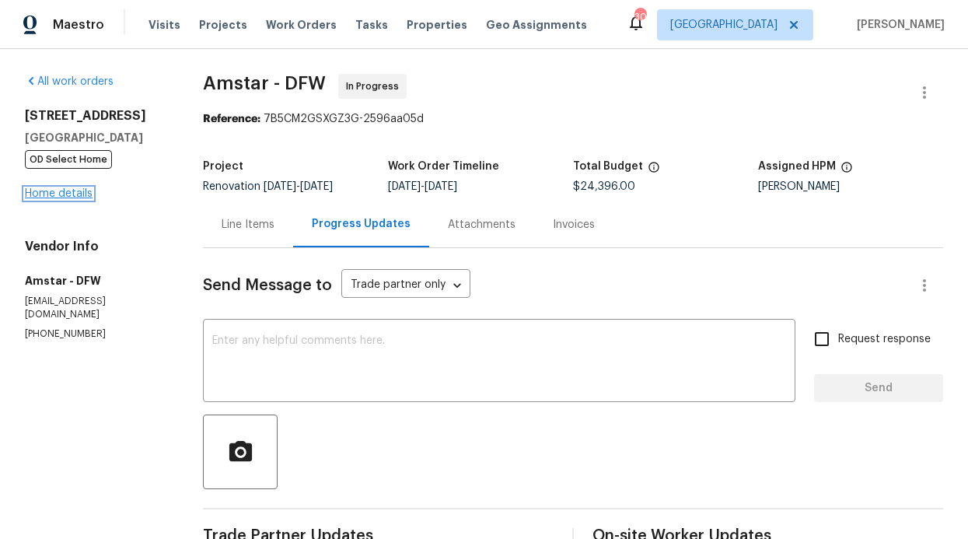
click at [61, 192] on link "Home details" at bounding box center [59, 193] width 68 height 11
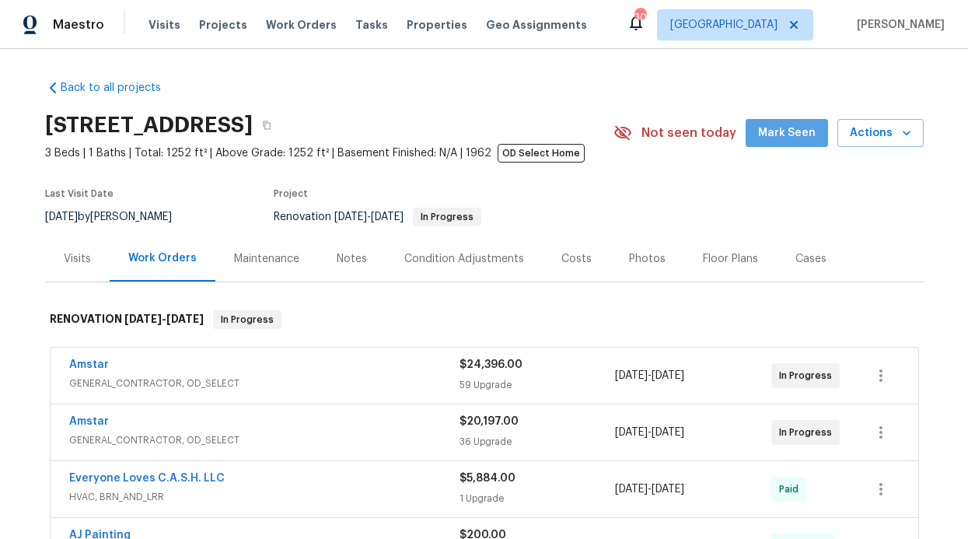
click at [803, 138] on span "Mark Seen" at bounding box center [787, 133] width 58 height 19
click at [321, 257] on div "Notes" at bounding box center [352, 259] width 68 height 46
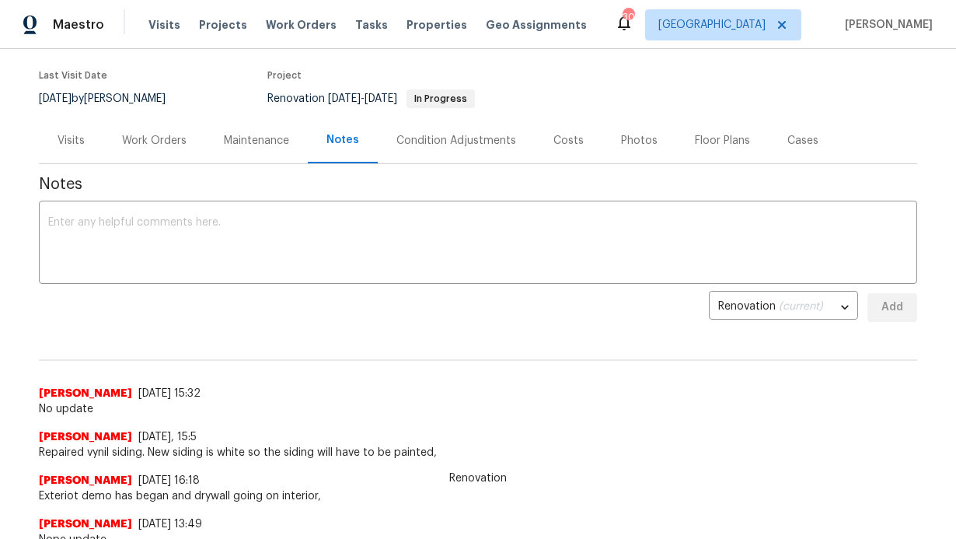
scroll to position [258, 0]
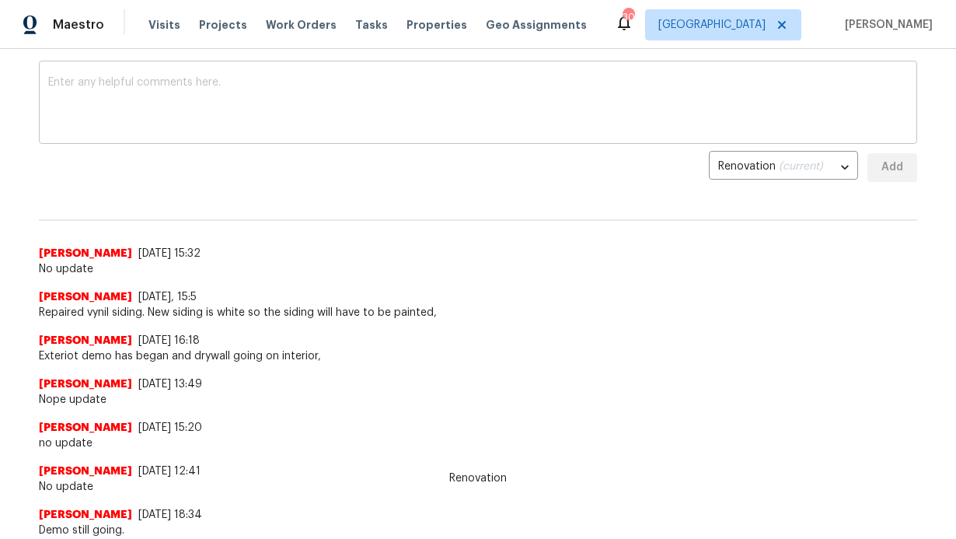
click at [337, 97] on textarea at bounding box center [478, 104] width 860 height 54
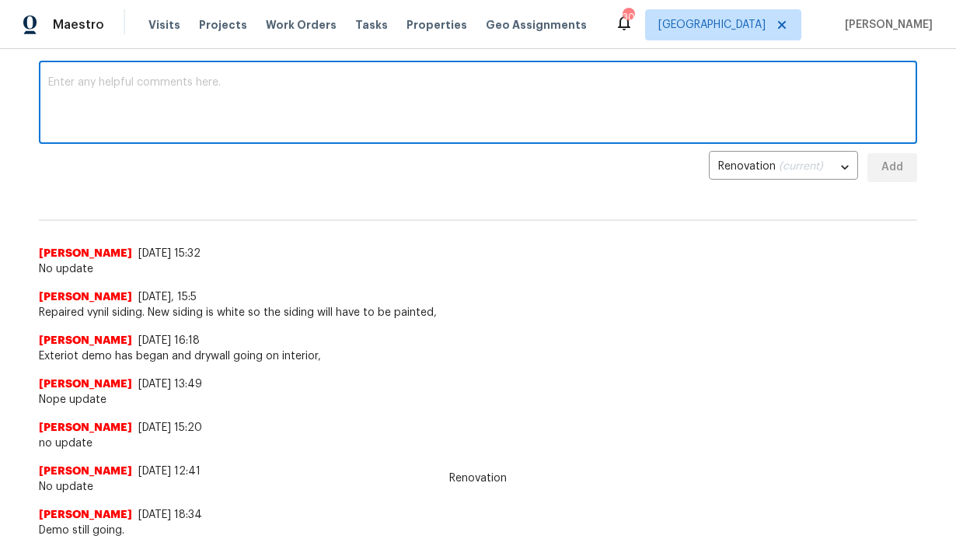
paste textarea "Removed tree by fence, hauled off bricks and pavers. Finished drywall repairs"
type textarea "Removed tree by fence, hauled off bricks and pavers. Finished drywall repairs"
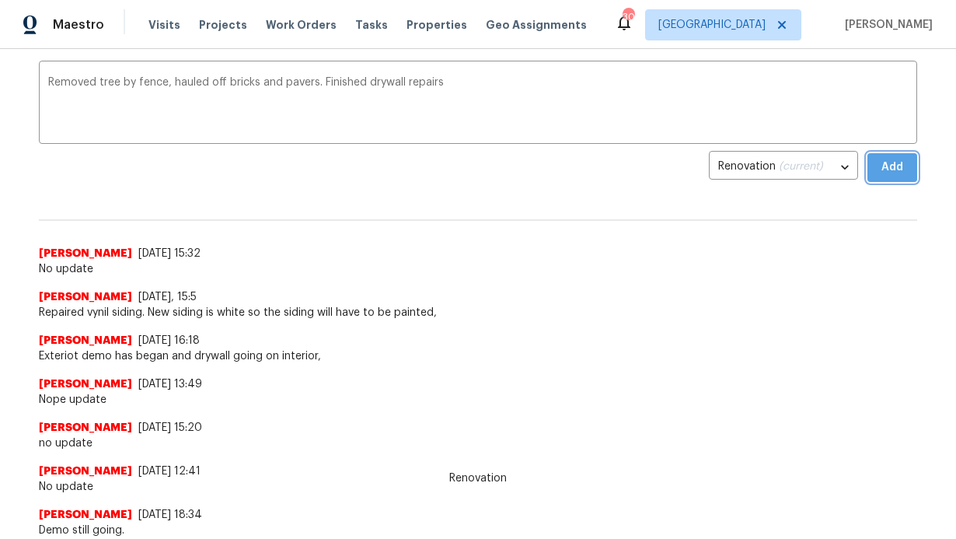
click at [902, 168] on button "Add" at bounding box center [893, 167] width 50 height 29
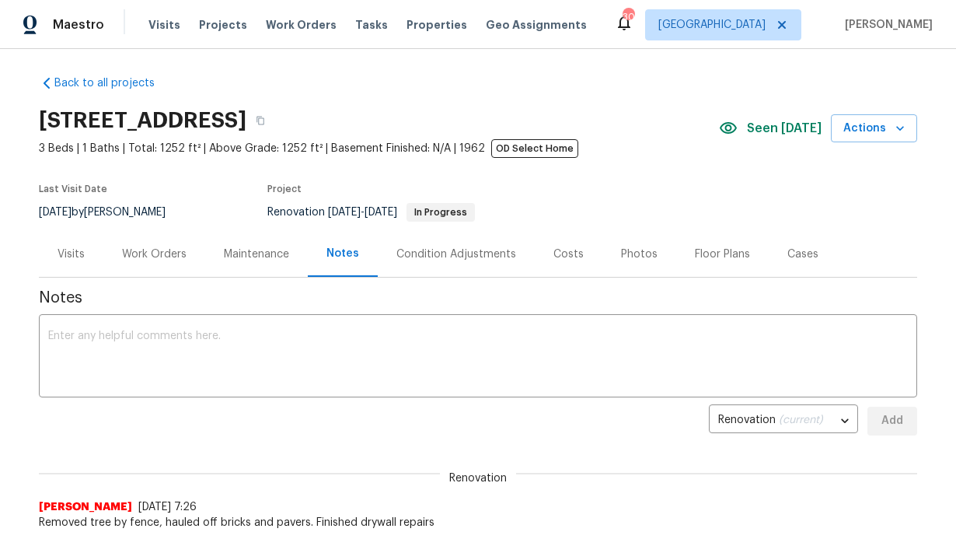
scroll to position [0, 0]
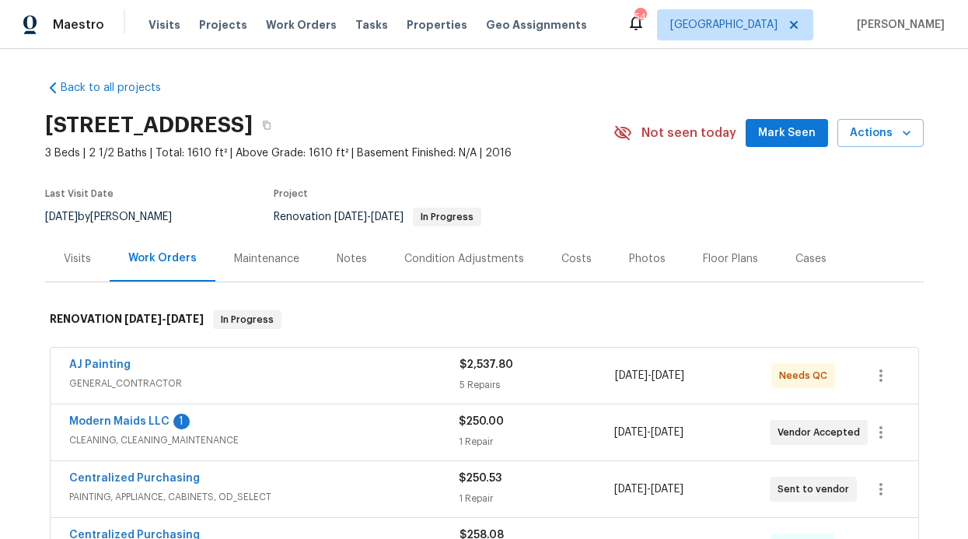
click at [340, 258] on div "Notes" at bounding box center [352, 259] width 30 height 16
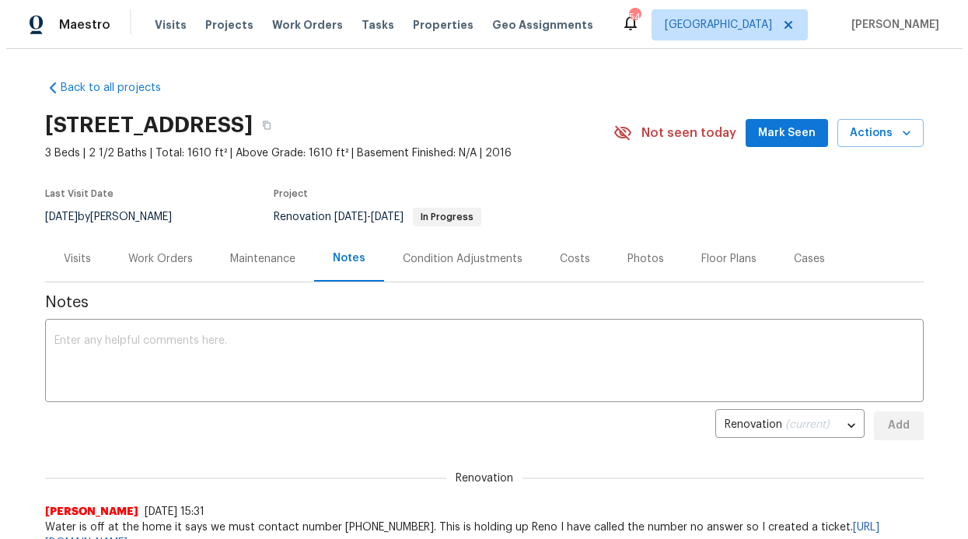
scroll to position [3, 0]
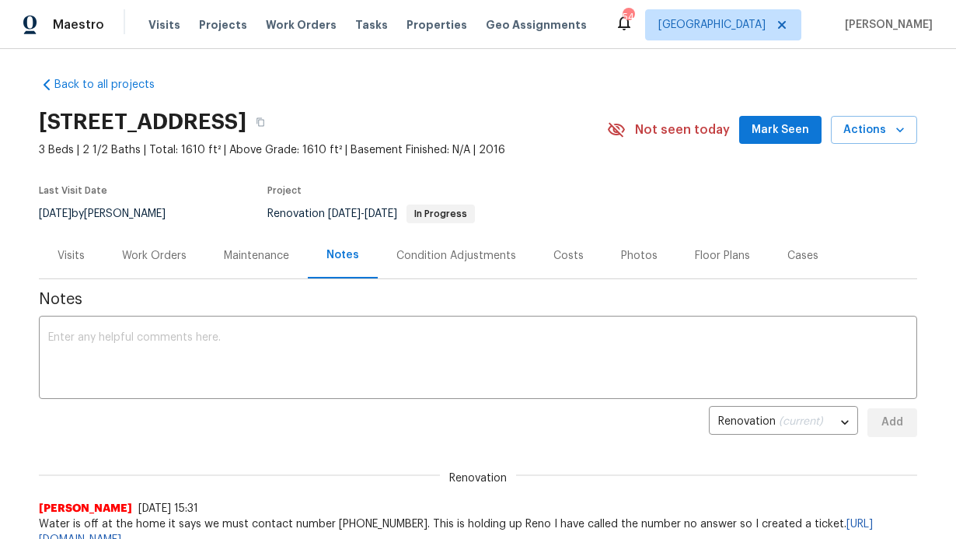
click at [106, 264] on div "Work Orders" at bounding box center [154, 255] width 102 height 46
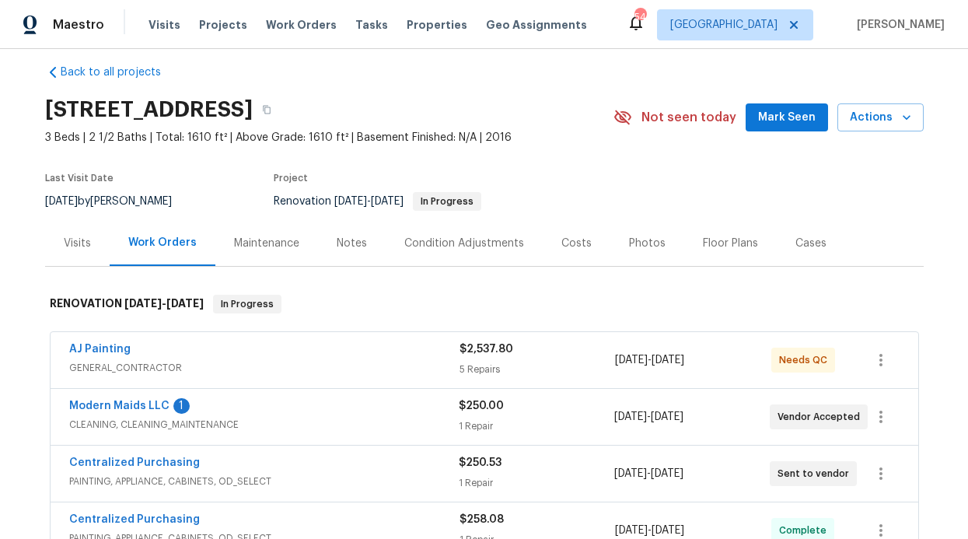
scroll to position [26, 0]
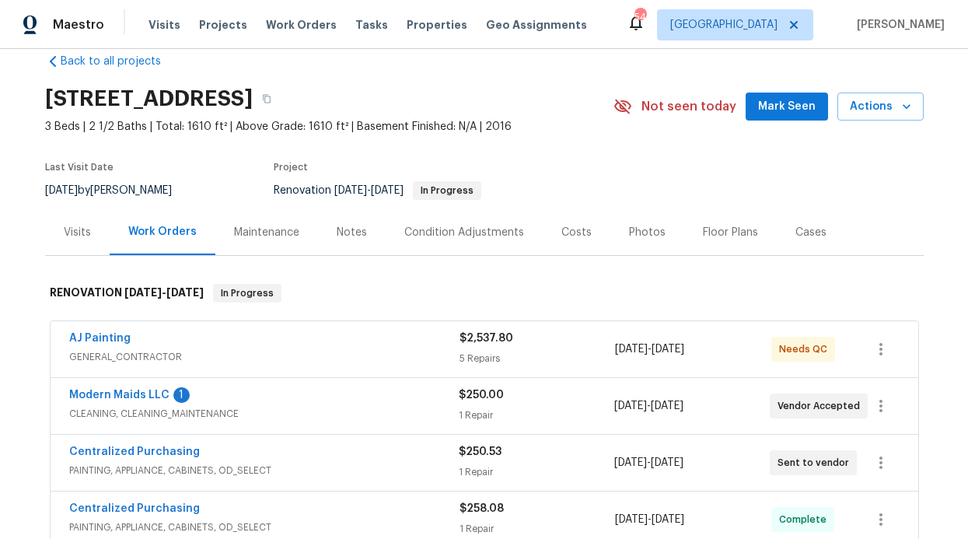
click at [116, 402] on span "Modern Maids LLC" at bounding box center [119, 395] width 100 height 16
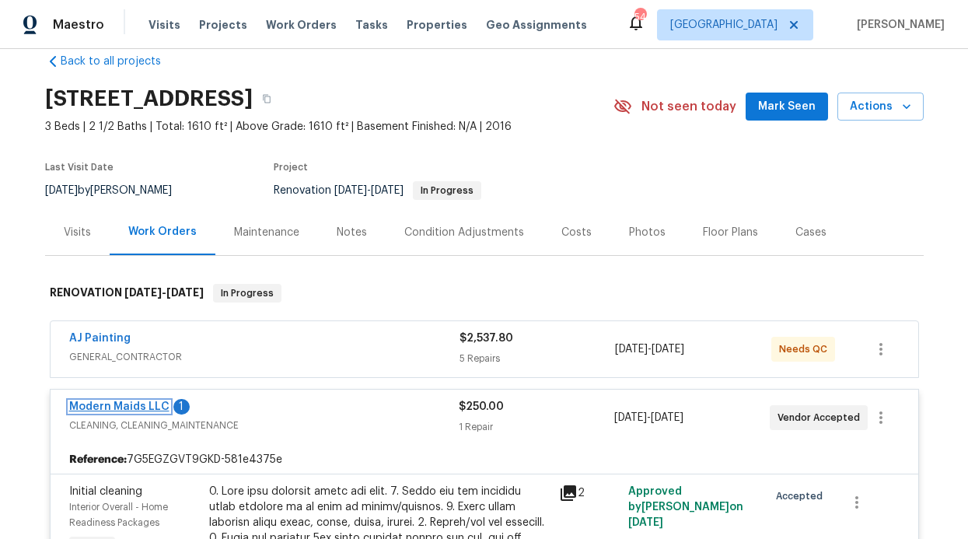
click at [142, 410] on link "Modern Maids LLC" at bounding box center [119, 406] width 100 height 11
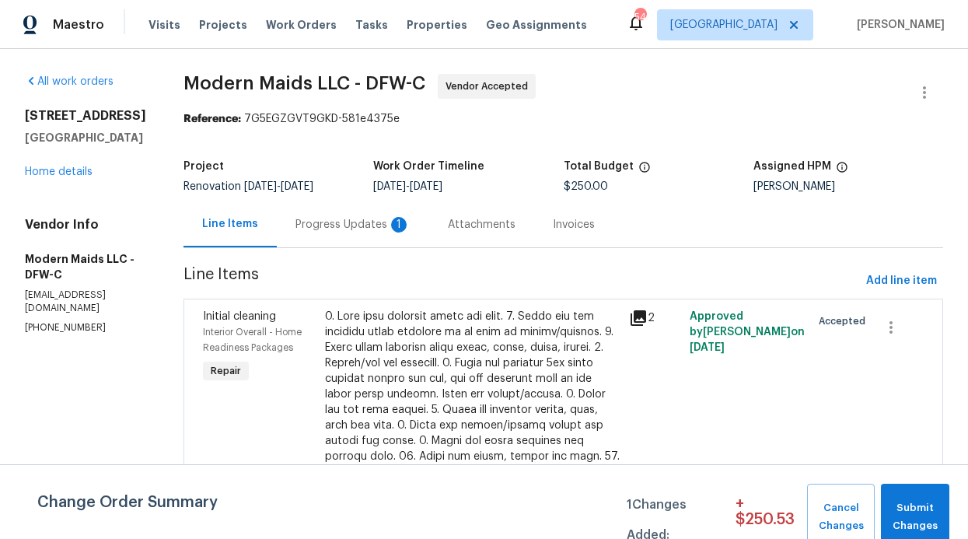
click at [357, 225] on div "Progress Updates 1" at bounding box center [352, 225] width 115 height 16
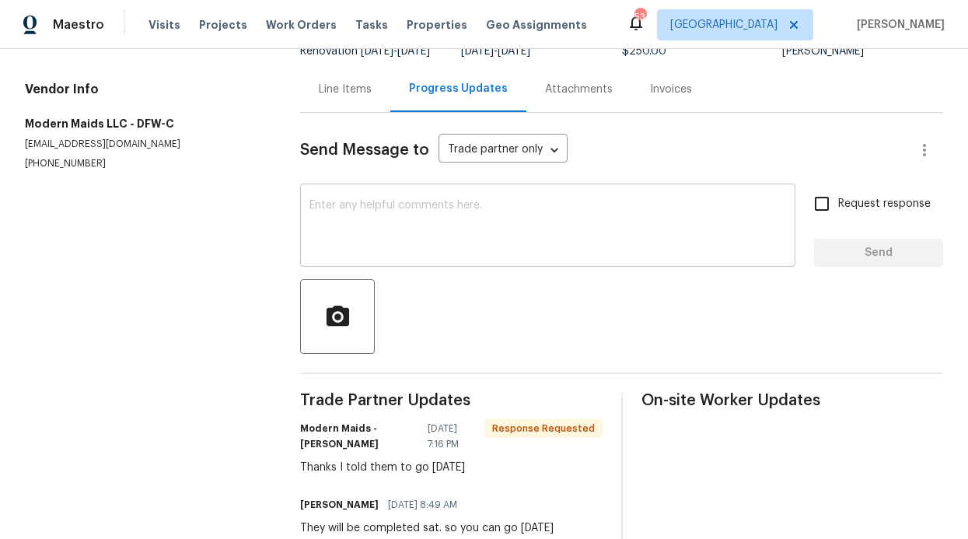
scroll to position [105, 0]
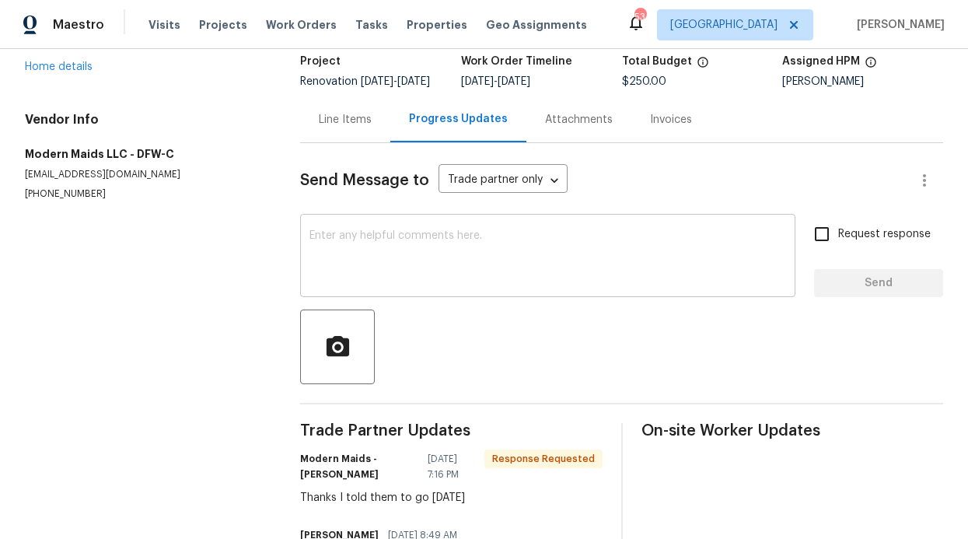
click at [391, 260] on textarea at bounding box center [547, 257] width 477 height 54
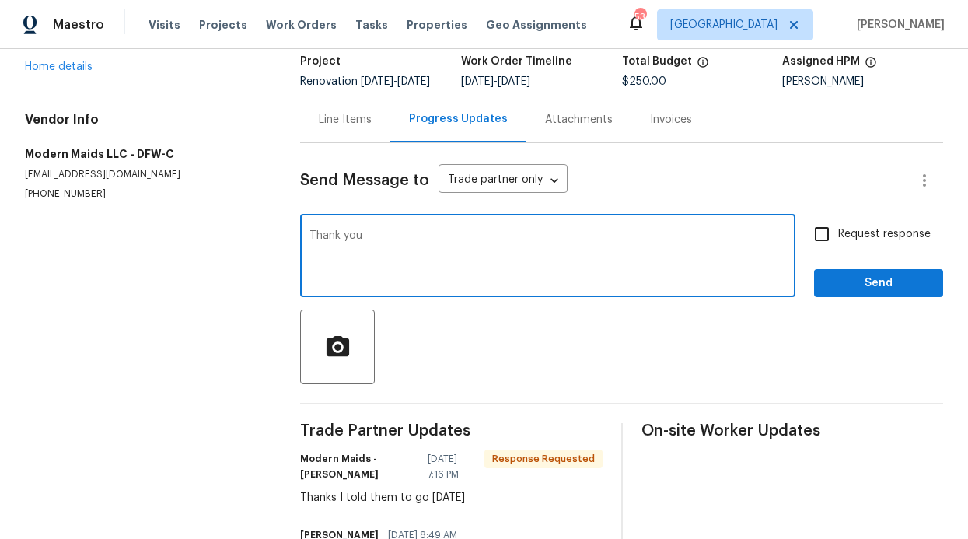
type textarea "Thank you"
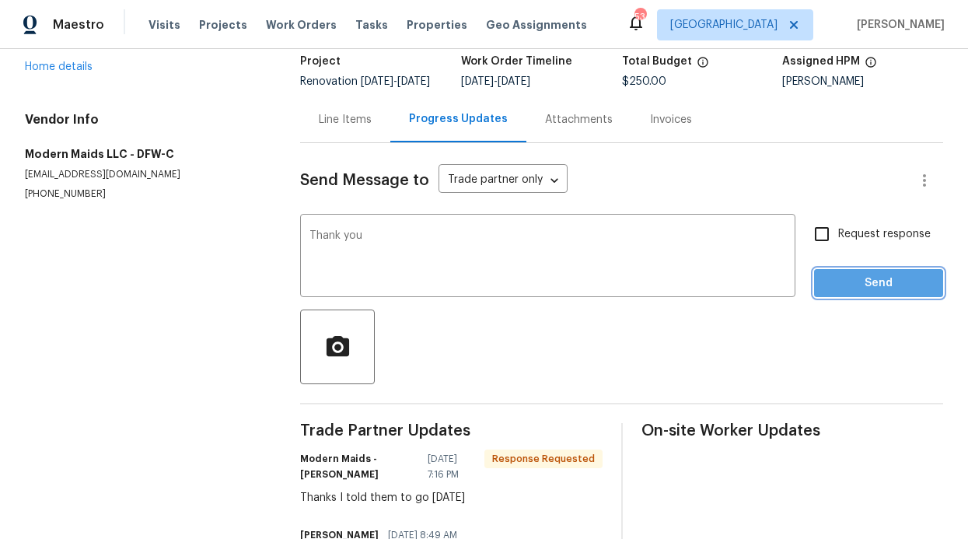
click at [829, 293] on span "Send" at bounding box center [878, 283] width 104 height 19
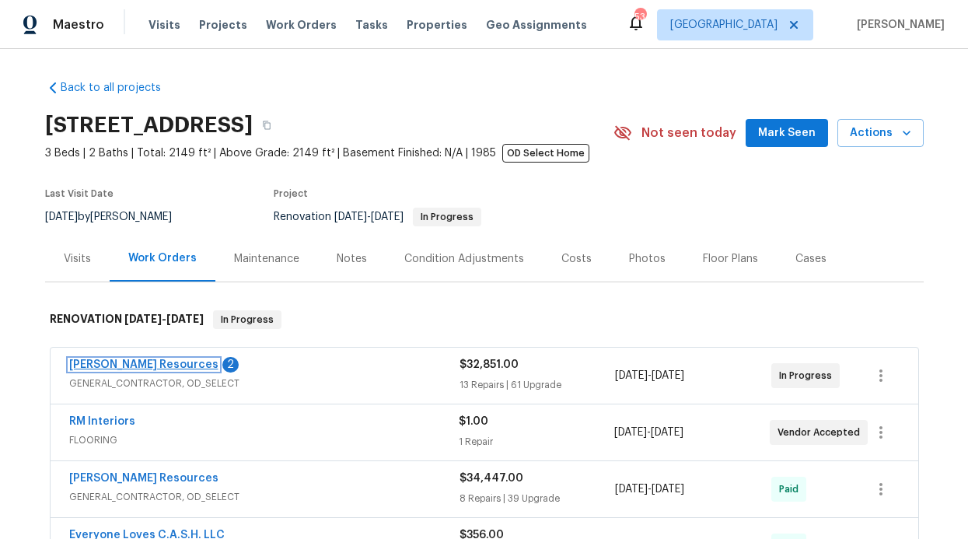
click at [133, 368] on link "Lawrence Resources" at bounding box center [143, 364] width 149 height 11
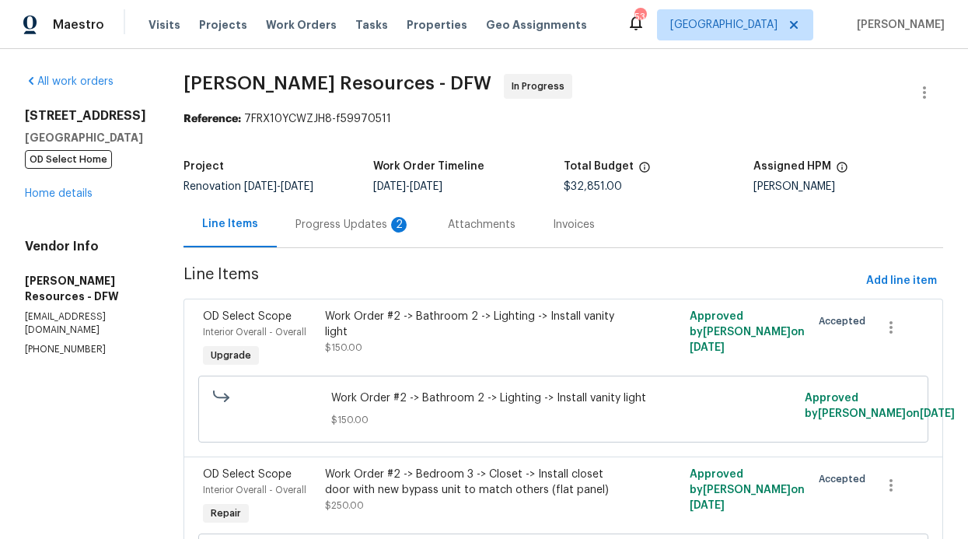
click at [390, 233] on div "Progress Updates 2" at bounding box center [353, 224] width 152 height 46
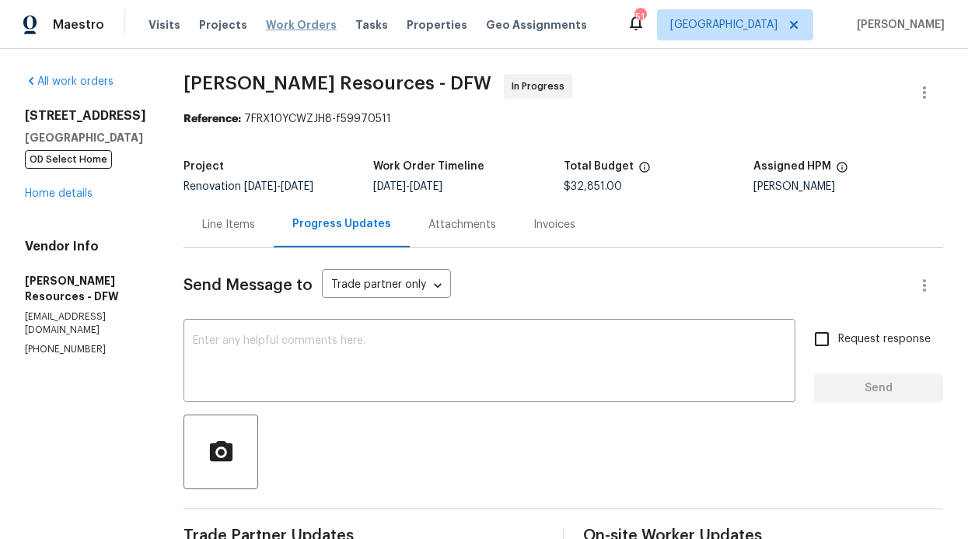
click at [316, 32] on span "Work Orders" at bounding box center [301, 25] width 71 height 16
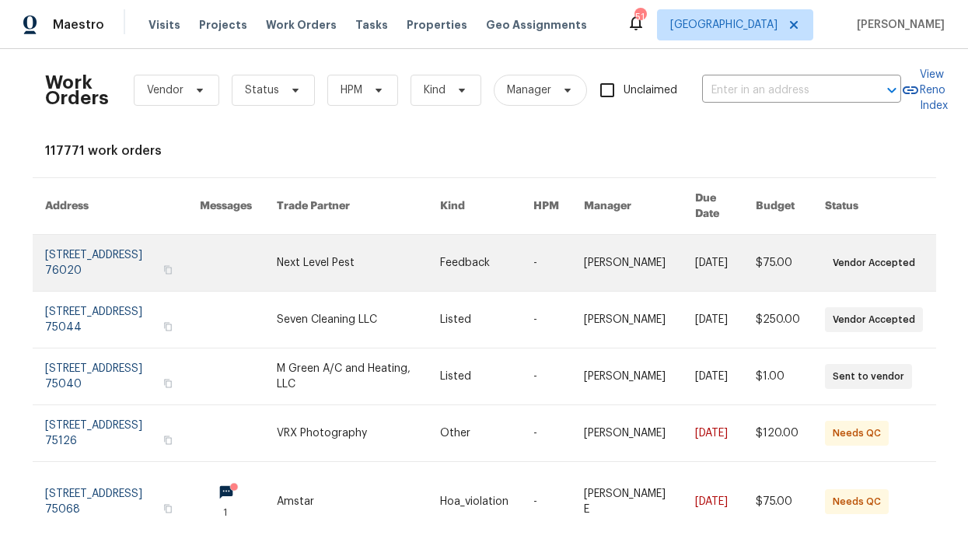
scroll to position [3, 0]
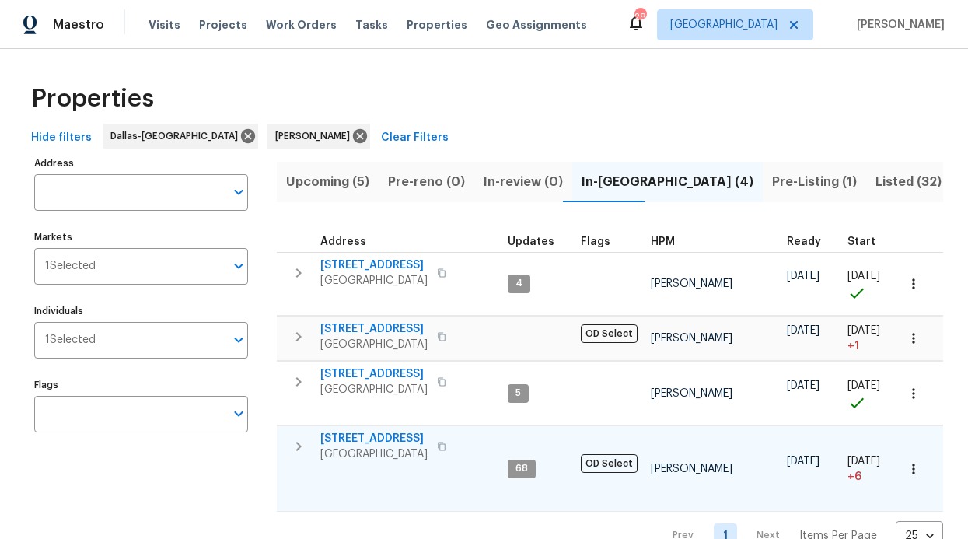
click at [364, 442] on span "[STREET_ADDRESS]" at bounding box center [373, 439] width 107 height 16
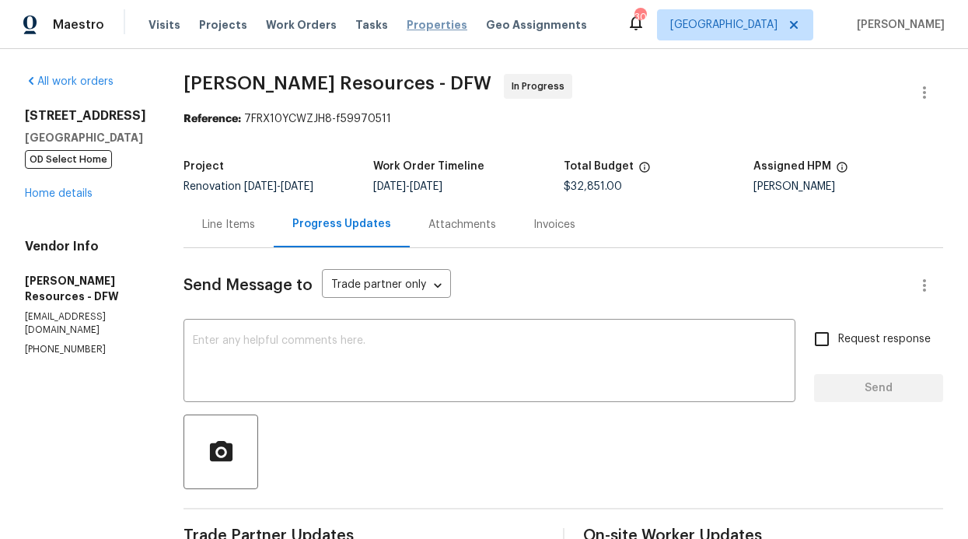
click at [407, 23] on span "Properties" at bounding box center [437, 25] width 61 height 16
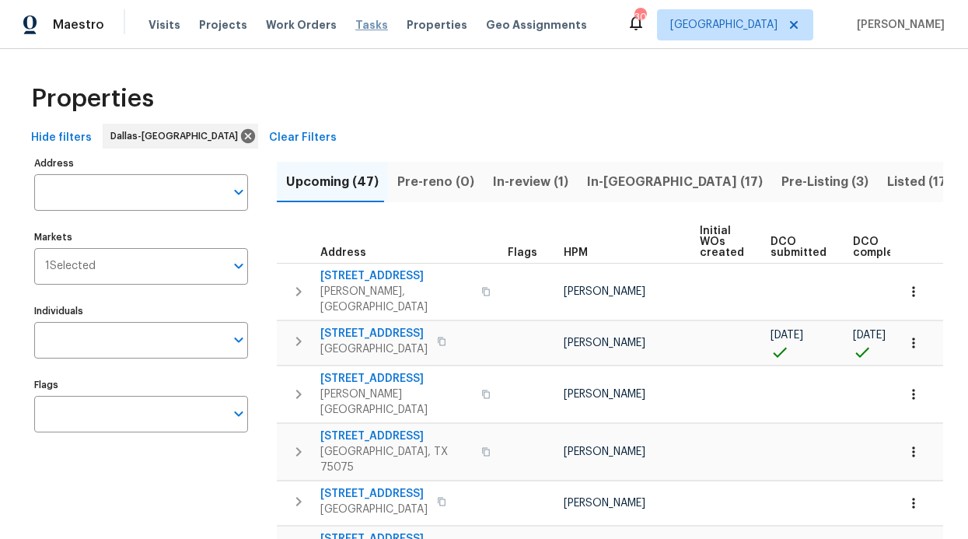
click at [355, 23] on span "Tasks" at bounding box center [371, 24] width 33 height 11
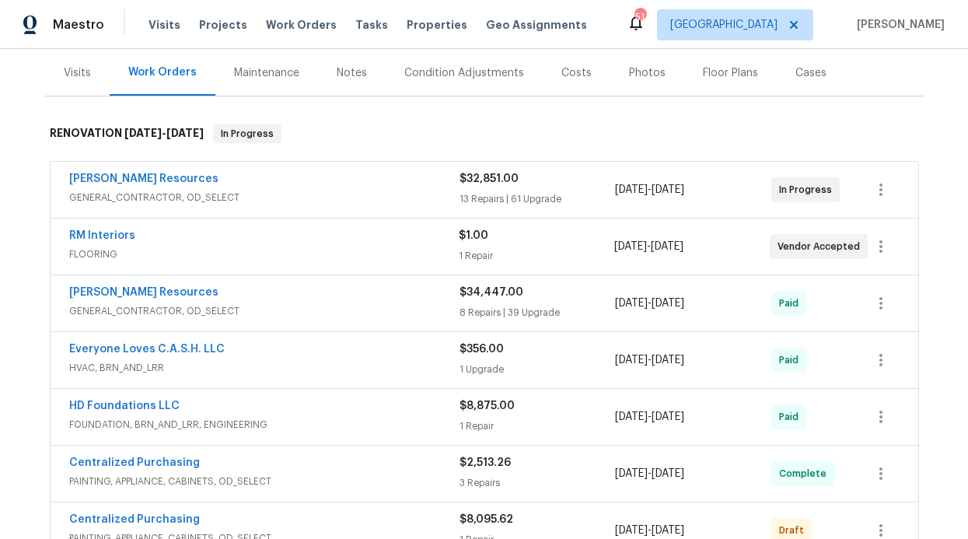
scroll to position [198, 0]
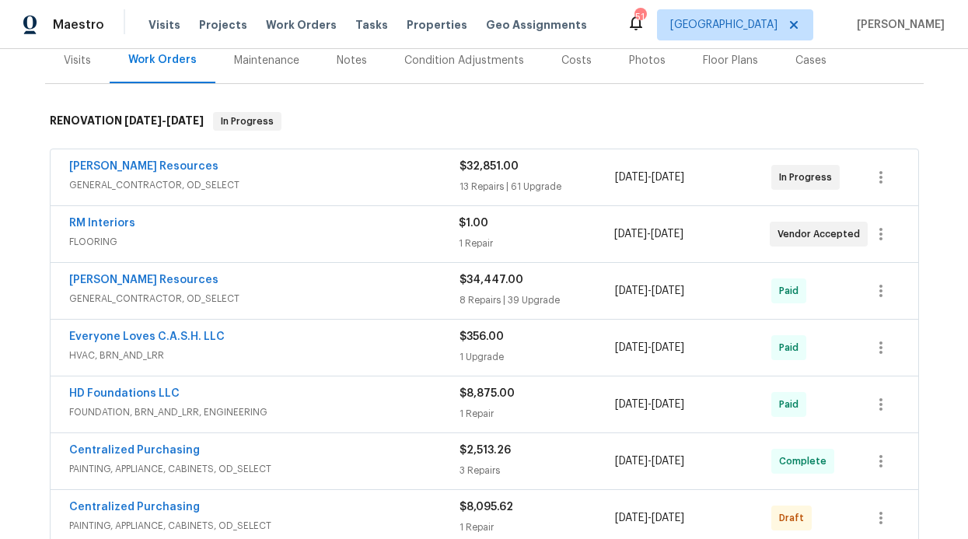
click at [337, 59] on div "Notes" at bounding box center [352, 61] width 30 height 16
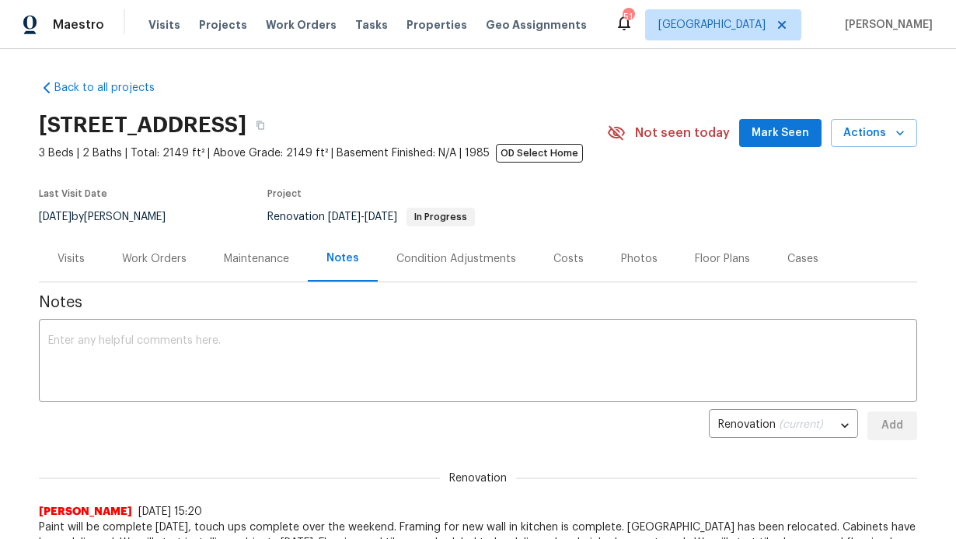
click at [170, 257] on div "Work Orders" at bounding box center [154, 259] width 65 height 16
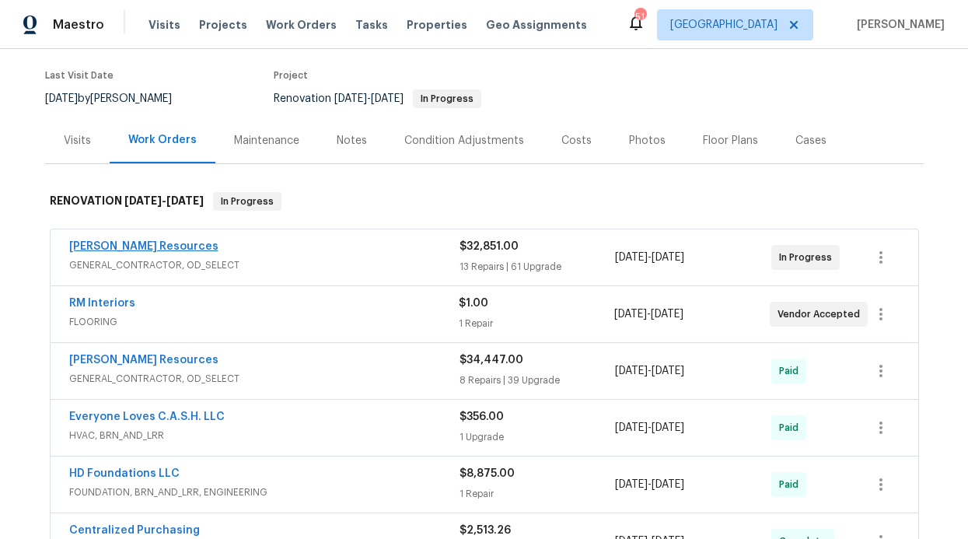
scroll to position [117, 0]
click at [141, 253] on link "Lawrence Resources" at bounding box center [143, 247] width 149 height 11
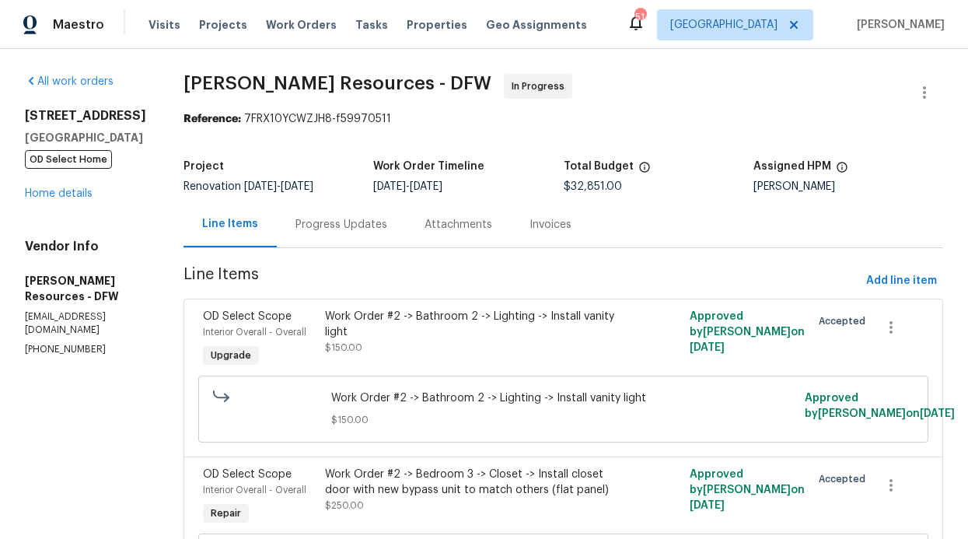
click at [368, 230] on div "Progress Updates" at bounding box center [341, 225] width 92 height 16
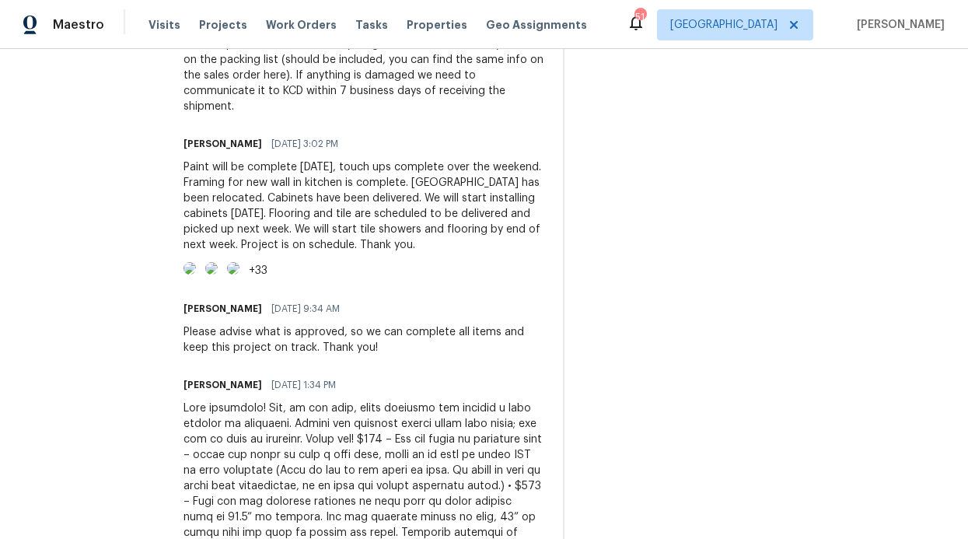
scroll to position [2017, 0]
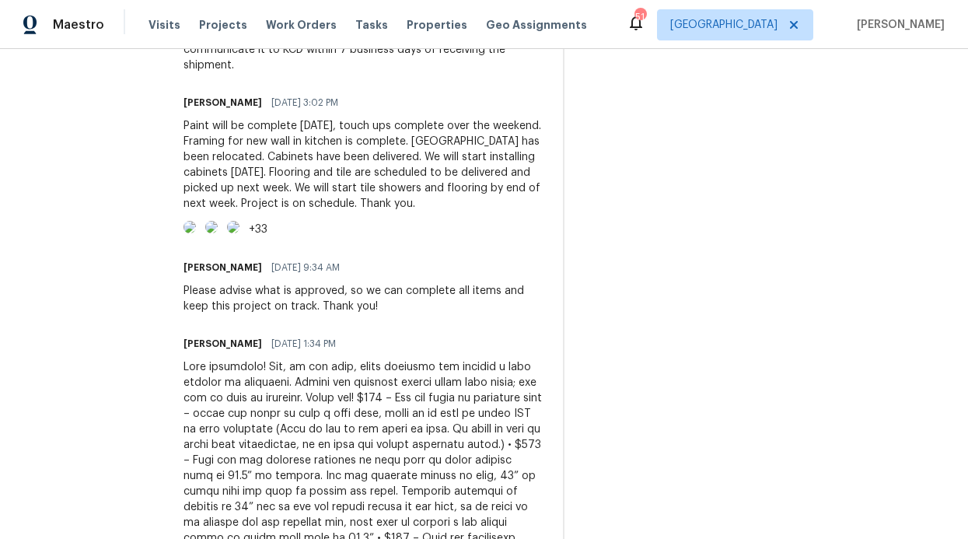
drag, startPoint x: 221, startPoint y: 180, endPoint x: 445, endPoint y: 82, distance: 244.4
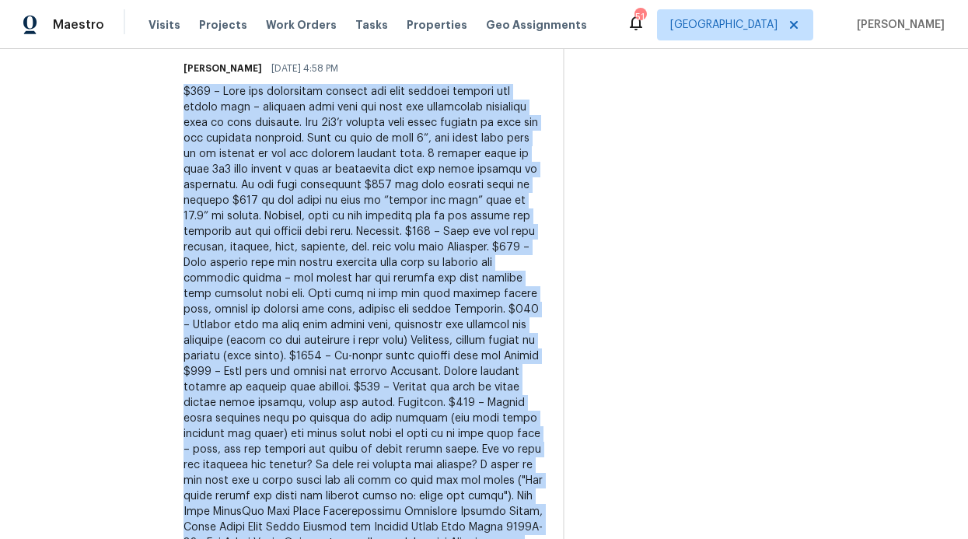
scroll to position [1376, 0]
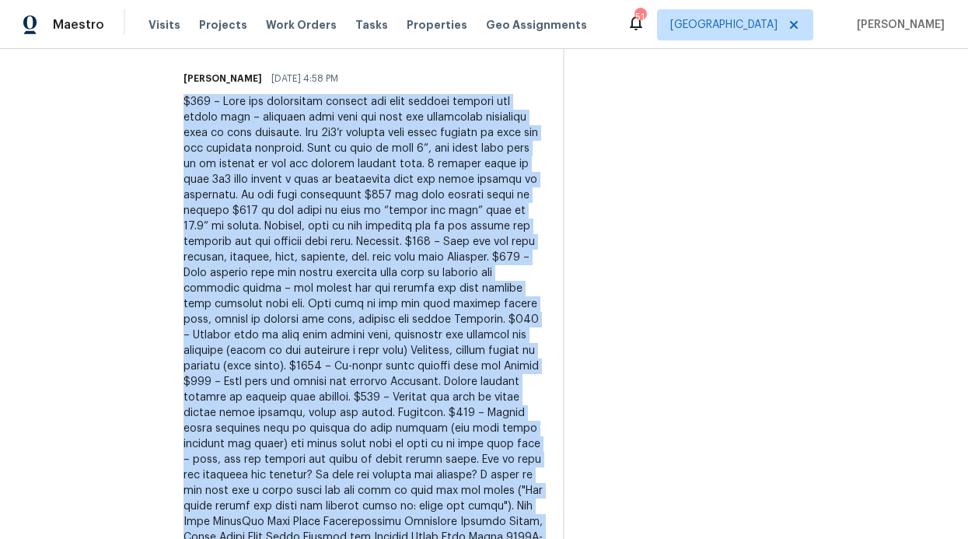
copy div "$700 – Demo and completely rebuild new wall between kitchen and family room – e…"
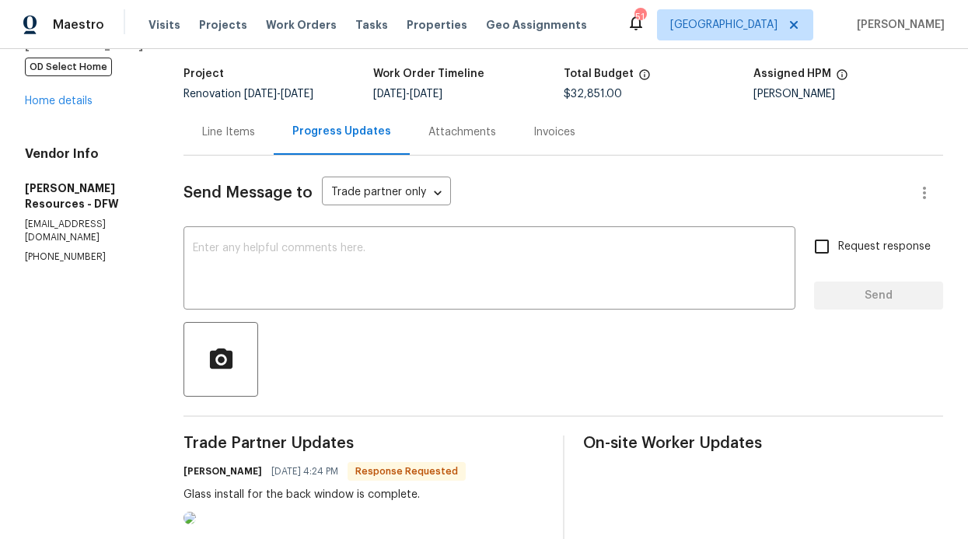
scroll to position [0, 0]
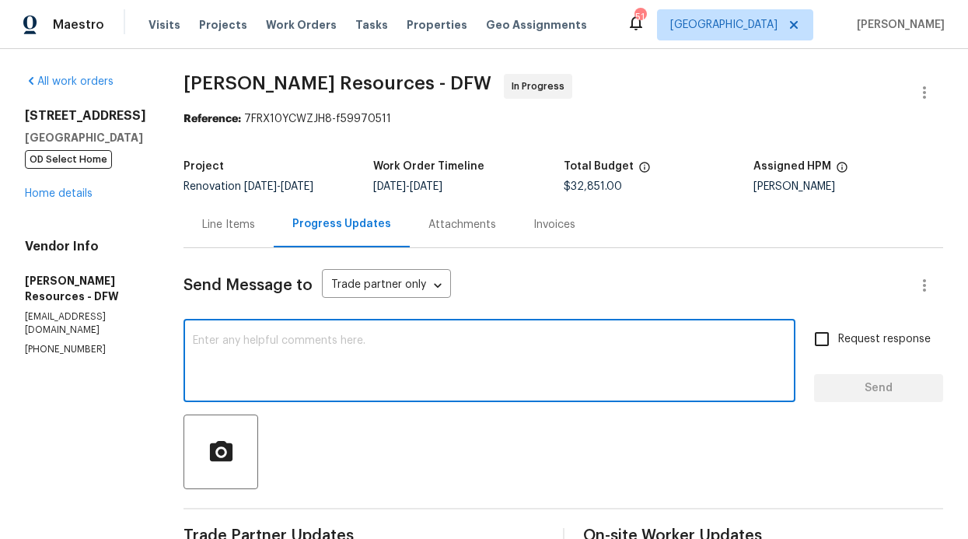
click at [344, 337] on textarea at bounding box center [489, 362] width 593 height 54
paste textarea "$700 – Demo and completely rebuild new wall between kitchen and family room – e…"
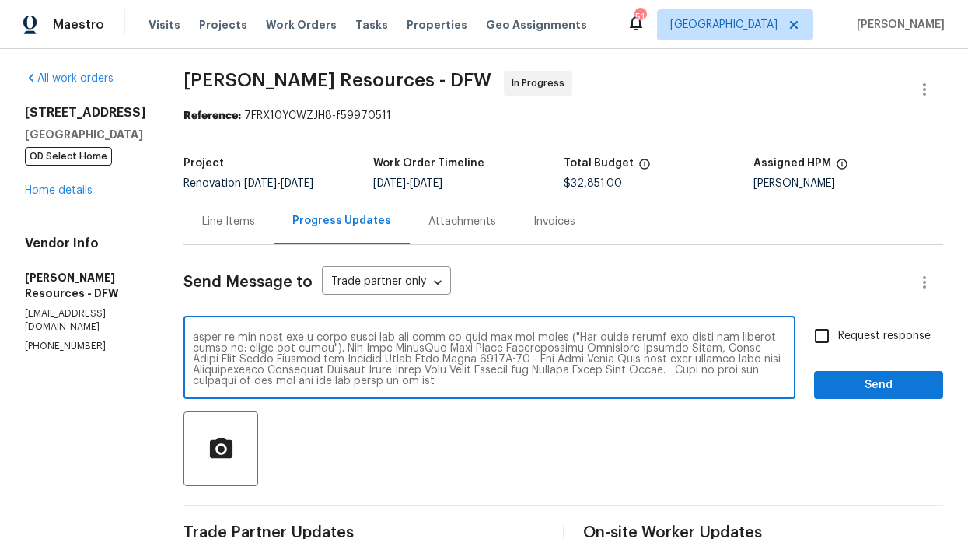
scroll to position [196, 0]
type textarea "$700 – Demo and completely rebuild new wall between kitchen and family room – e…"
click at [837, 392] on span "Send" at bounding box center [878, 384] width 104 height 19
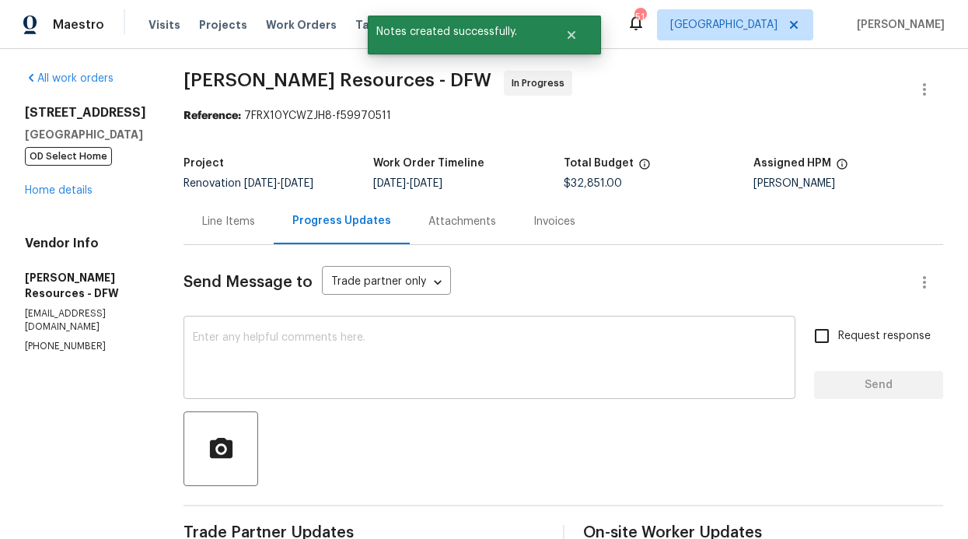
scroll to position [0, 0]
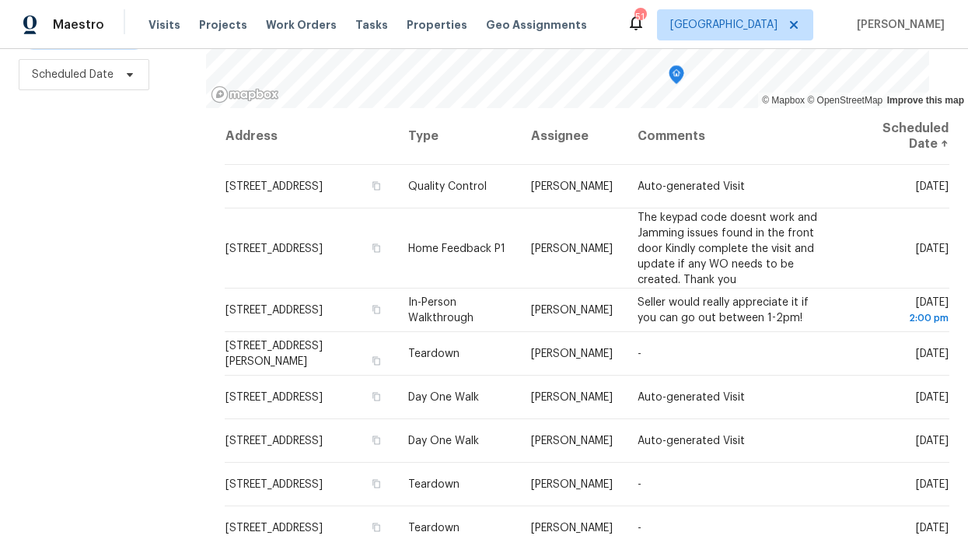
scroll to position [232, 0]
